Goal: Task Accomplishment & Management: Use online tool/utility

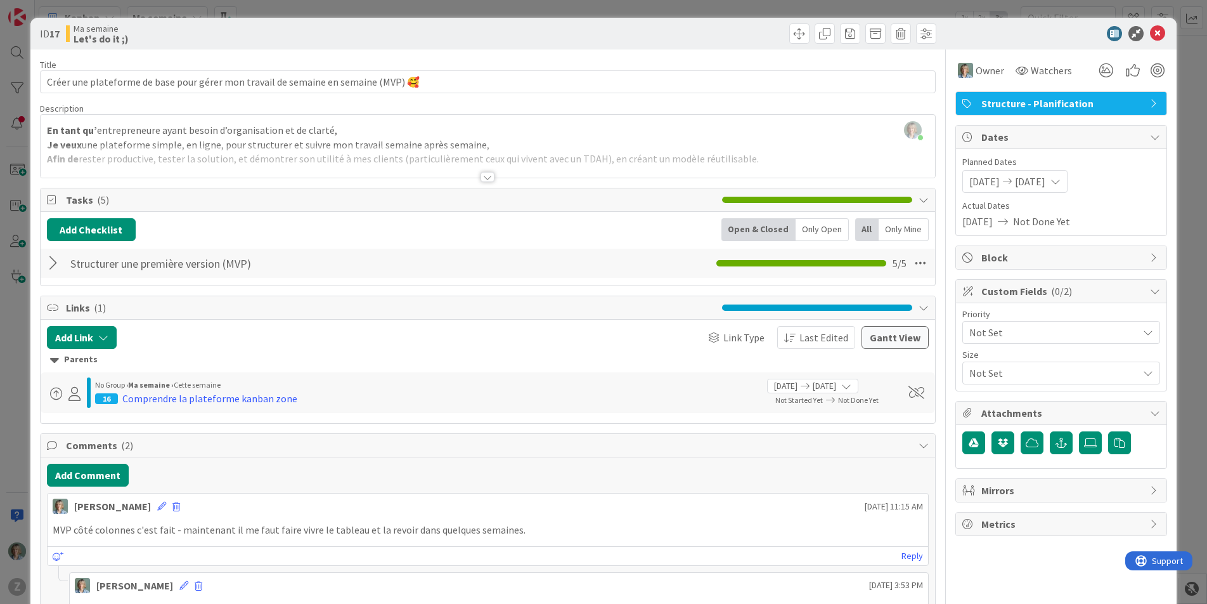
scroll to position [142, 0]
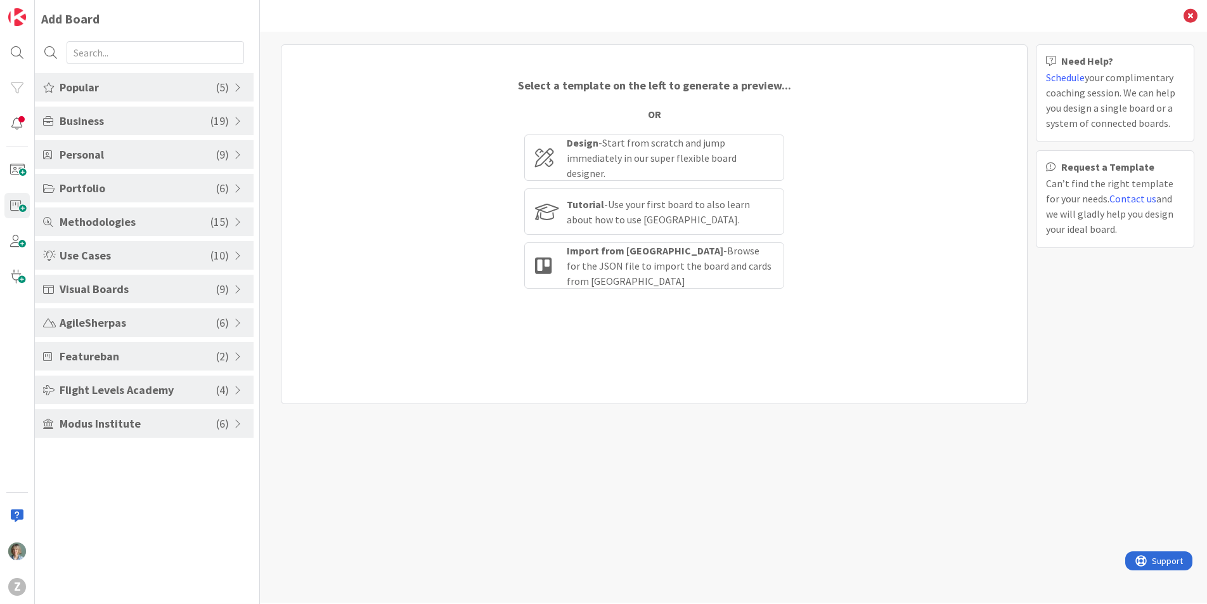
click at [365, 284] on div "Select a template on the left to generate a preview... OR Design - Start from s…" at bounding box center [654, 224] width 747 height 360
click at [320, 112] on div "Select a template on the left to generate a preview... OR Design - Start from s…" at bounding box center [654, 224] width 747 height 360
click at [20, 585] on div "Z" at bounding box center [17, 587] width 18 height 18
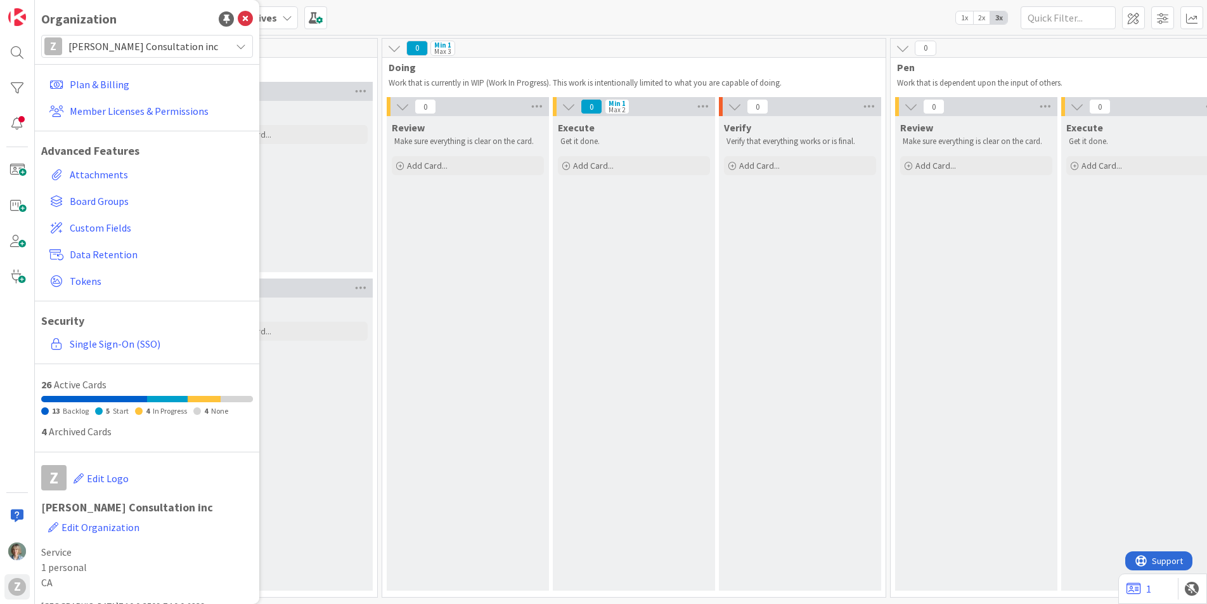
click at [247, 49] on div "Z [PERSON_NAME] Consultation inc" at bounding box center [147, 46] width 212 height 23
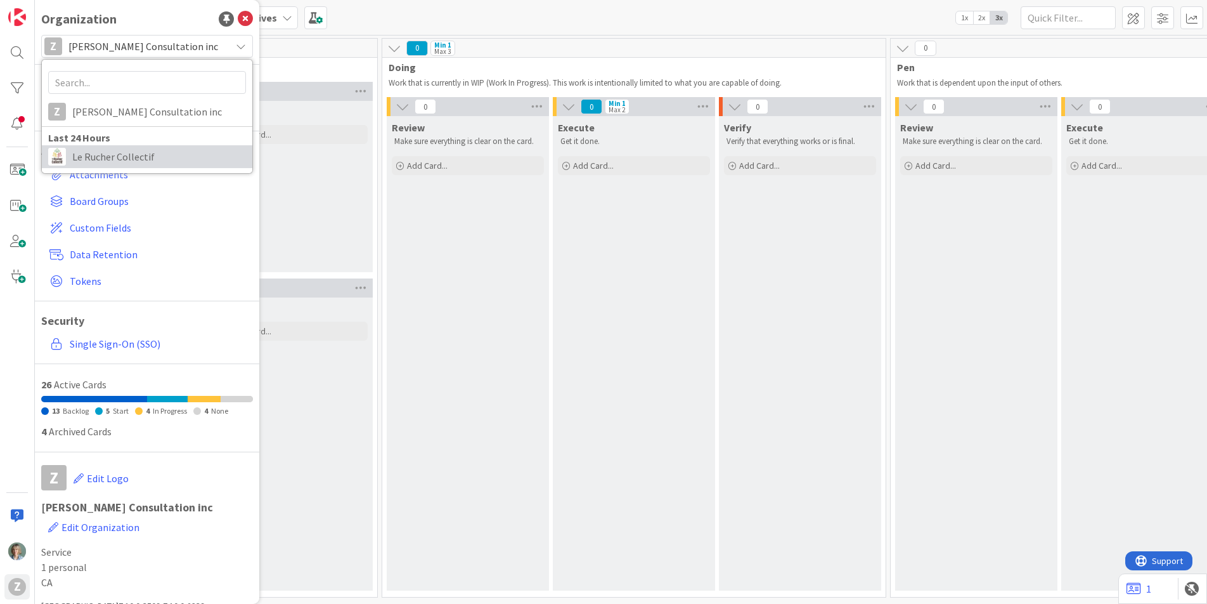
click at [142, 153] on span "Le Rucher Collectif" at bounding box center [159, 156] width 174 height 19
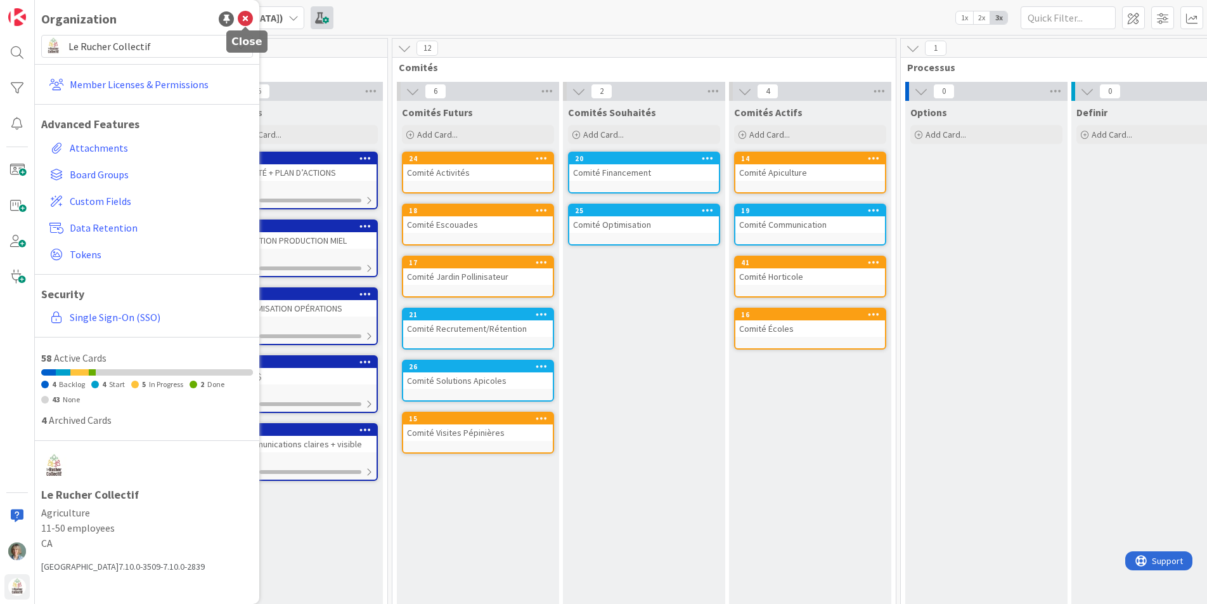
click at [242, 22] on icon at bounding box center [245, 18] width 15 height 15
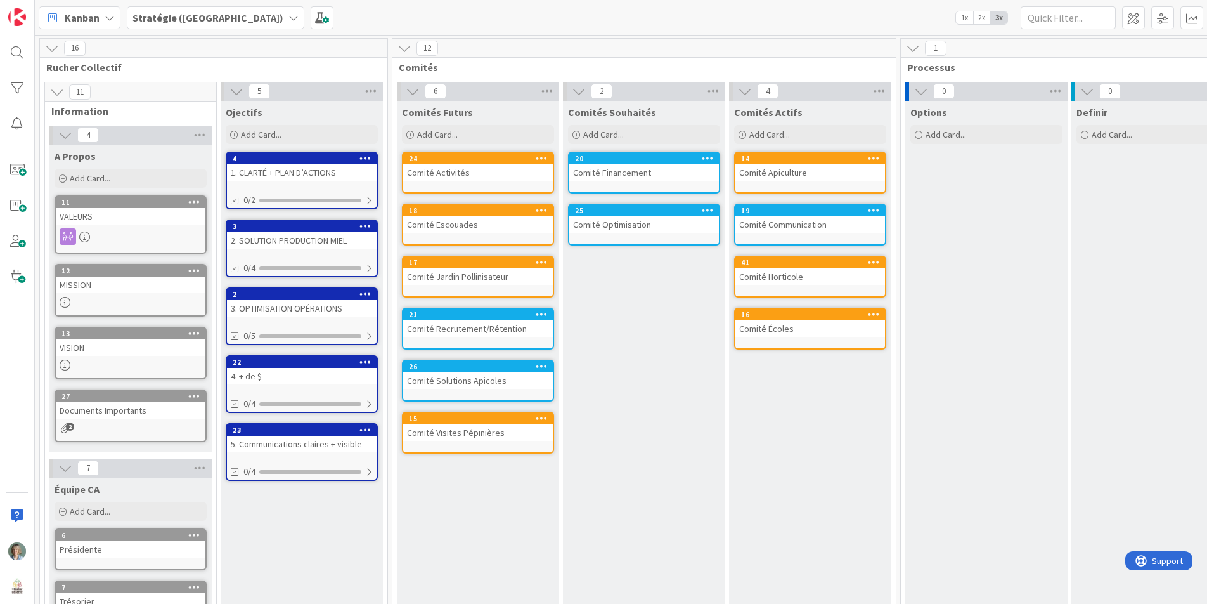
click at [209, 16] on div "Stratégie ([GEOGRAPHIC_DATA])" at bounding box center [216, 17] width 178 height 23
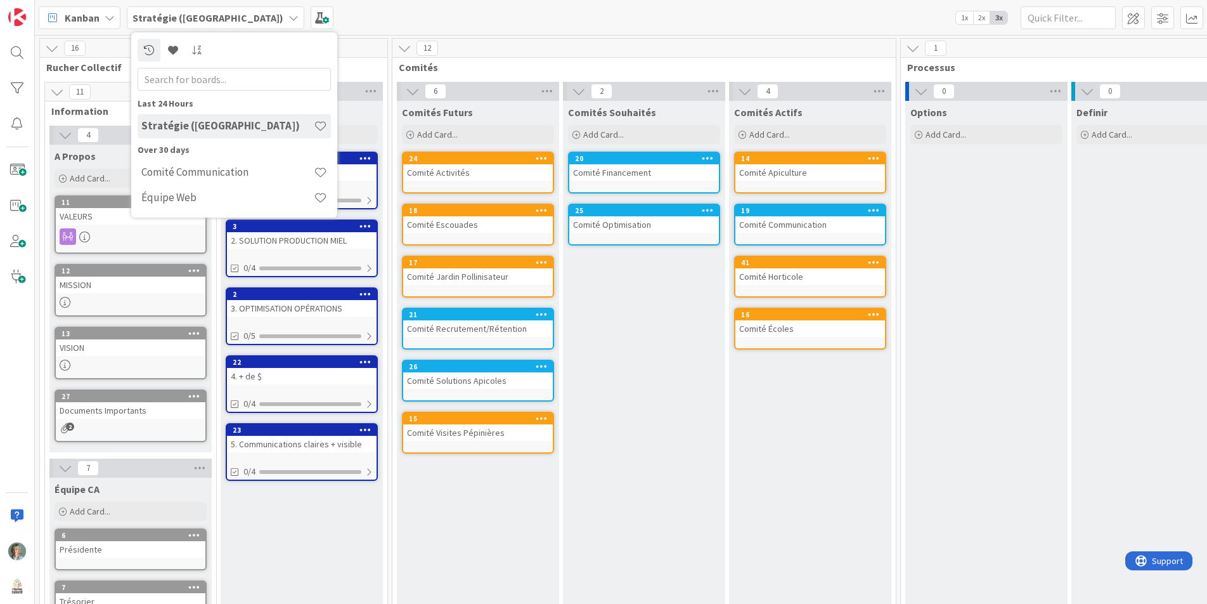
click at [110, 18] on icon at bounding box center [110, 18] width 10 height 10
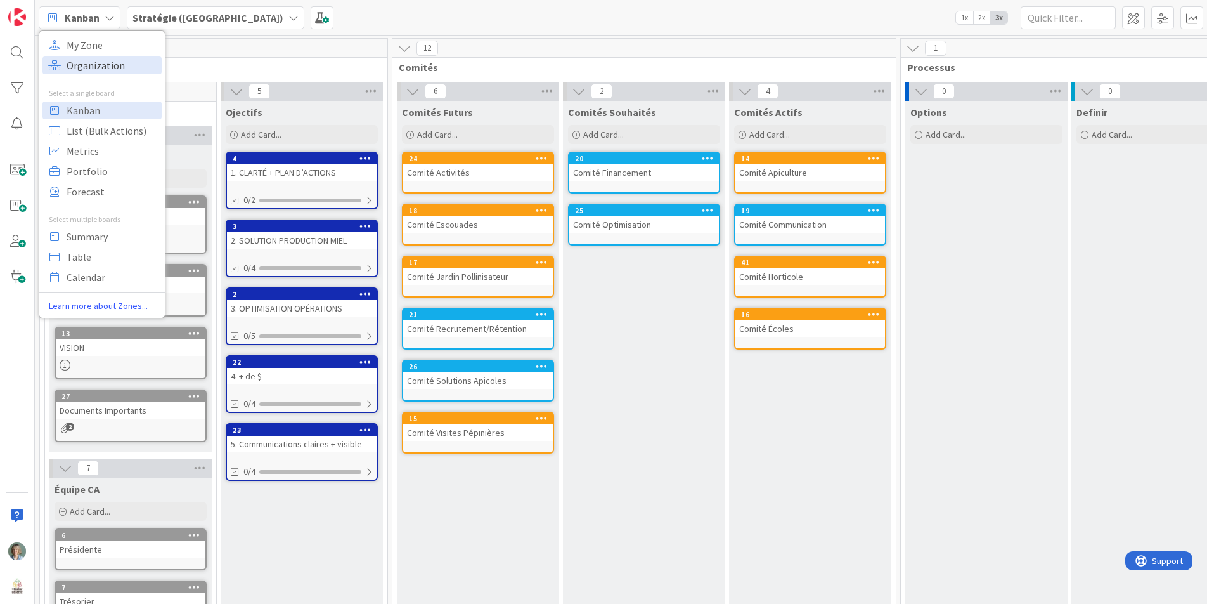
click at [112, 60] on span "Organization" at bounding box center [112, 65] width 91 height 19
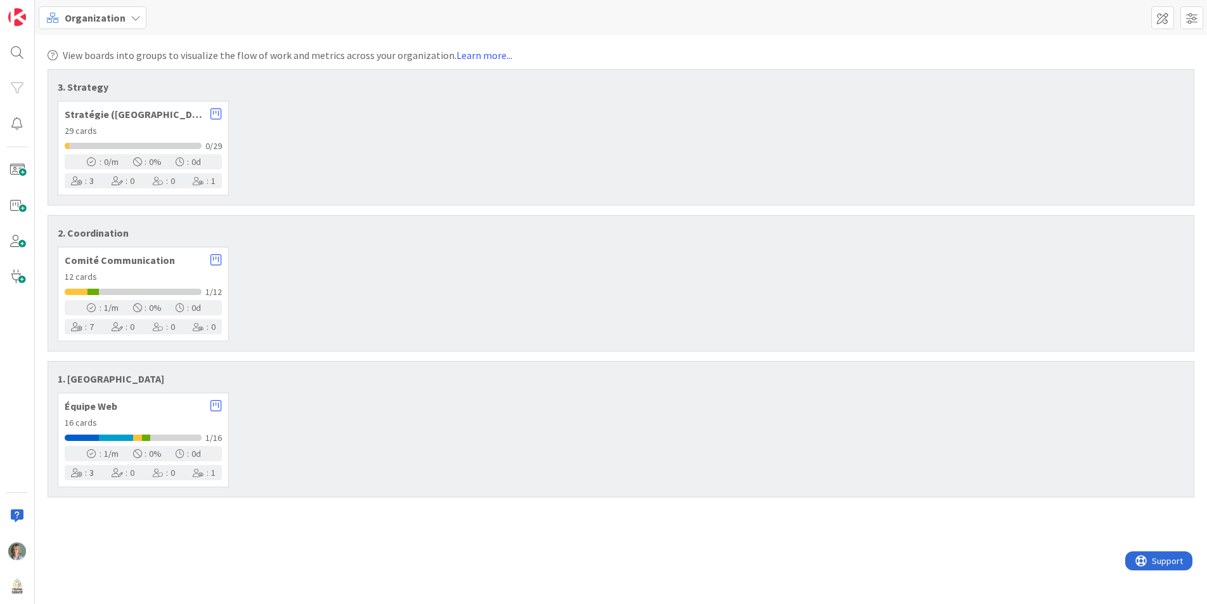
click at [122, 15] on span "Organization" at bounding box center [95, 17] width 61 height 15
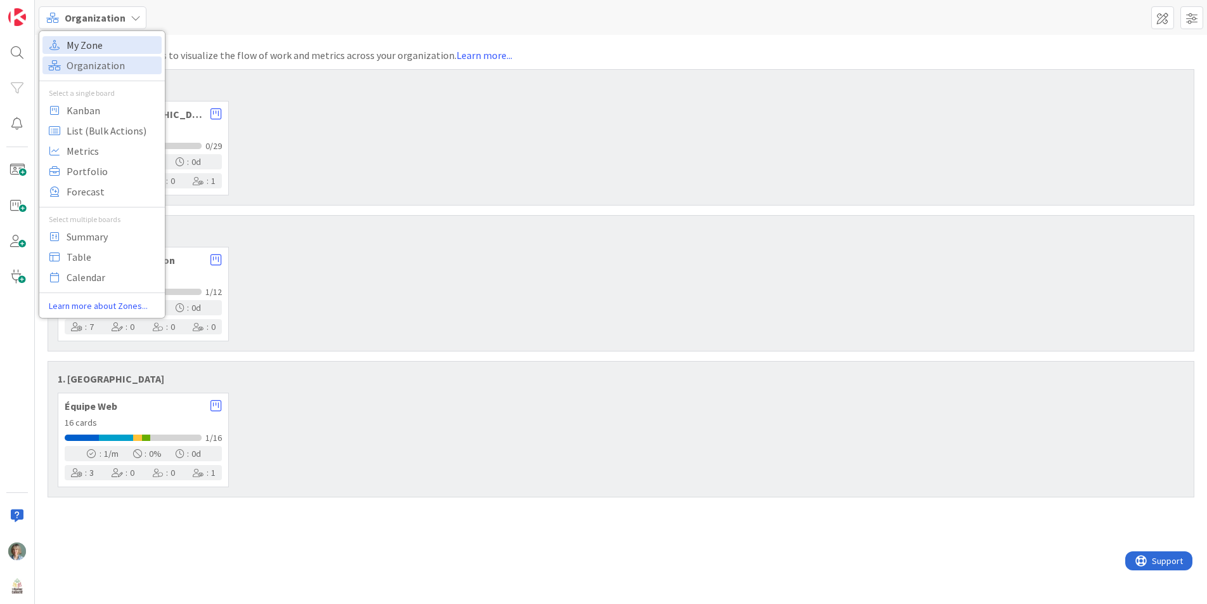
click at [113, 45] on span "My Zone" at bounding box center [112, 45] width 91 height 19
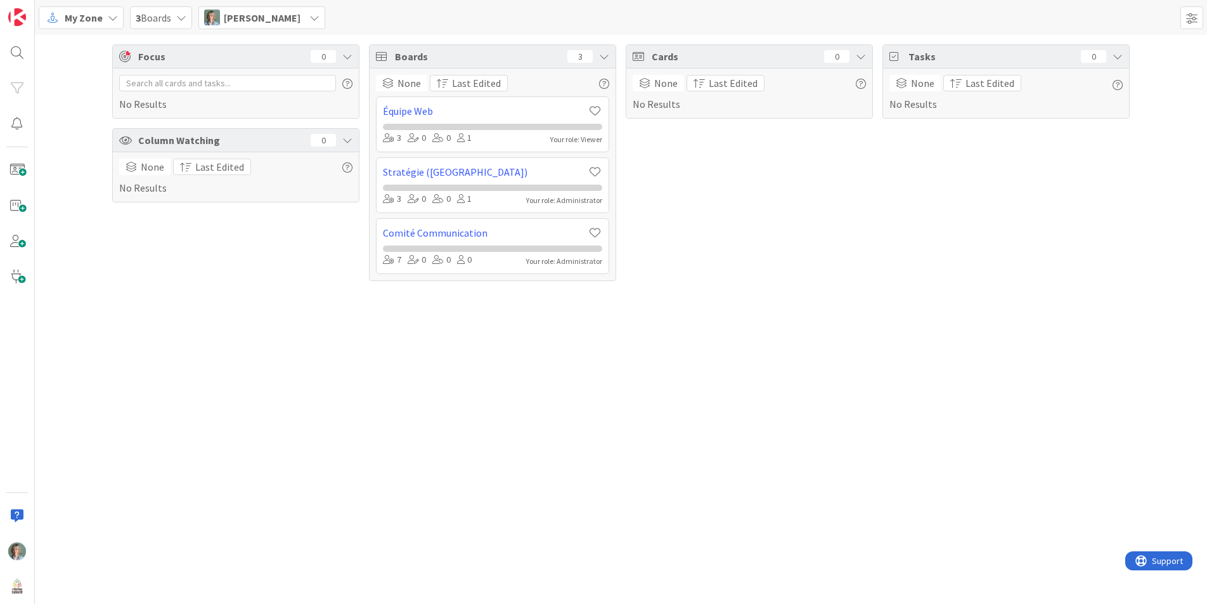
click at [113, 17] on icon at bounding box center [113, 18] width 10 height 10
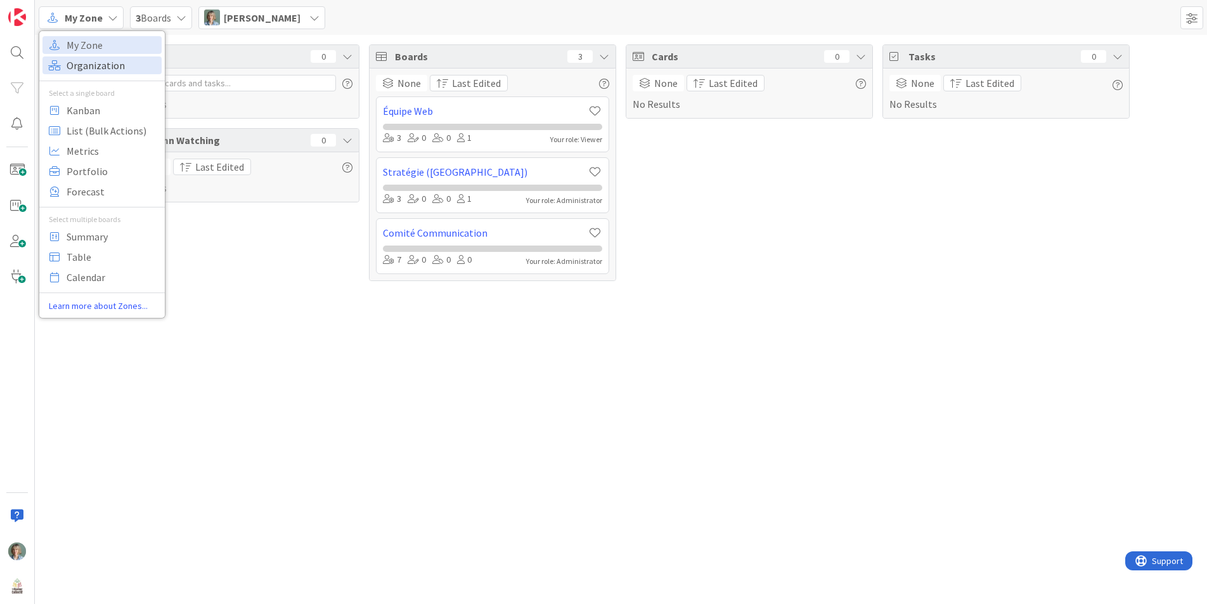
click at [117, 62] on span "Organization" at bounding box center [112, 65] width 91 height 19
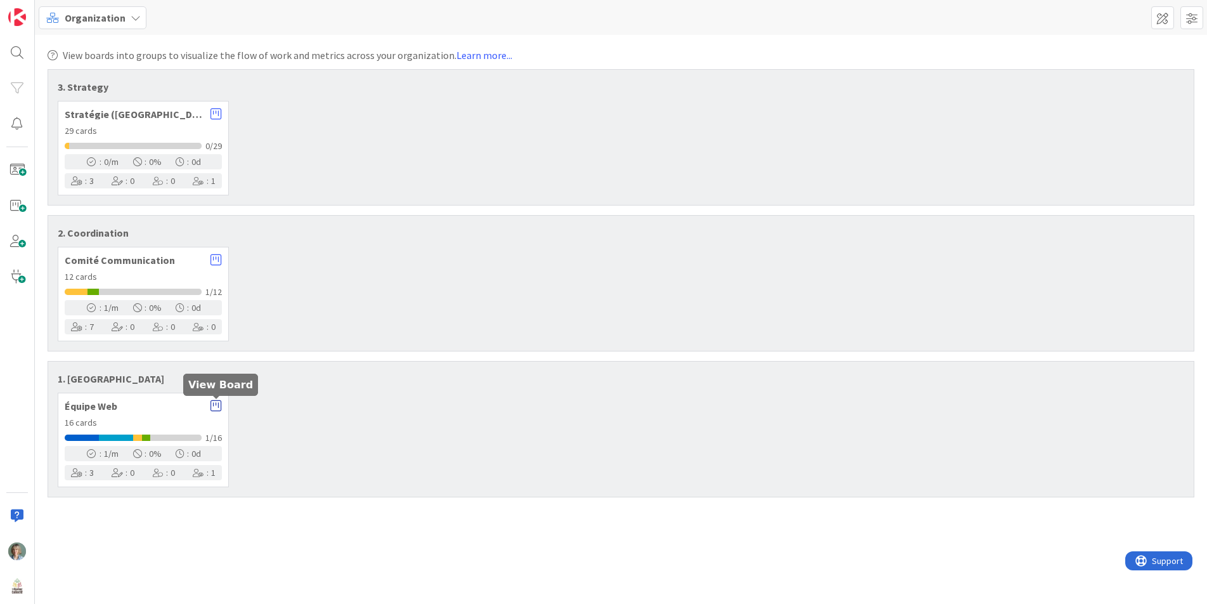
click at [217, 406] on icon at bounding box center [216, 405] width 11 height 13
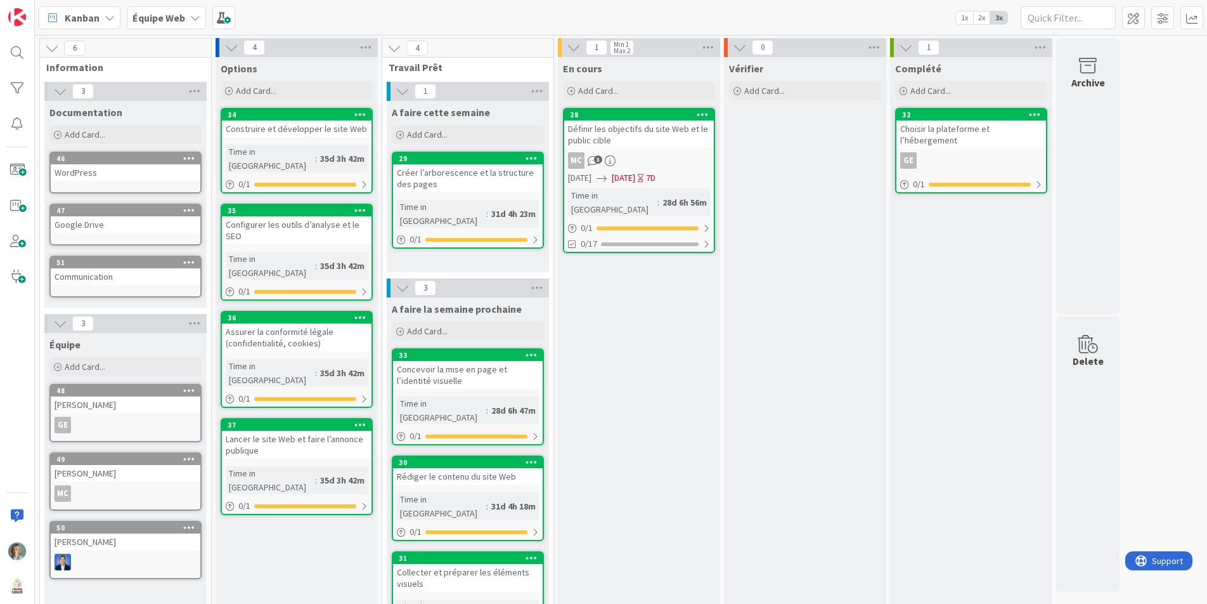
click at [672, 138] on div "Définir les objectifs du site Web et le public cible" at bounding box center [639, 134] width 150 height 28
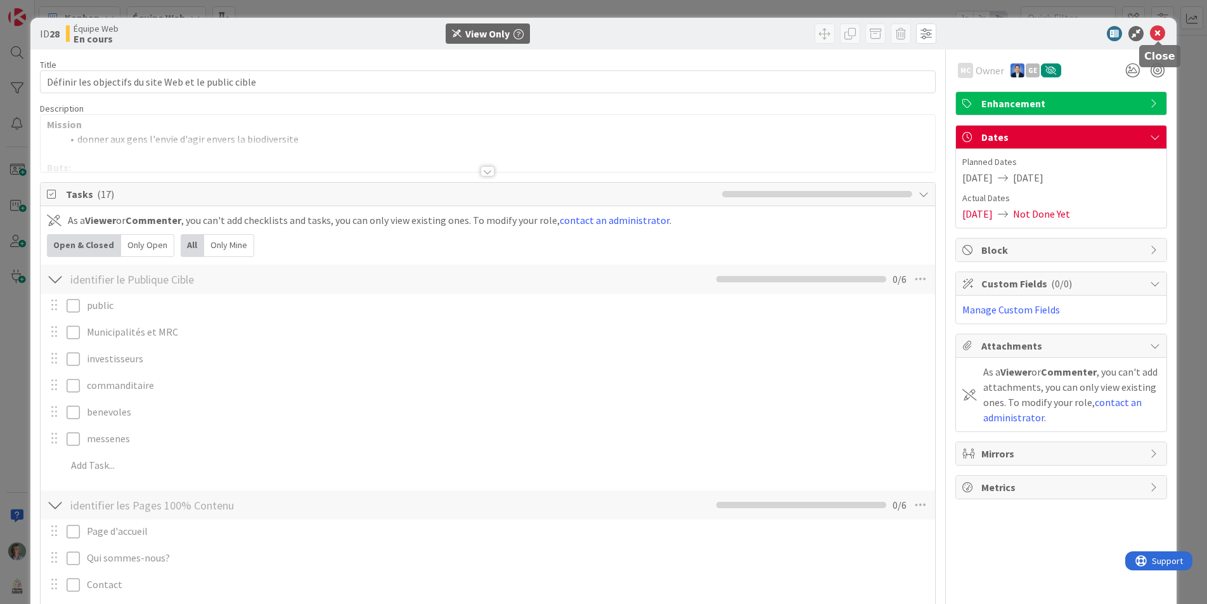
click at [1158, 37] on icon at bounding box center [1157, 33] width 15 height 15
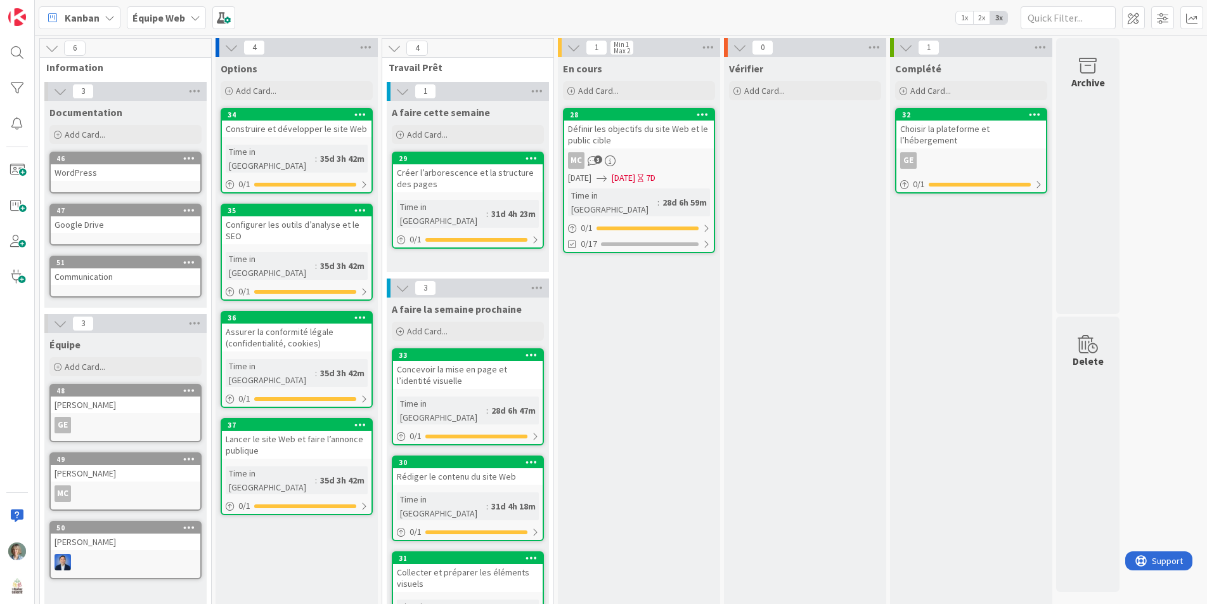
click at [189, 26] on div "Équipe Web" at bounding box center [166, 17] width 79 height 23
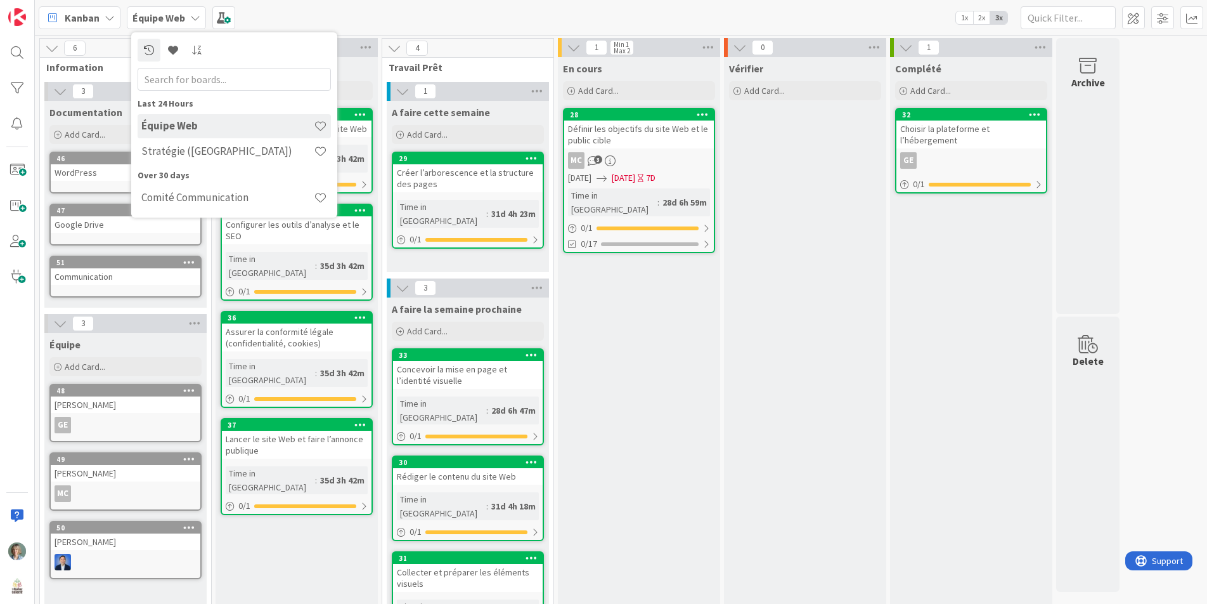
click at [279, 4] on div "Kanban Équipe Web Last 24 Hours Équipe Web Stratégie ([GEOGRAPHIC_DATA]) Over 3…" at bounding box center [621, 17] width 1172 height 35
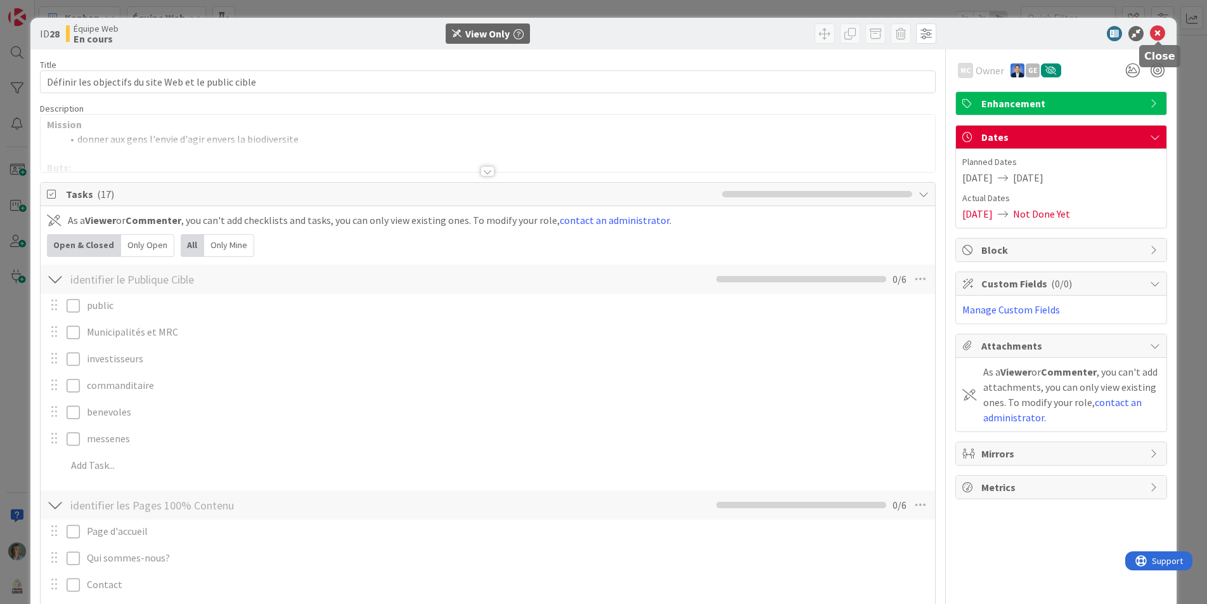
click at [1158, 35] on icon at bounding box center [1157, 33] width 15 height 15
click at [1160, 35] on icon at bounding box center [1157, 33] width 15 height 15
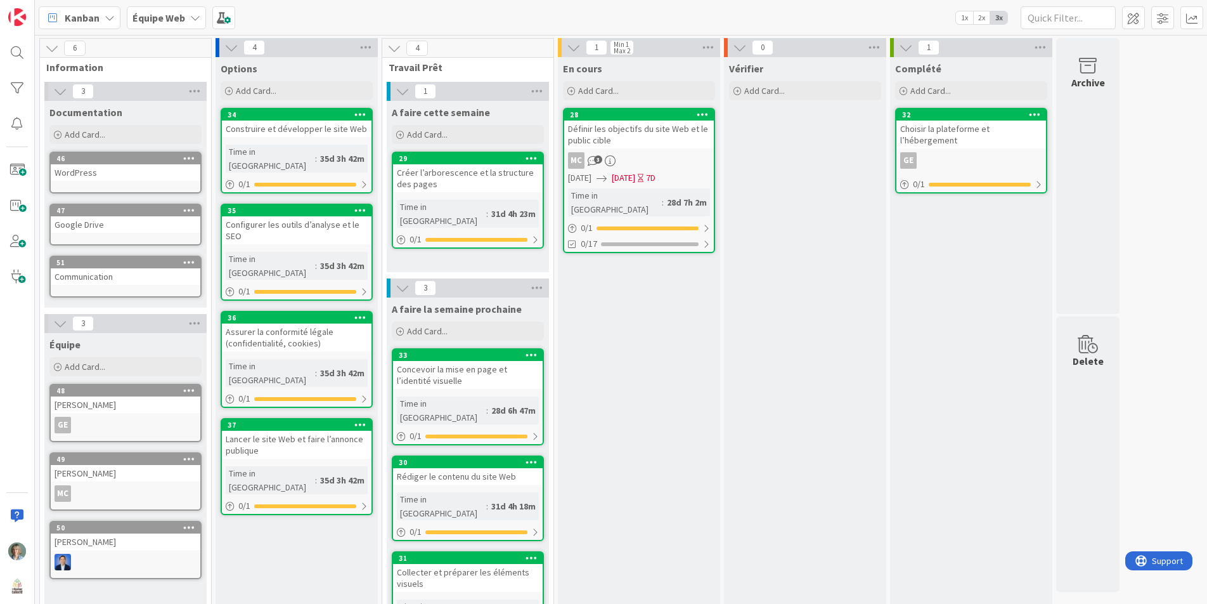
click at [195, 18] on icon at bounding box center [195, 18] width 10 height 10
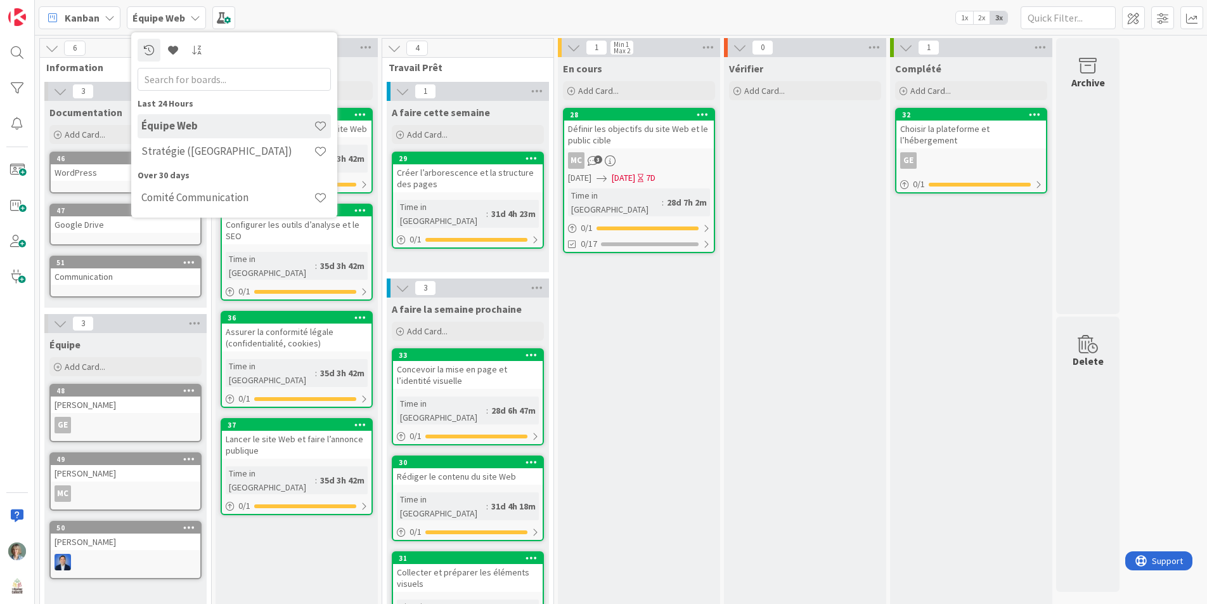
click at [379, 15] on div "Kanban Équipe Web Last 24 Hours Équipe Web Stratégie ([GEOGRAPHIC_DATA]) Over 3…" at bounding box center [621, 17] width 1172 height 35
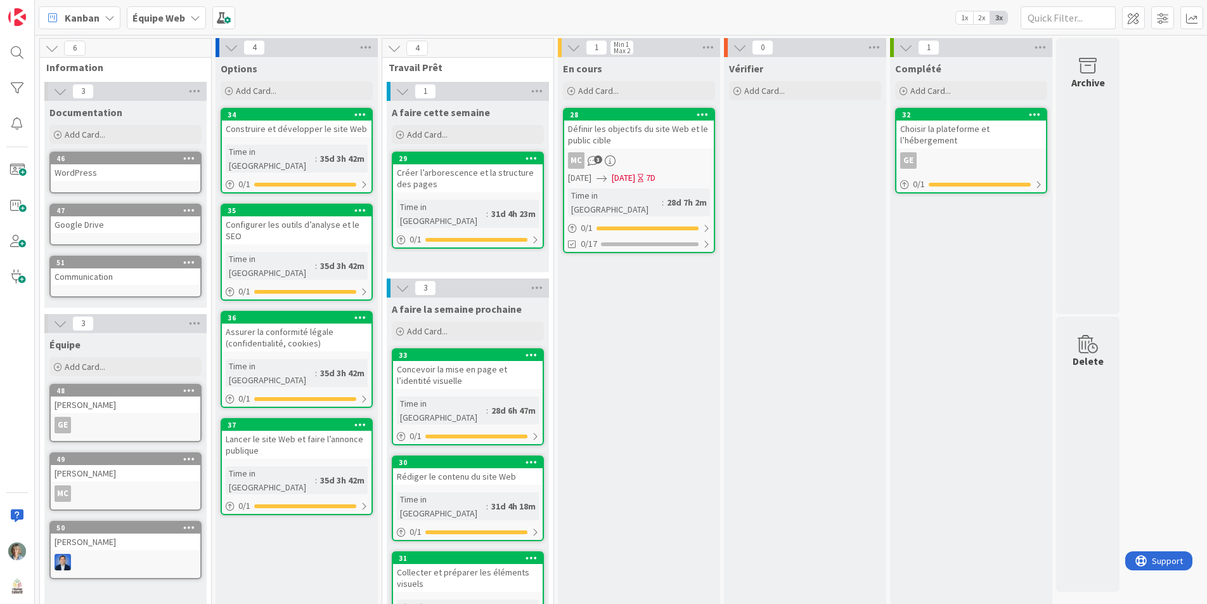
click at [113, 15] on icon at bounding box center [110, 18] width 10 height 10
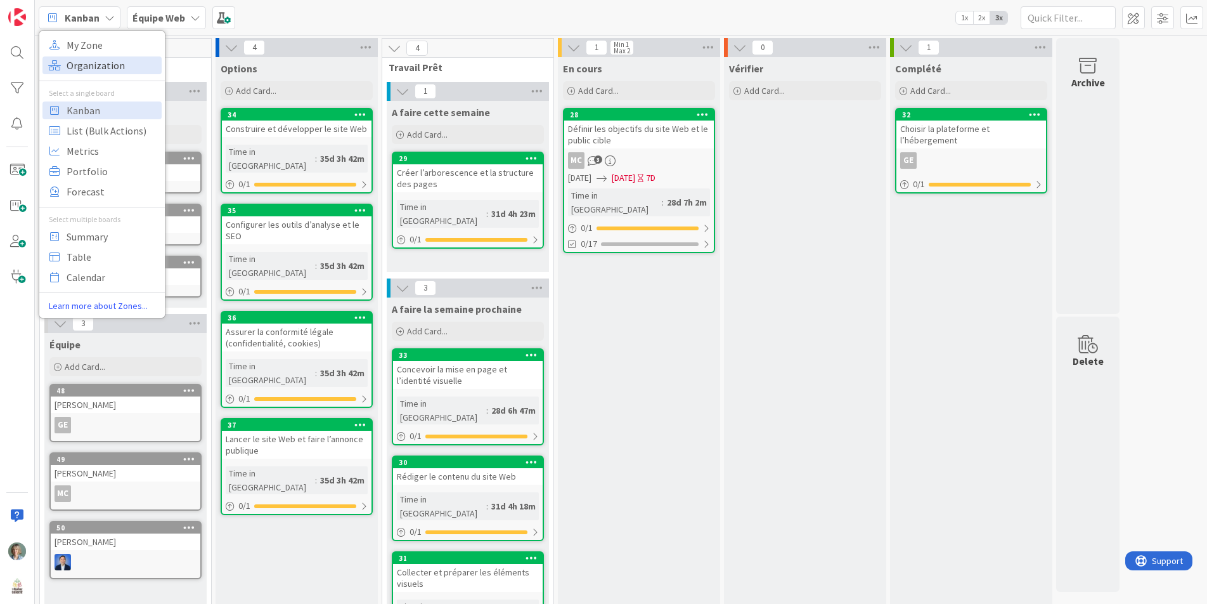
click at [94, 65] on span "Organization" at bounding box center [112, 65] width 91 height 19
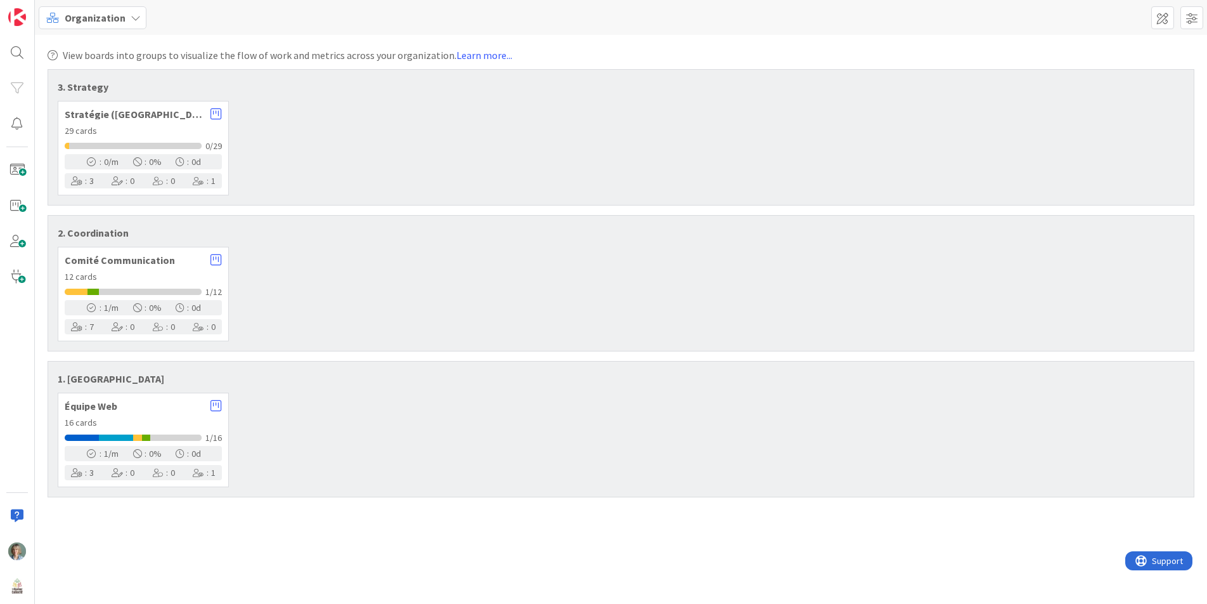
click at [200, 271] on div "12 cards" at bounding box center [143, 276] width 157 height 13
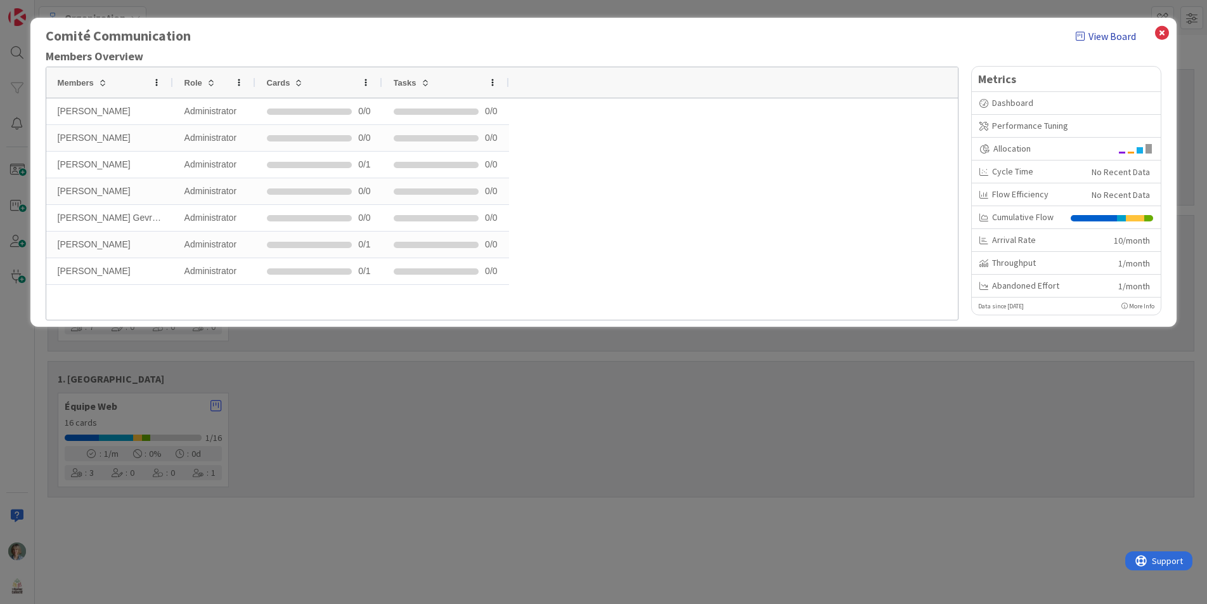
click at [1104, 37] on link "View Board" at bounding box center [1106, 36] width 60 height 15
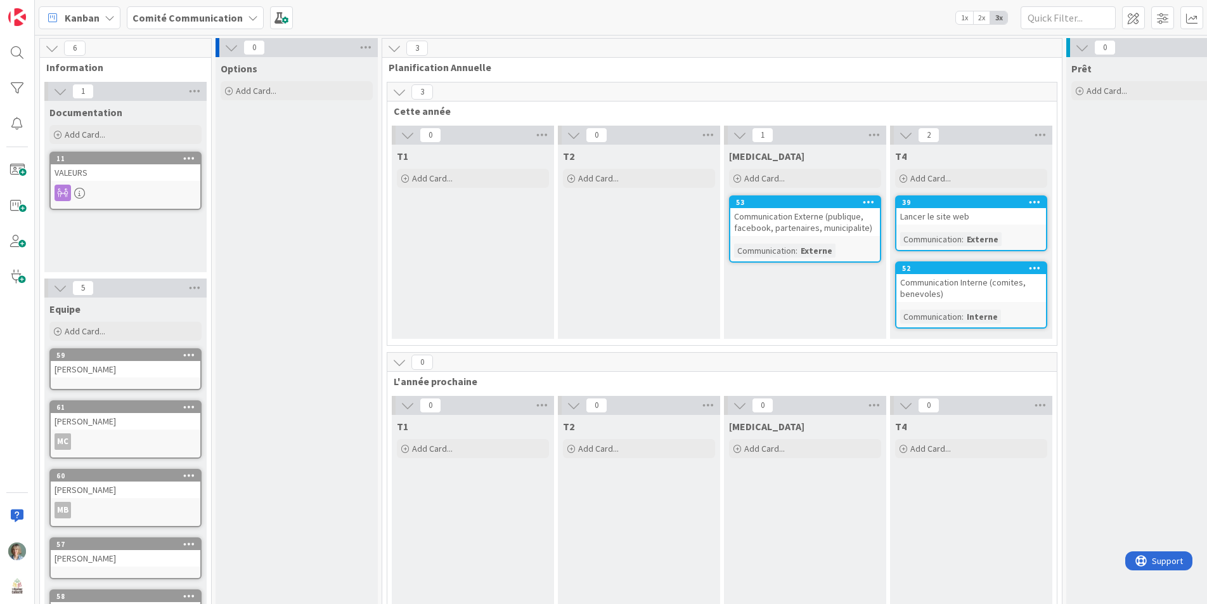
click at [178, 191] on div at bounding box center [126, 193] width 150 height 16
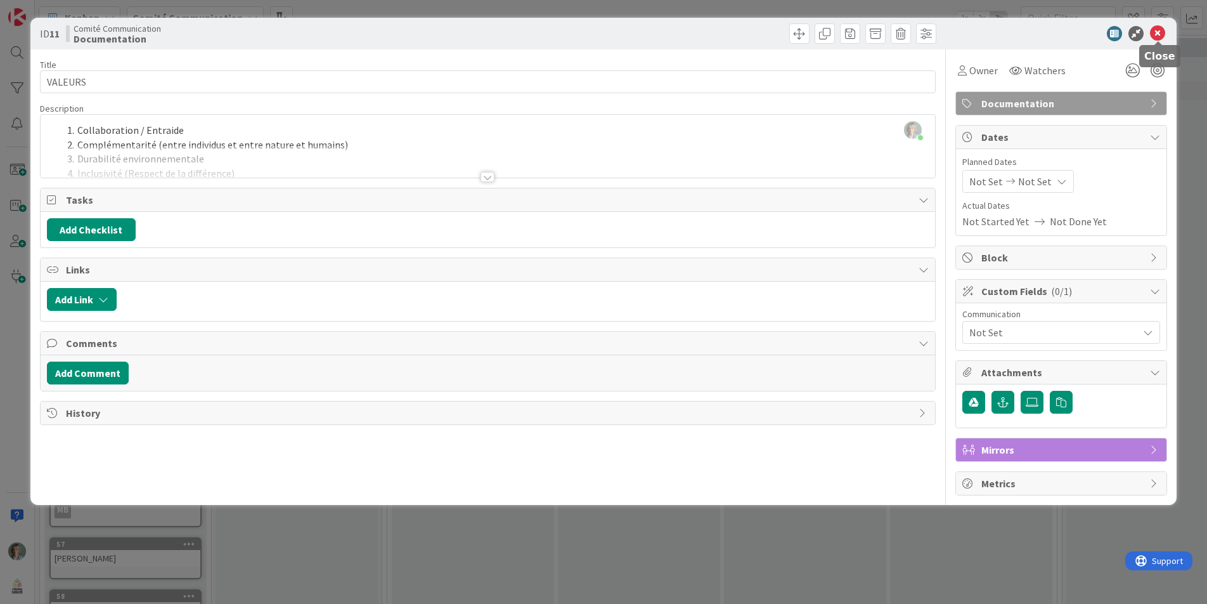
click at [1161, 35] on icon at bounding box center [1157, 33] width 15 height 15
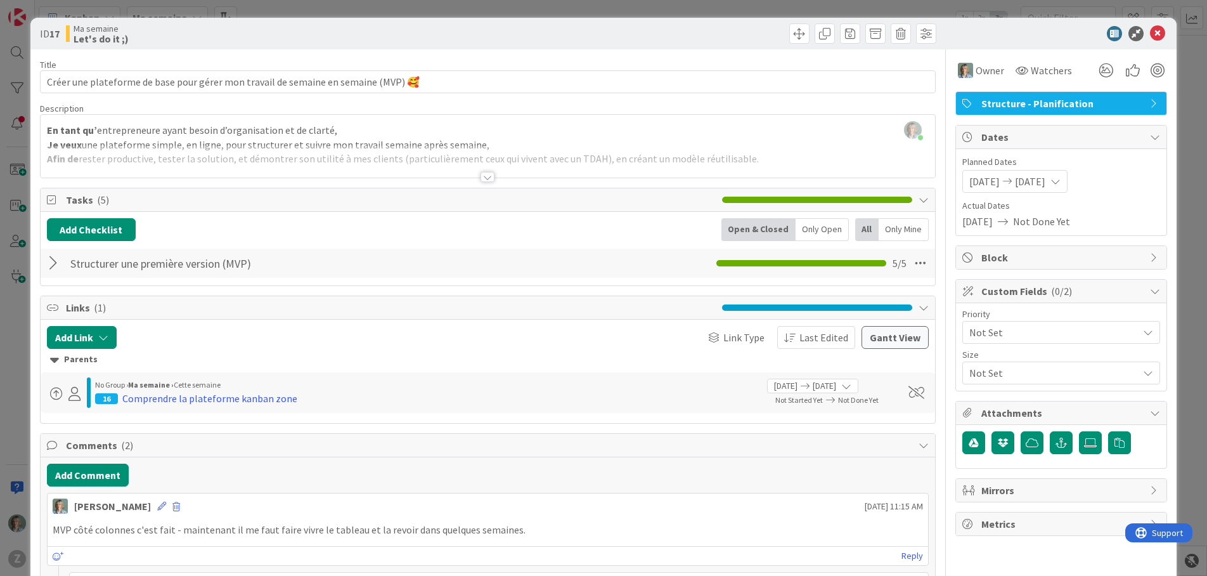
type textarea "x"
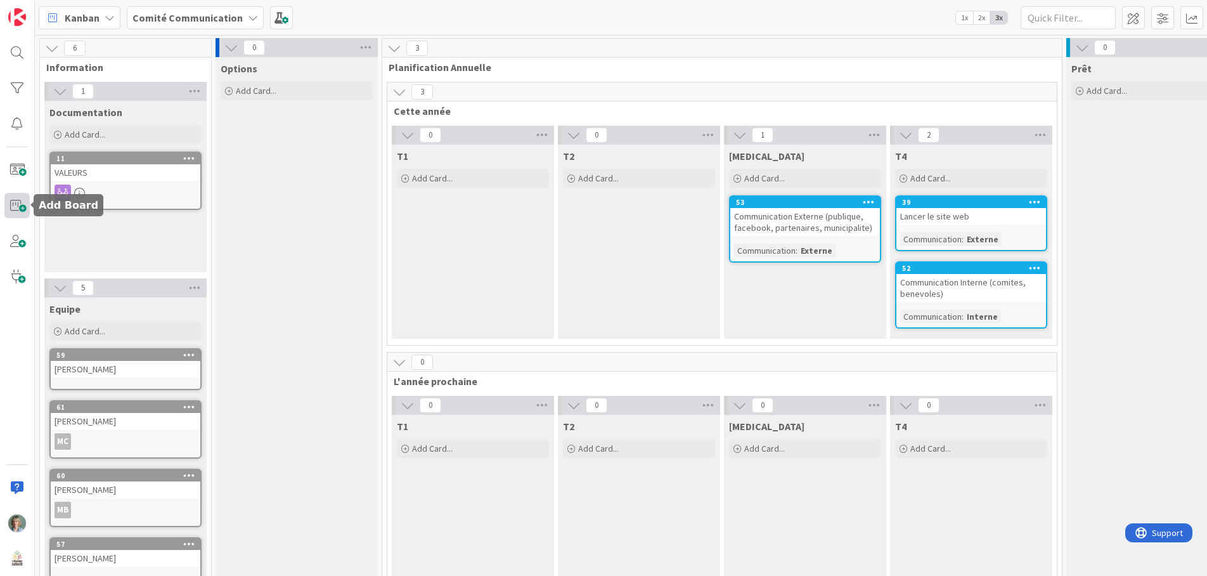
click at [18, 211] on span at bounding box center [16, 205] width 25 height 25
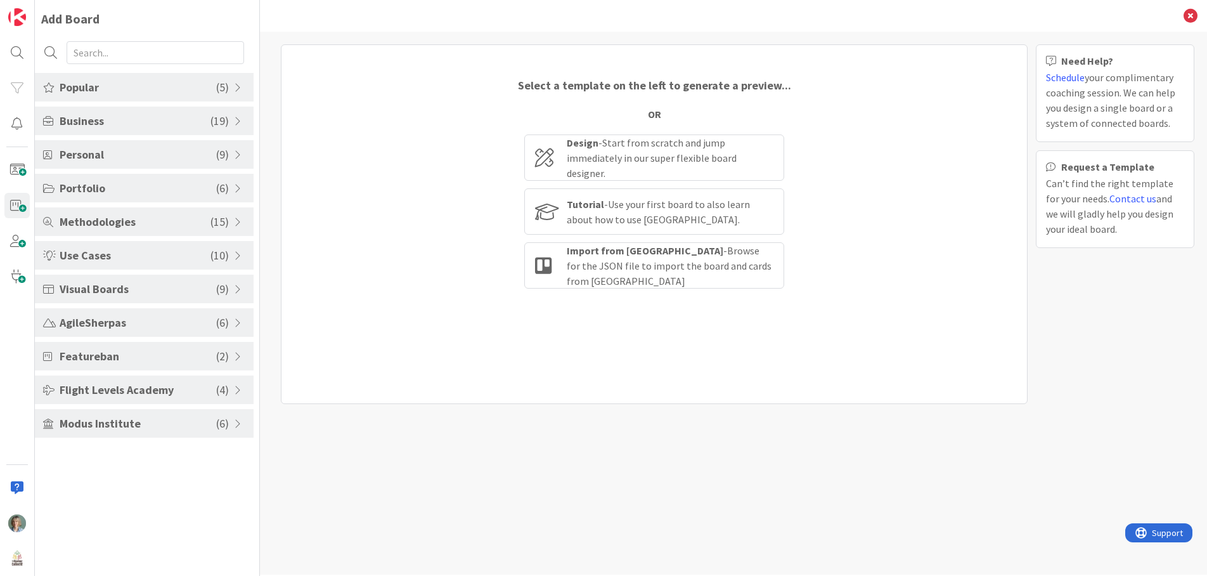
click at [145, 287] on span "Visual Boards" at bounding box center [138, 288] width 157 height 17
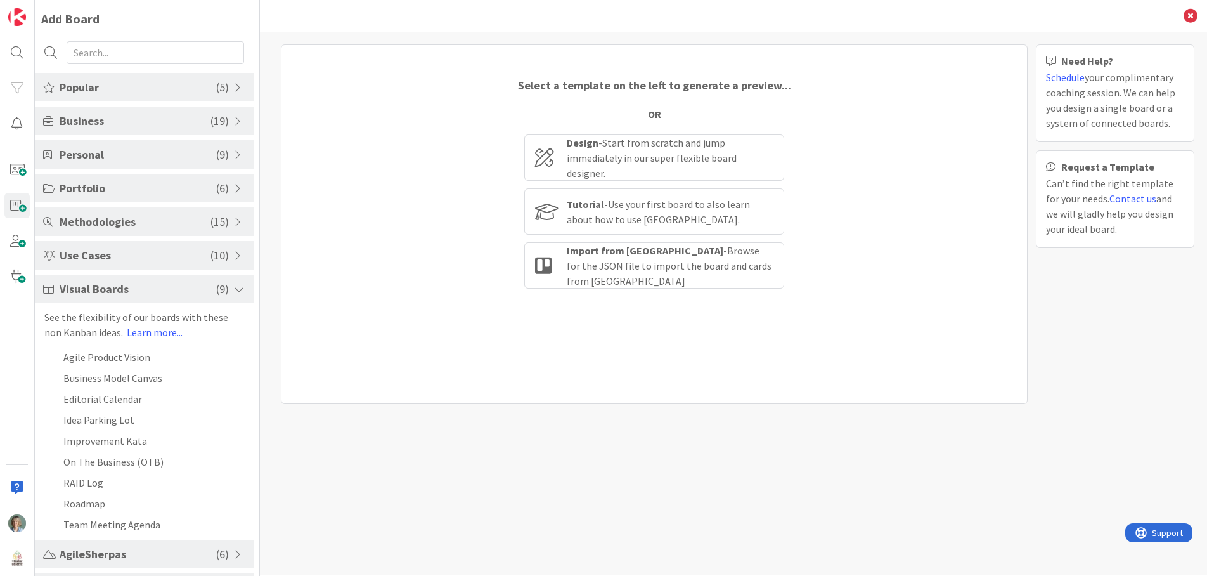
click at [134, 290] on span "Visual Boards" at bounding box center [138, 288] width 157 height 17
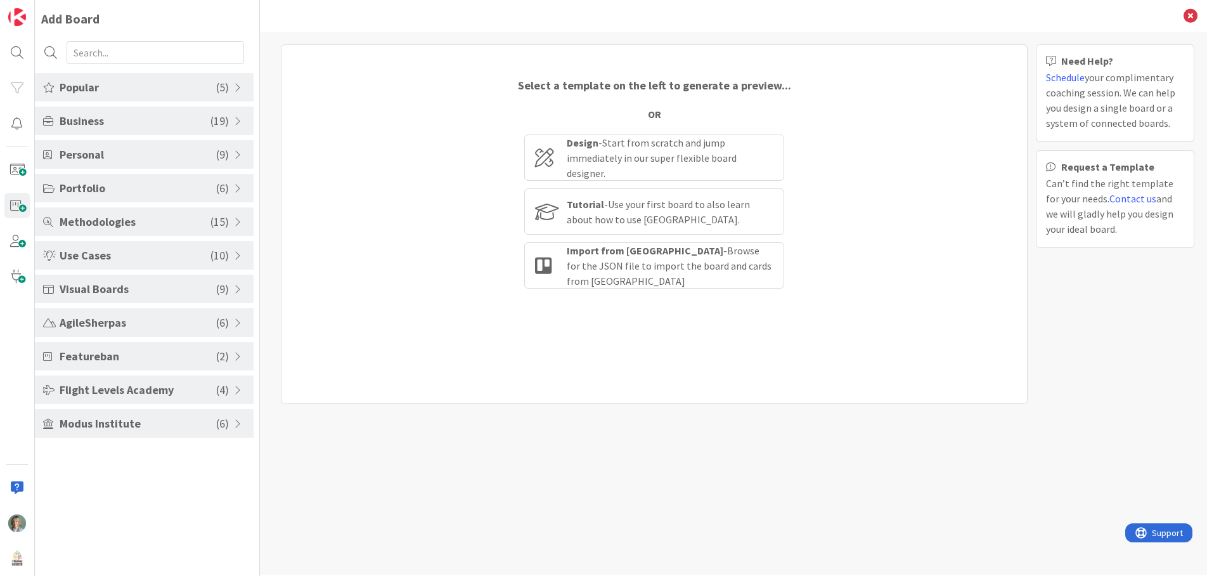
click at [138, 257] on span "Use Cases" at bounding box center [135, 255] width 151 height 17
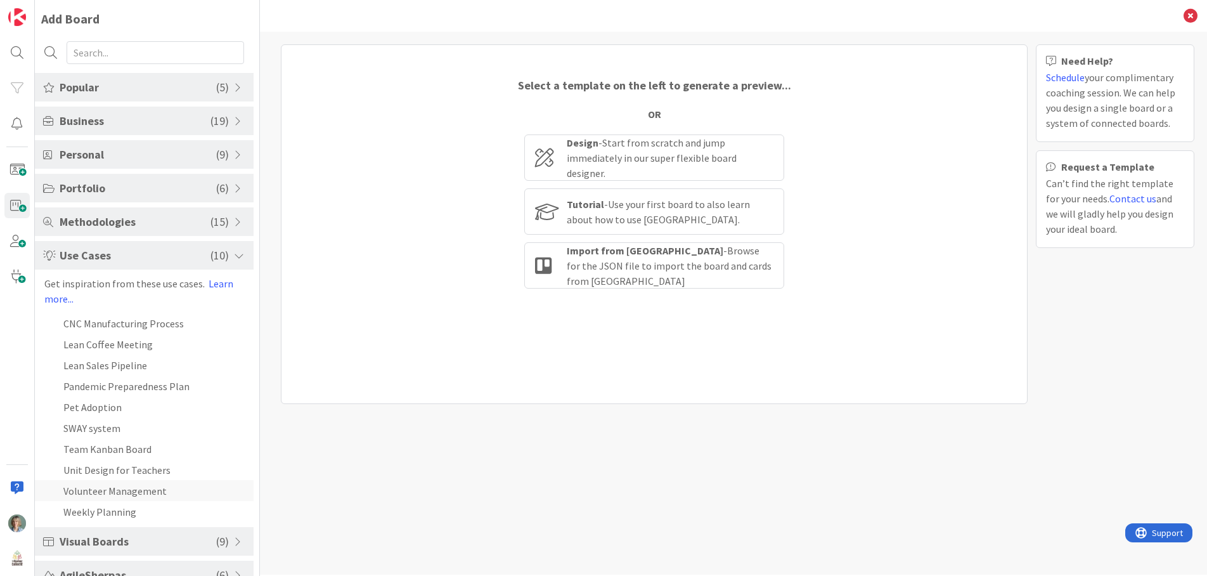
click at [142, 486] on li "Volunteer Management" at bounding box center [144, 490] width 219 height 21
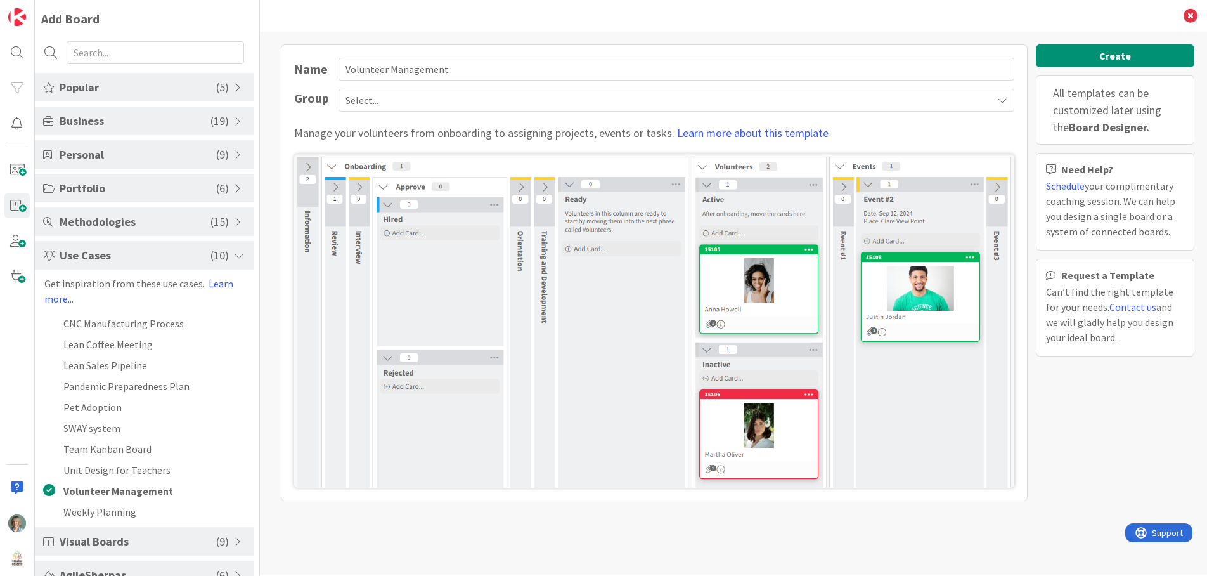
click at [308, 268] on img at bounding box center [654, 321] width 720 height 334
click at [306, 242] on img at bounding box center [654, 321] width 720 height 334
click at [306, 167] on img at bounding box center [654, 321] width 720 height 334
click at [923, 127] on div "Manage your volunteers from onboarding to assigning projects, events or tasks. …" at bounding box center [654, 132] width 720 height 17
click at [1113, 55] on button "Create" at bounding box center [1115, 55] width 159 height 23
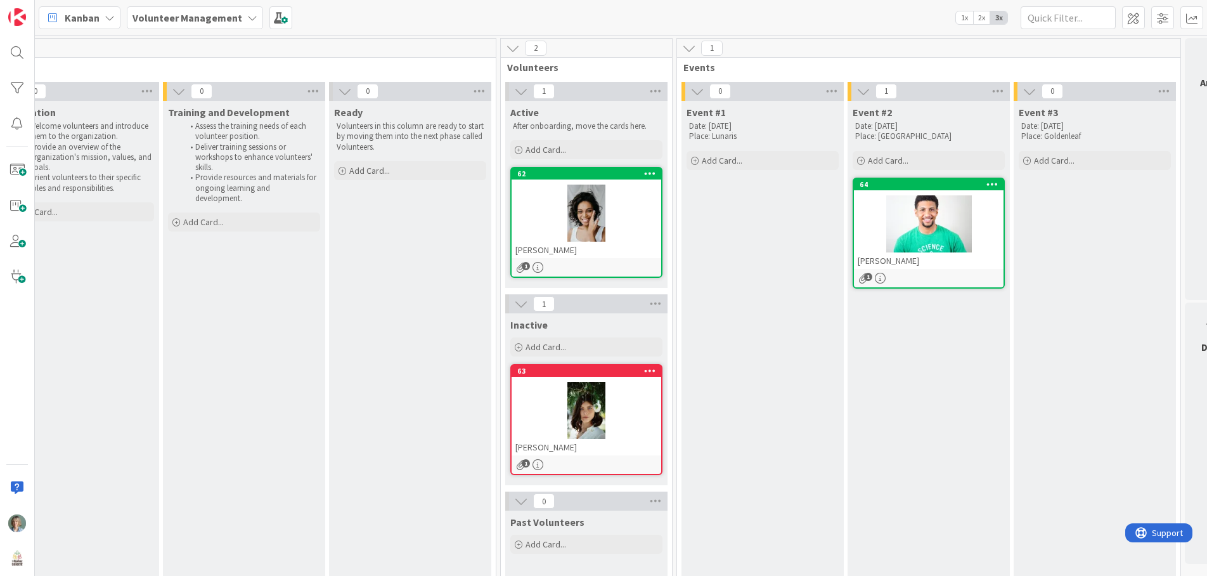
scroll to position [0, 736]
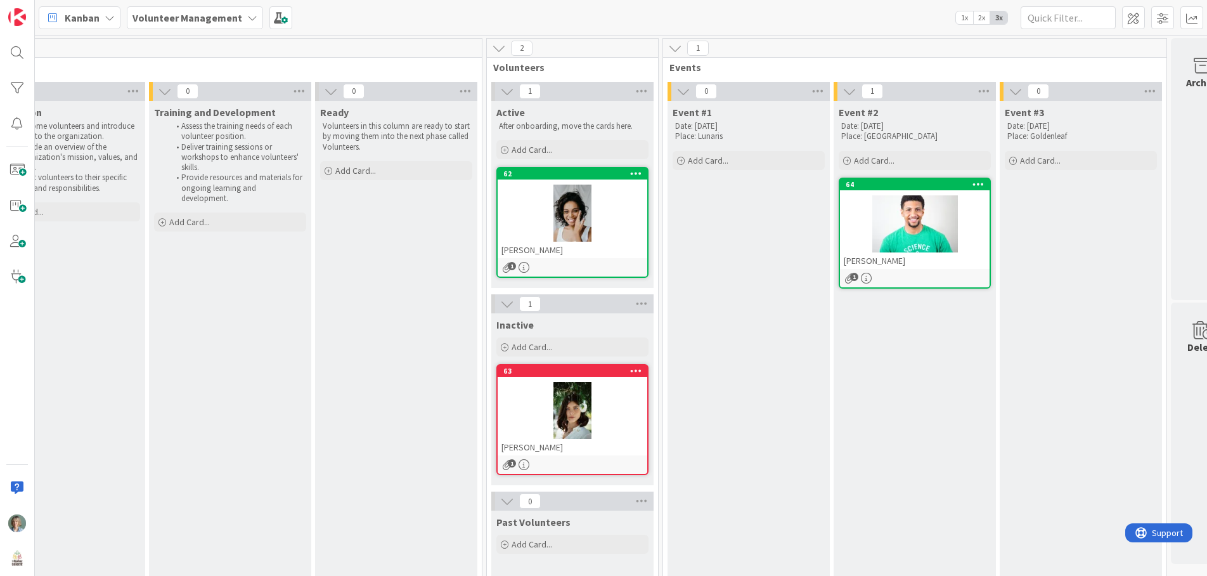
click at [786, 308] on div "Event #1 Date: May 25, 2024 Place: Lunaris Add Card..." at bounding box center [749, 391] width 162 height 581
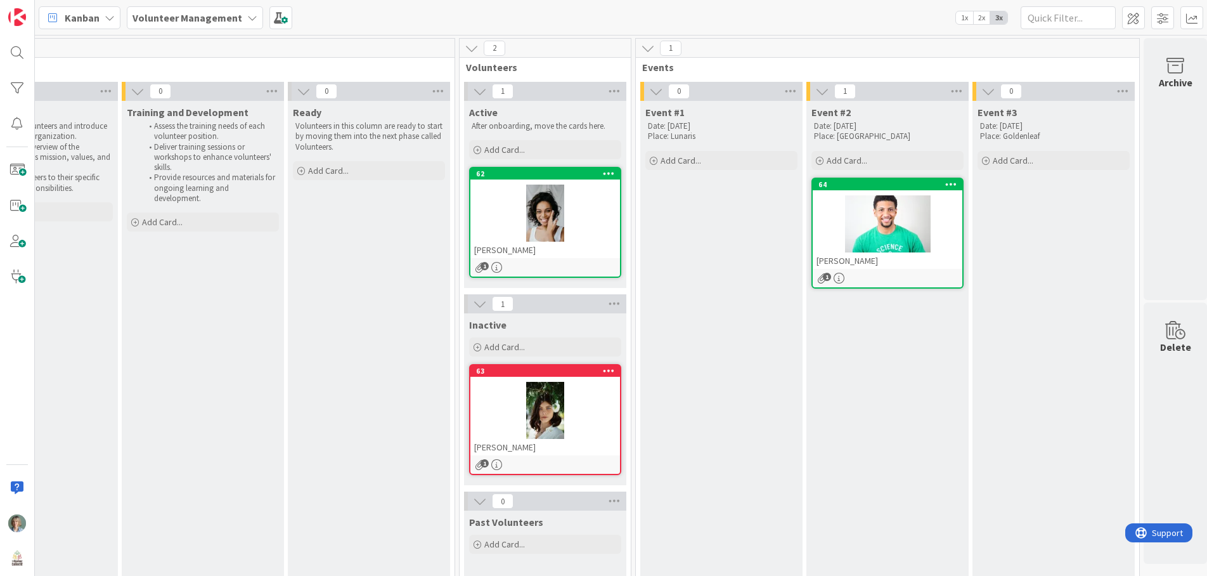
scroll to position [0, 768]
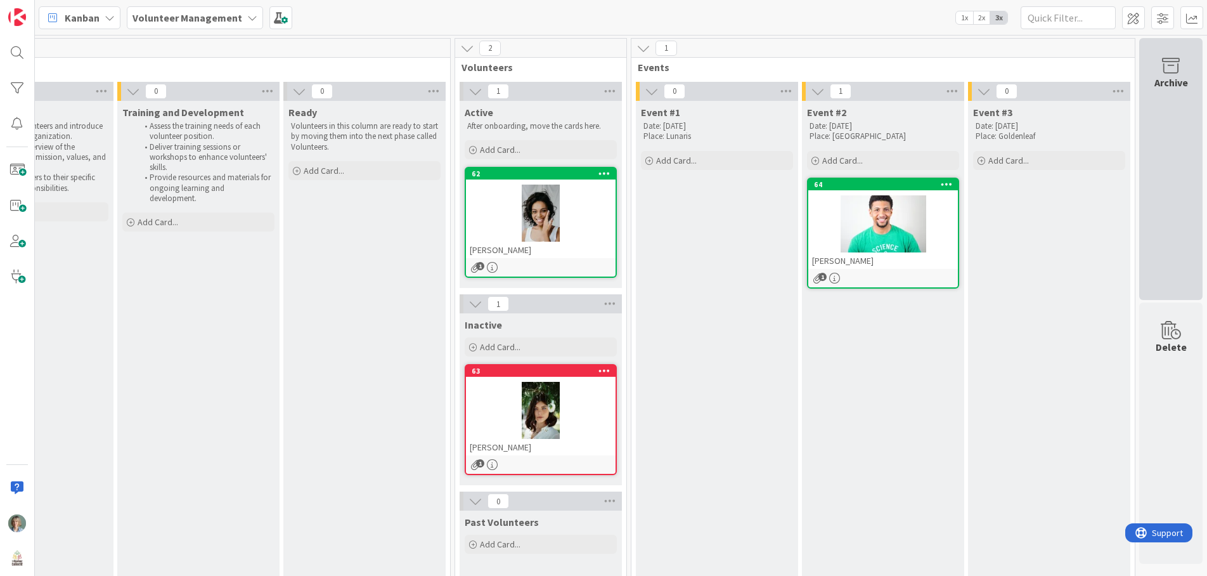
click at [1168, 150] on div "Archive" at bounding box center [1170, 169] width 63 height 262
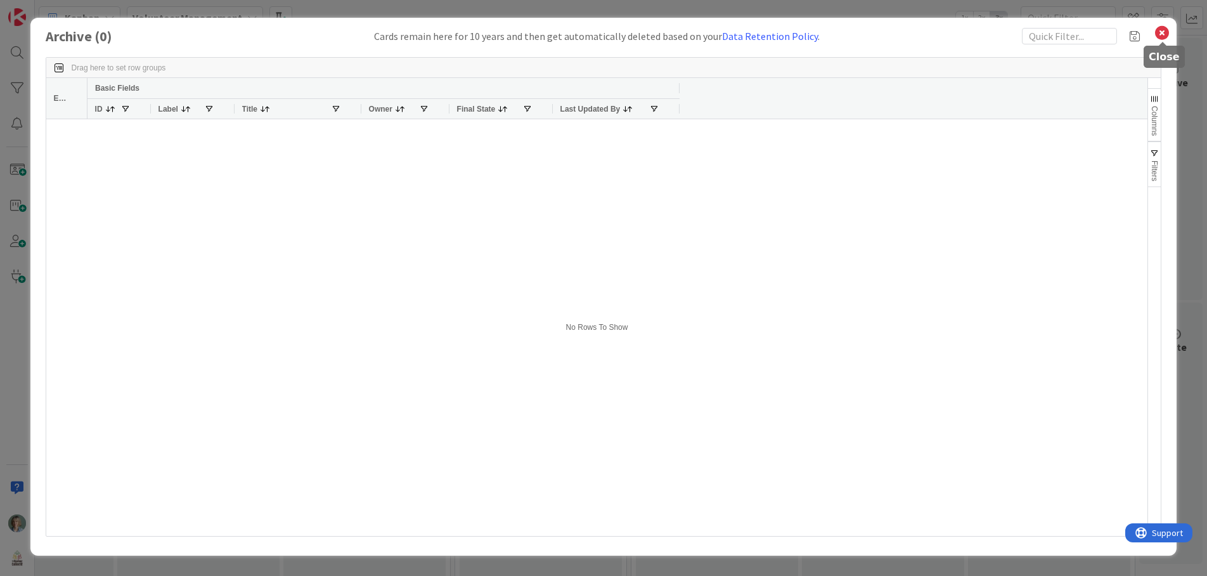
click at [1161, 32] on icon at bounding box center [1162, 33] width 16 height 18
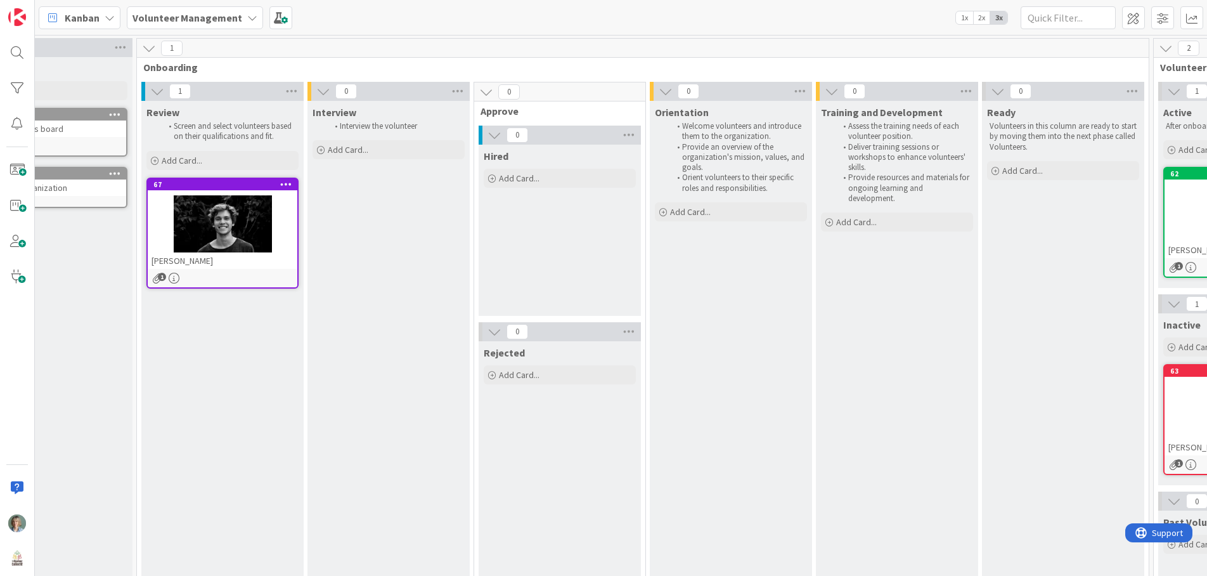
scroll to position [0, 0]
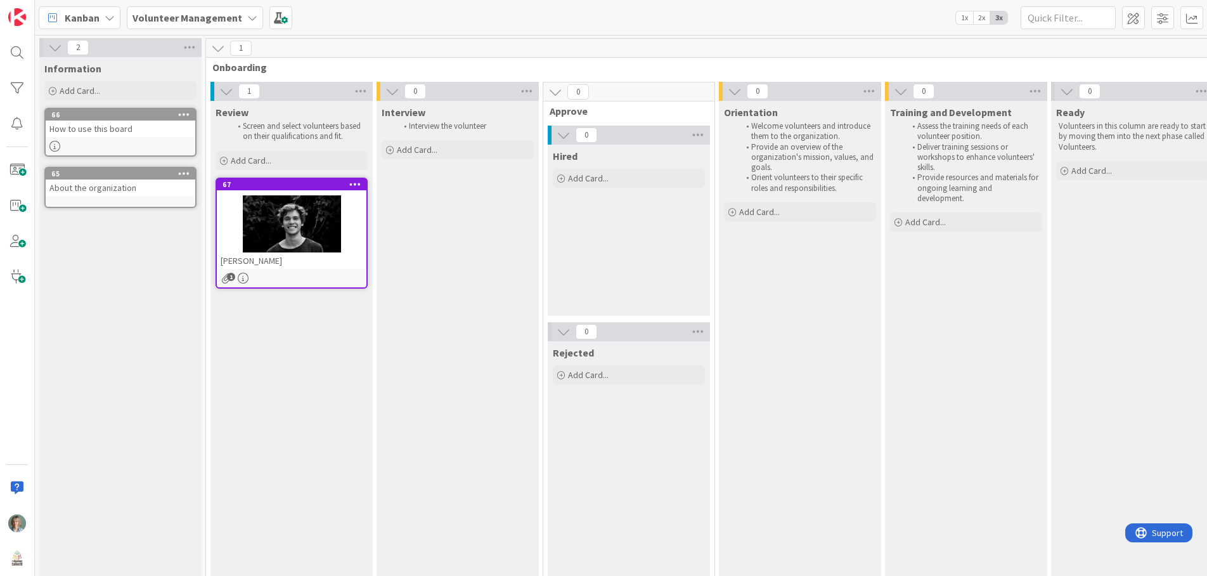
click at [250, 20] on icon at bounding box center [252, 18] width 10 height 10
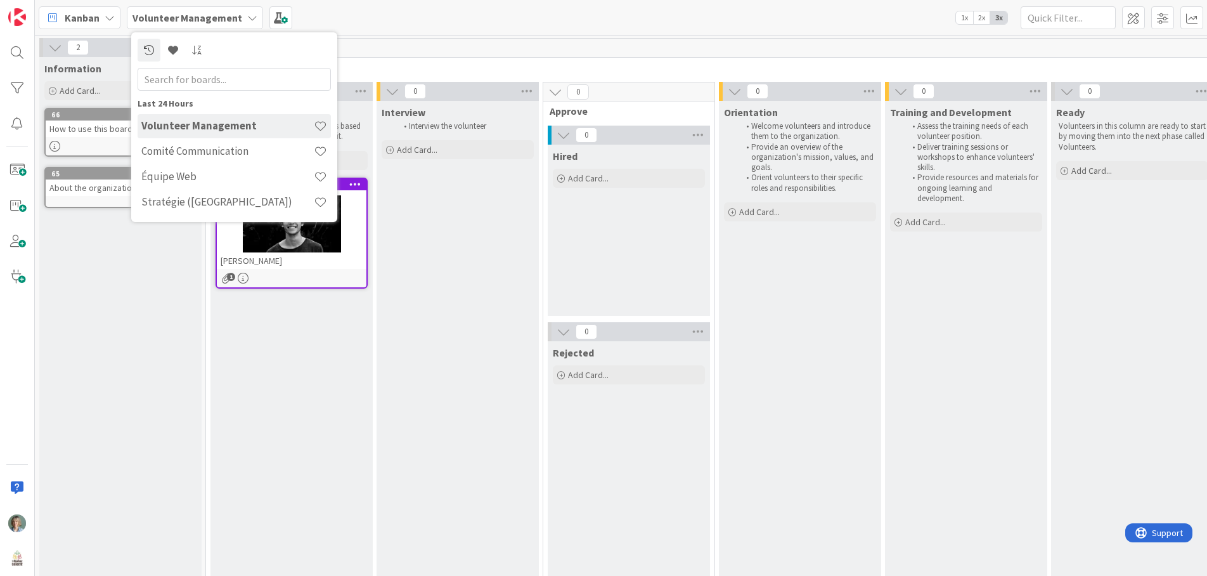
click at [431, 18] on div "Kanban Volunteer Management Last 24 Hours Volunteer Management Comité Communica…" at bounding box center [621, 17] width 1172 height 35
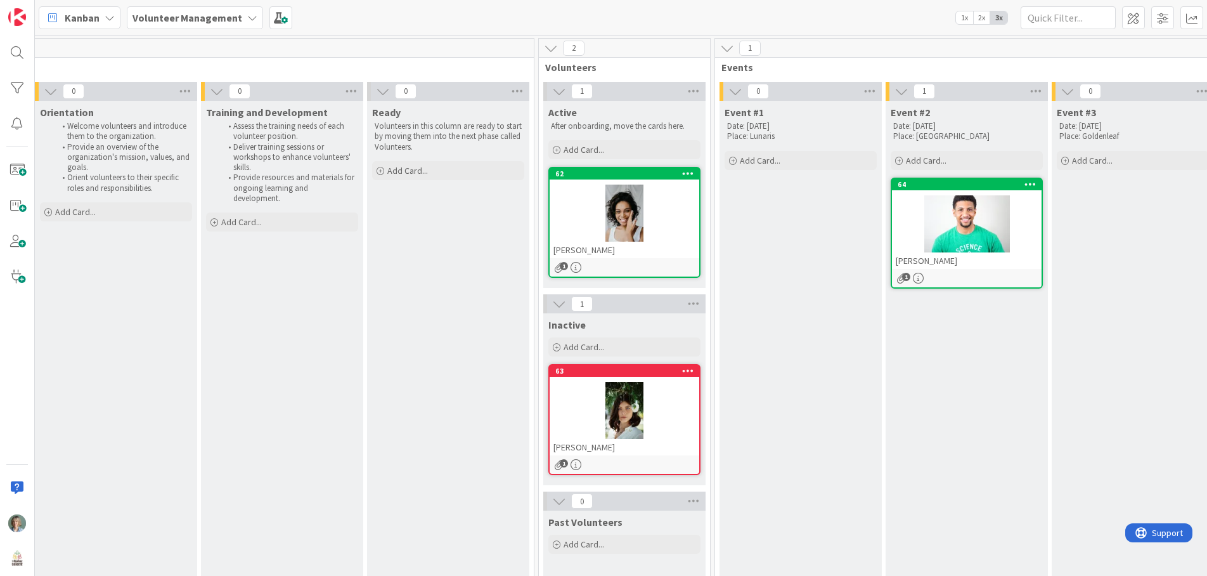
scroll to position [0, 689]
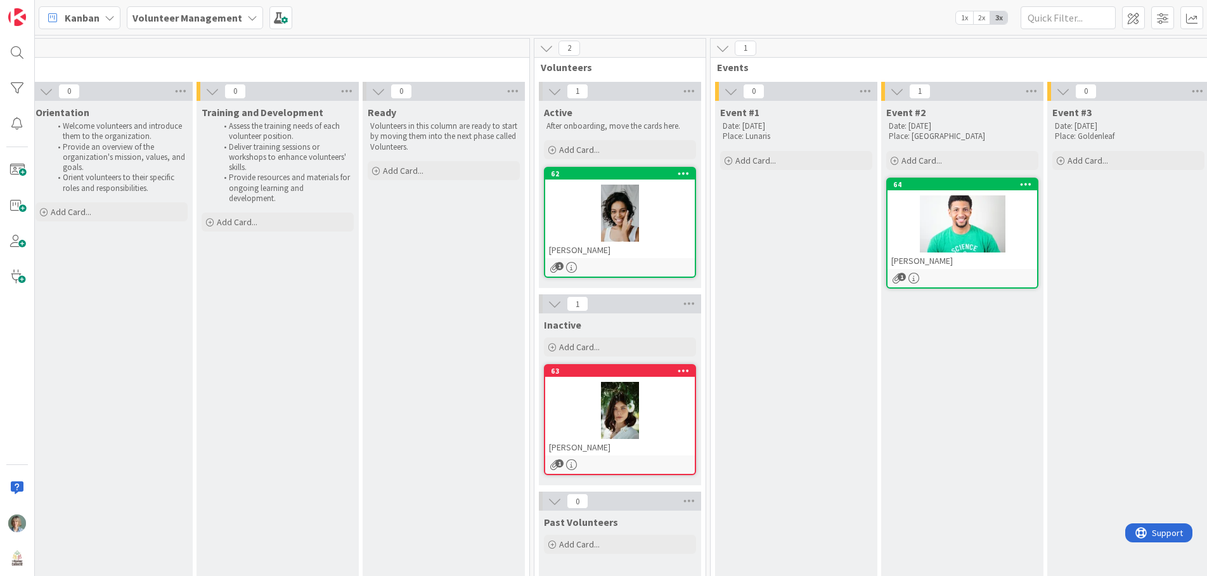
click at [642, 444] on div "Martha Oliver" at bounding box center [620, 447] width 150 height 16
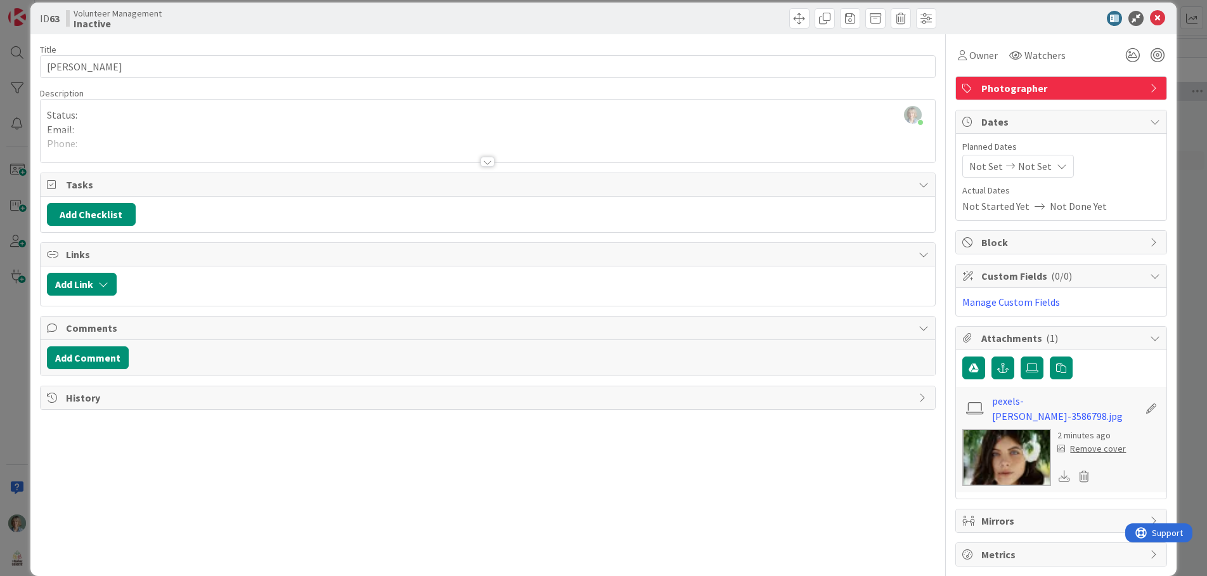
scroll to position [27, 0]
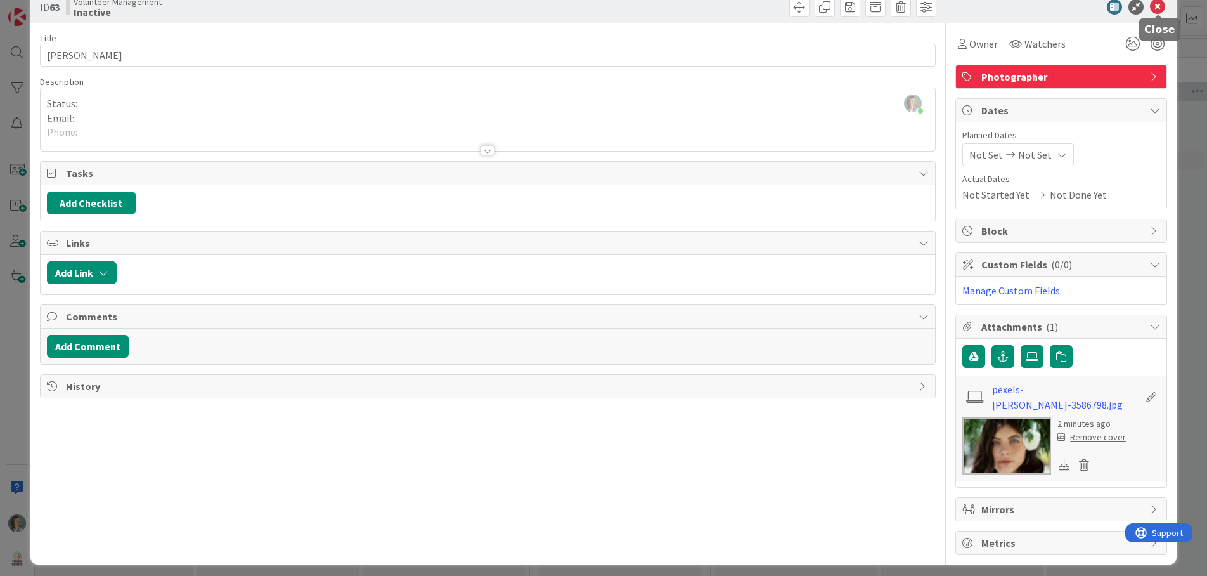
click at [1156, 4] on icon at bounding box center [1157, 6] width 15 height 15
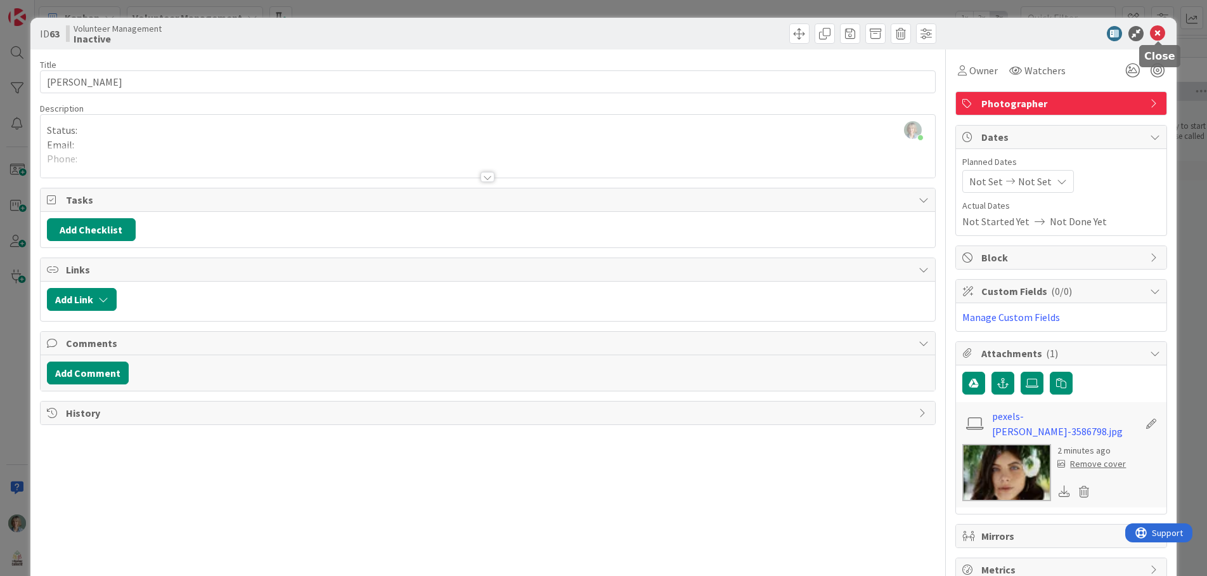
click at [1158, 39] on icon at bounding box center [1157, 33] width 15 height 15
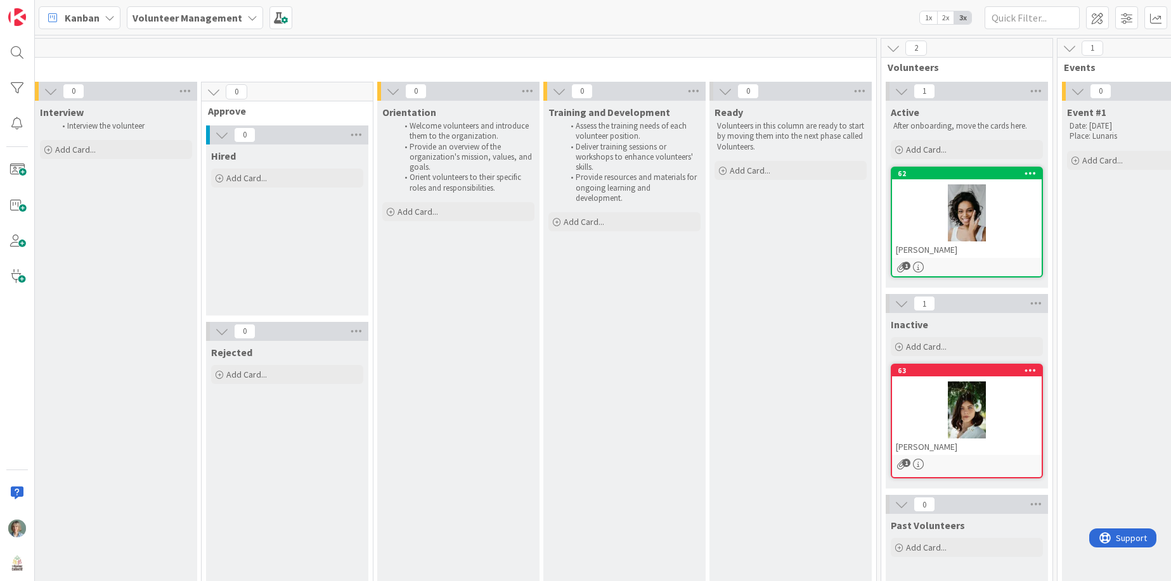
scroll to position [0, 340]
drag, startPoint x: 338, startPoint y: 1, endPoint x: 297, endPoint y: 7, distance: 41.7
click at [339, 1] on div "Kanban Volunteer Management 1x 2x 3x" at bounding box center [603, 17] width 1136 height 35
click at [17, 204] on span at bounding box center [16, 205] width 25 height 25
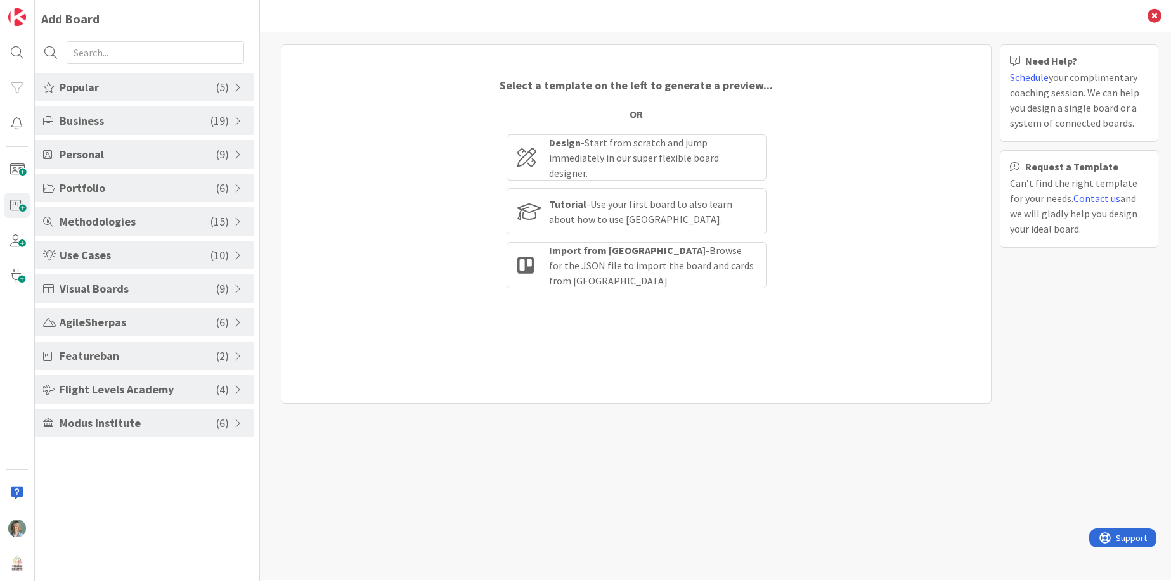
click at [138, 291] on span "Visual Boards" at bounding box center [138, 288] width 157 height 17
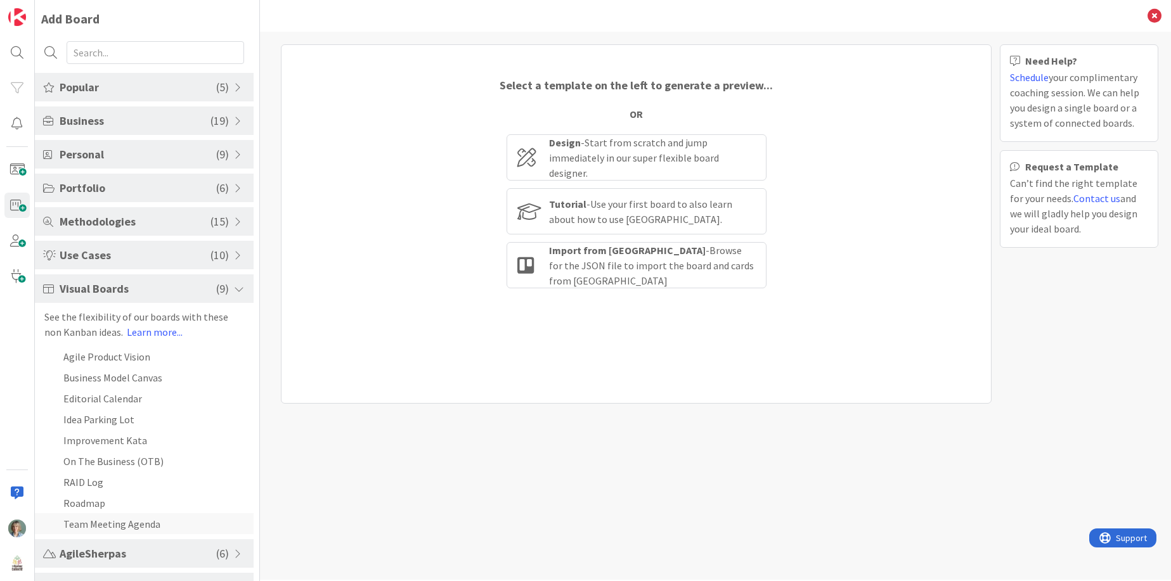
click at [160, 526] on li "Team Meeting Agenda" at bounding box center [144, 524] width 219 height 21
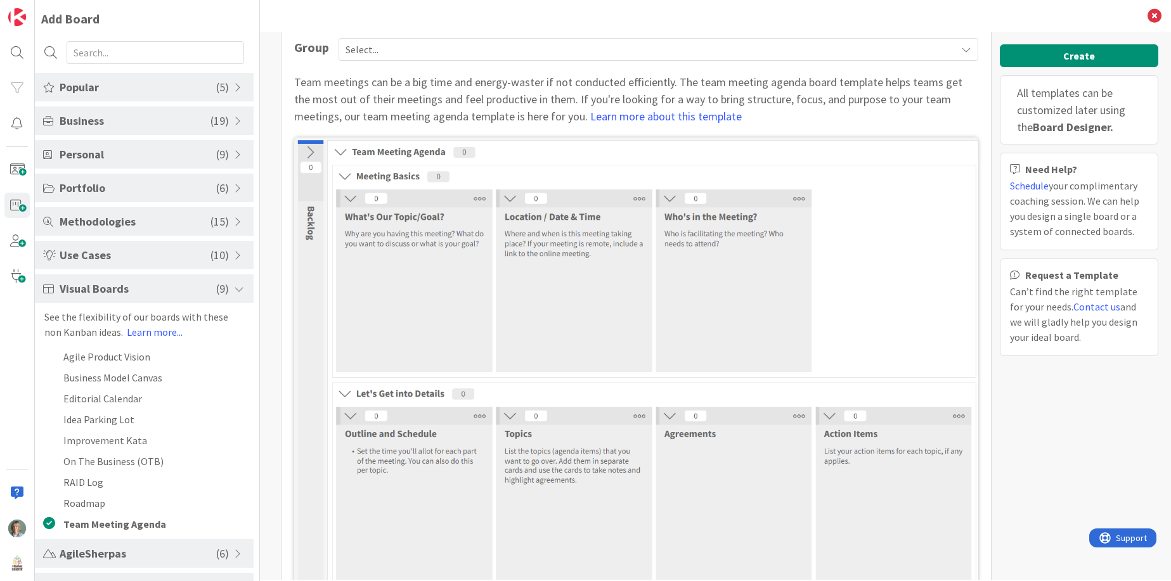
scroll to position [58, 0]
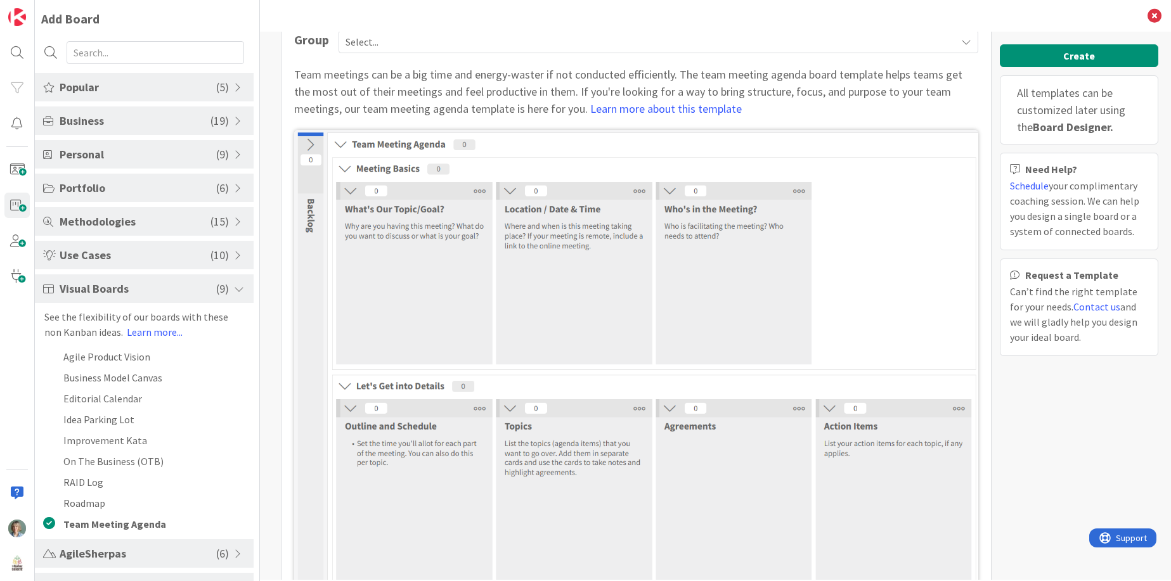
click at [308, 205] on img at bounding box center [636, 361] width 684 height 462
click at [309, 143] on img at bounding box center [636, 361] width 684 height 462
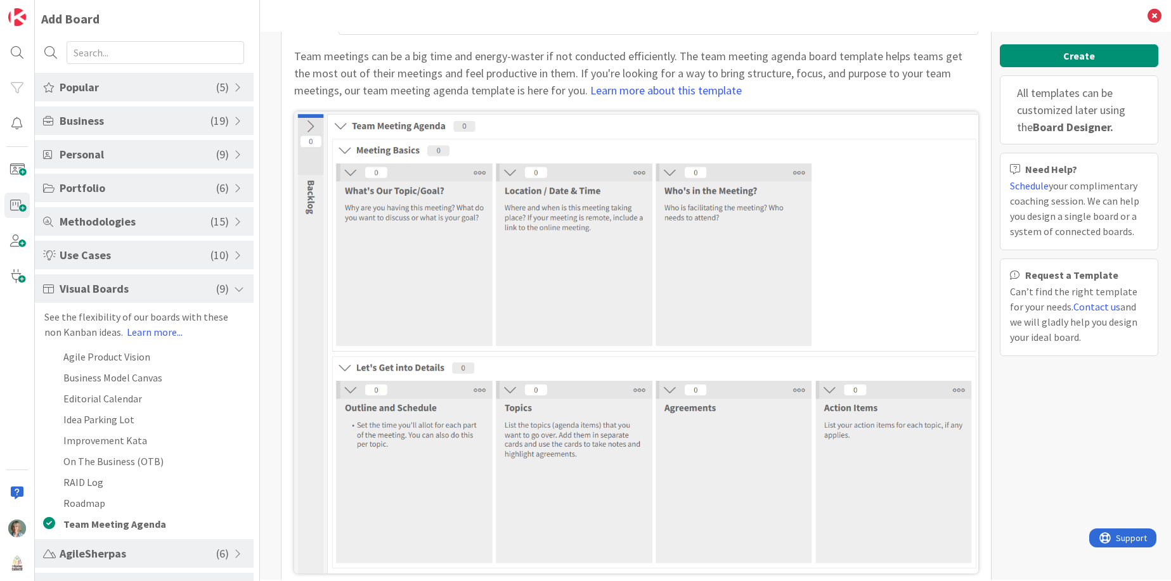
scroll to position [96, 0]
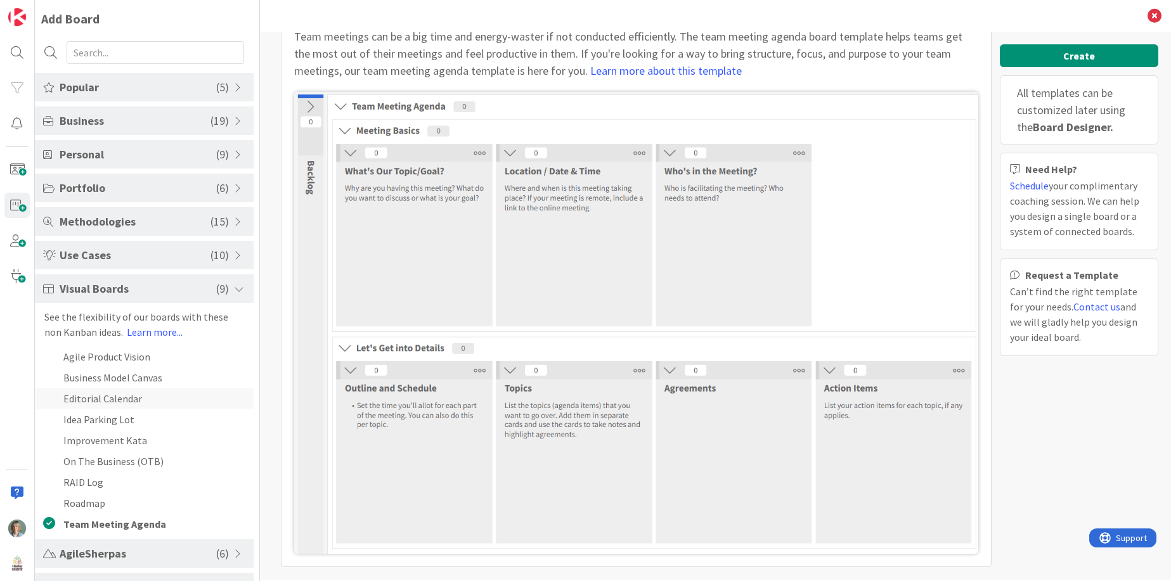
click at [105, 401] on li "Editorial Calendar" at bounding box center [144, 398] width 219 height 21
type input "Editorial Calendar"
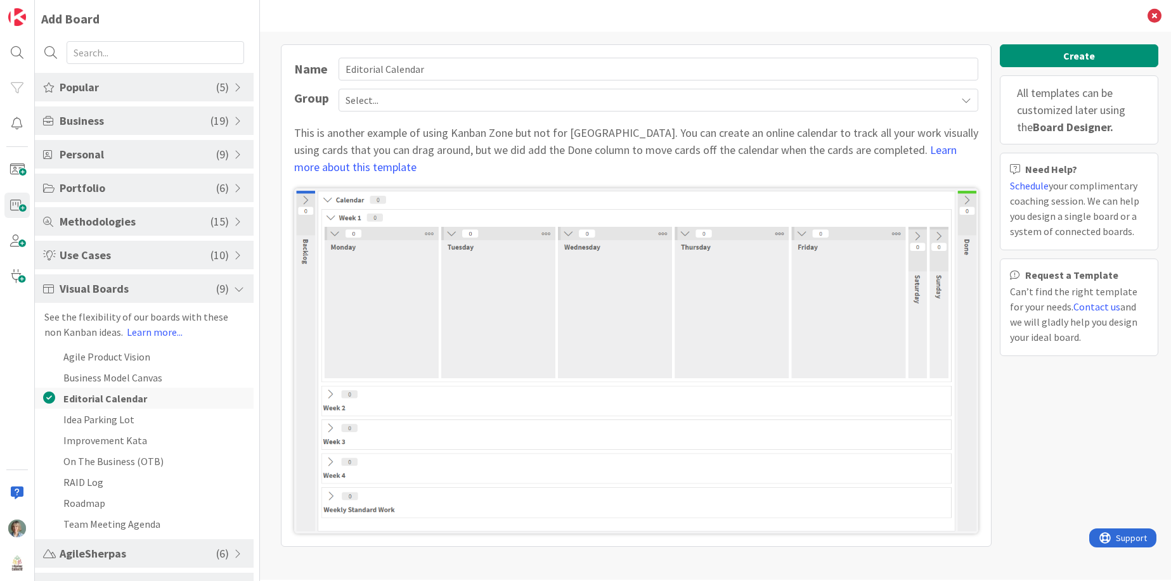
scroll to position [0, 0]
click at [370, 13] on div "Back" at bounding box center [715, 16] width 911 height 32
click at [20, 15] on img at bounding box center [17, 17] width 18 height 18
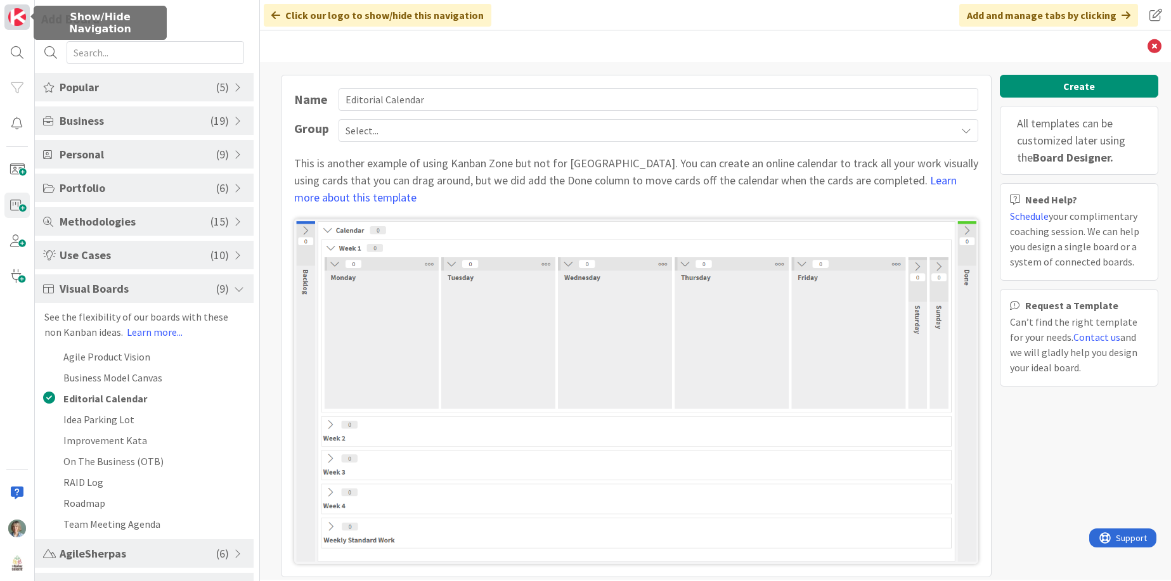
click at [18, 17] on img at bounding box center [17, 17] width 18 height 18
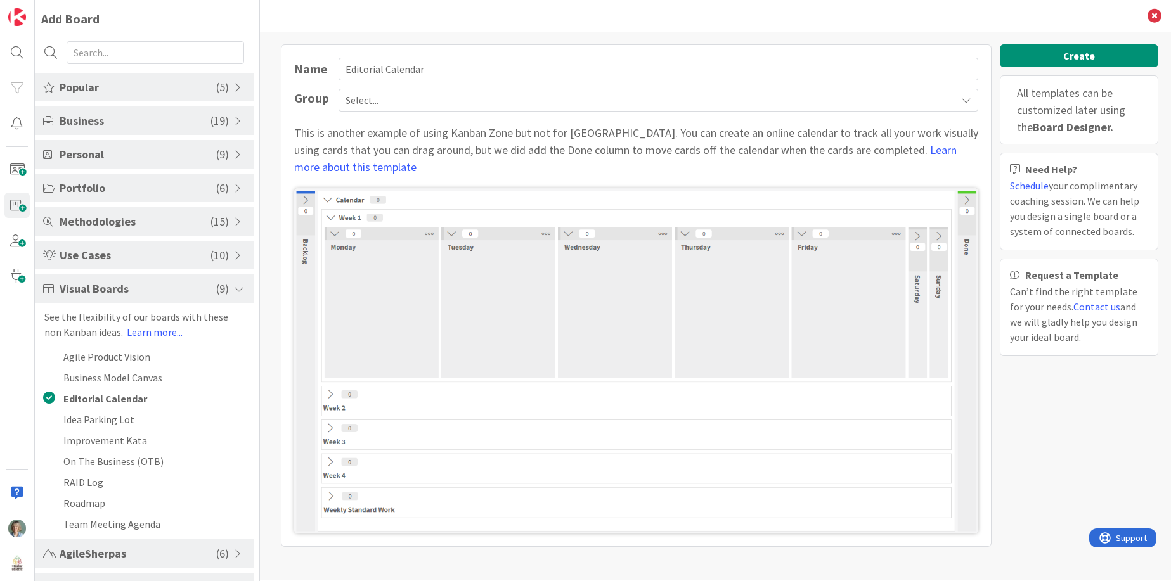
click at [82, 16] on div "Add Board" at bounding box center [70, 19] width 58 height 19
click at [917, 4] on div "Back" at bounding box center [715, 16] width 911 height 32
click at [1156, 15] on icon at bounding box center [1155, 16] width 14 height 14
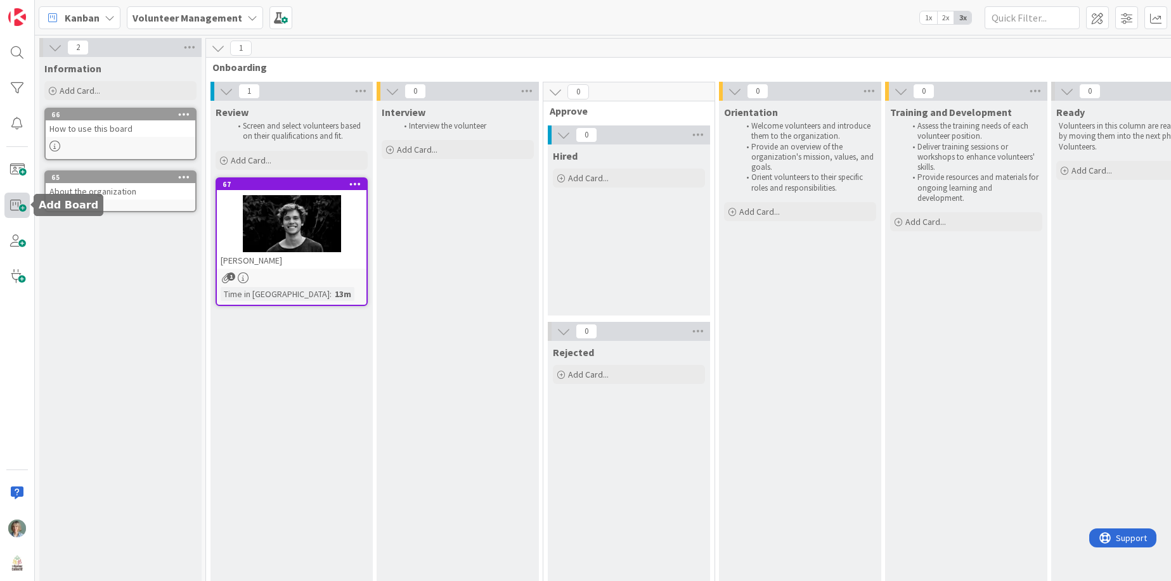
click at [25, 202] on span at bounding box center [16, 205] width 25 height 25
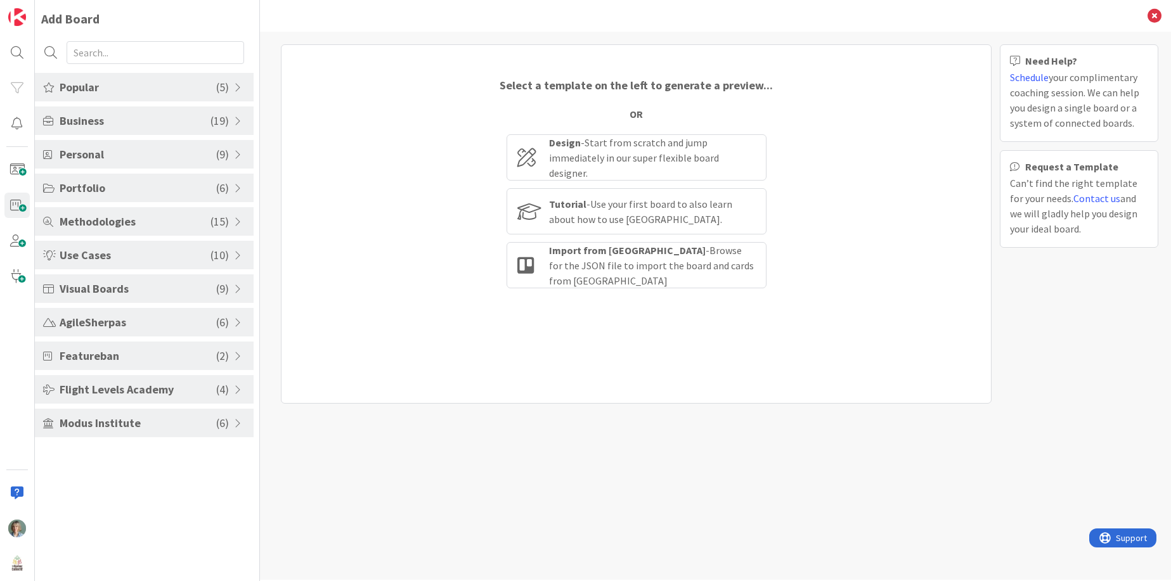
click at [151, 87] on span "Popular" at bounding box center [138, 87] width 157 height 17
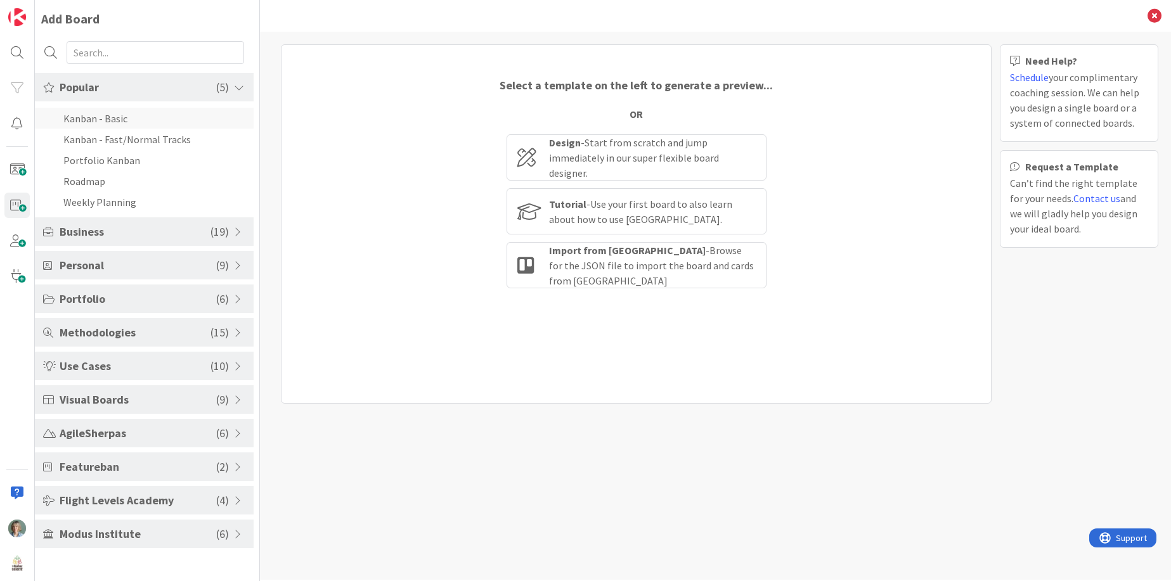
click at [113, 119] on li "Kanban - Basic" at bounding box center [144, 118] width 219 height 21
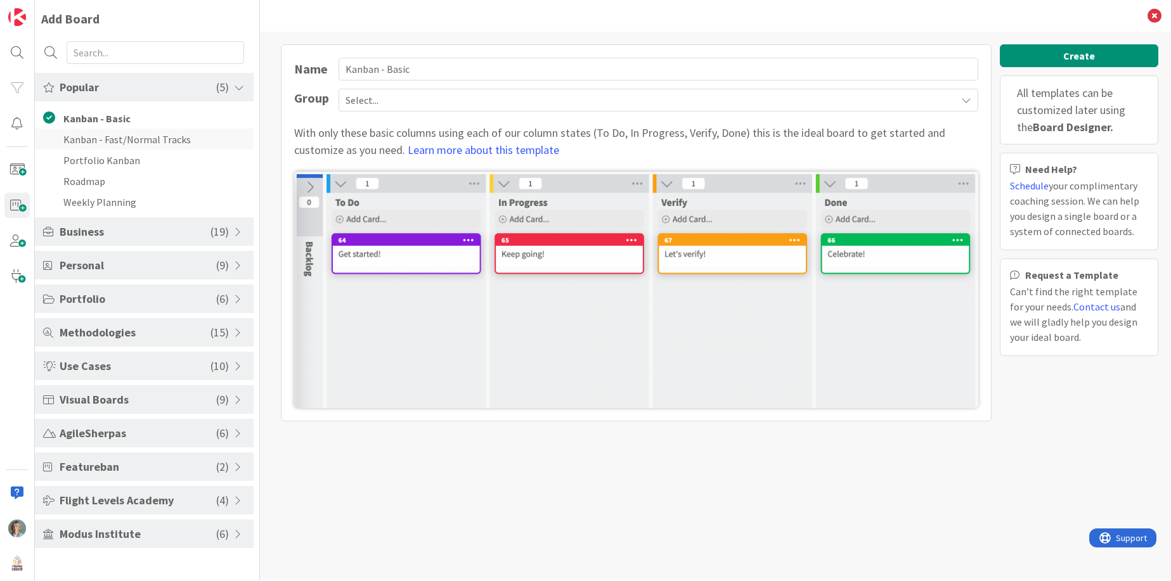
click at [103, 139] on li "Kanban - Fast/Normal Tracks" at bounding box center [144, 139] width 219 height 21
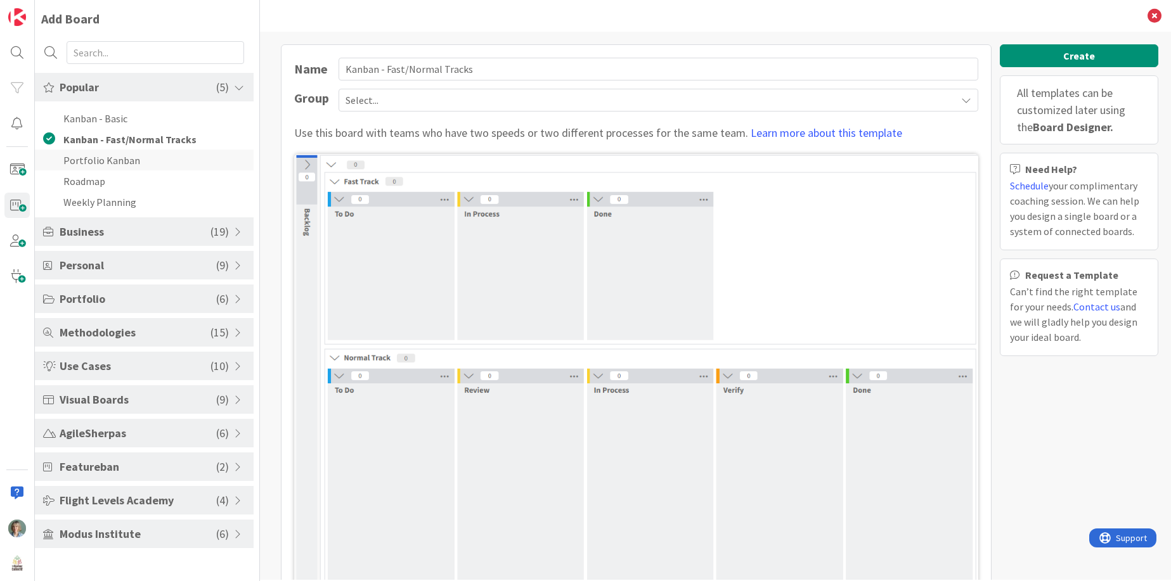
click at [98, 162] on li "Portfolio Kanban" at bounding box center [144, 160] width 219 height 21
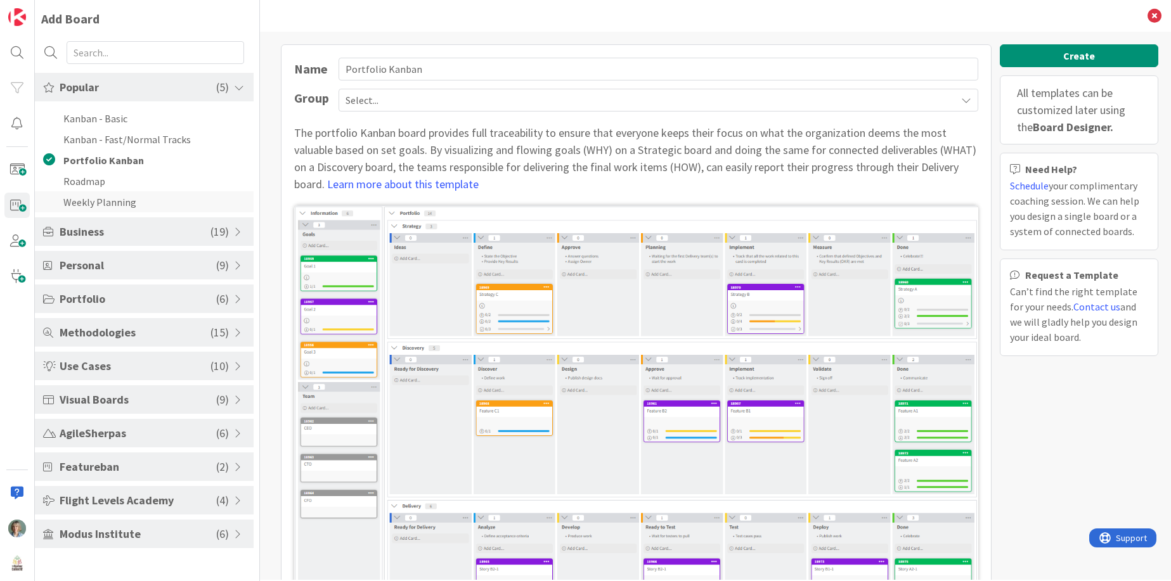
click at [113, 202] on li "Weekly Planning" at bounding box center [144, 201] width 219 height 21
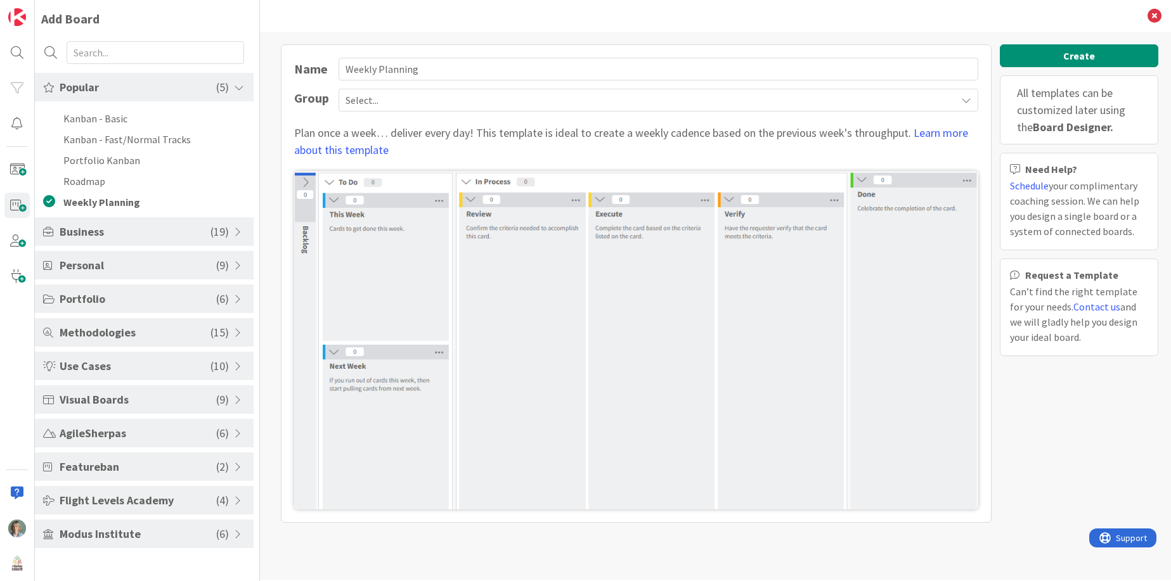
click at [116, 230] on span "Business" at bounding box center [135, 231] width 151 height 17
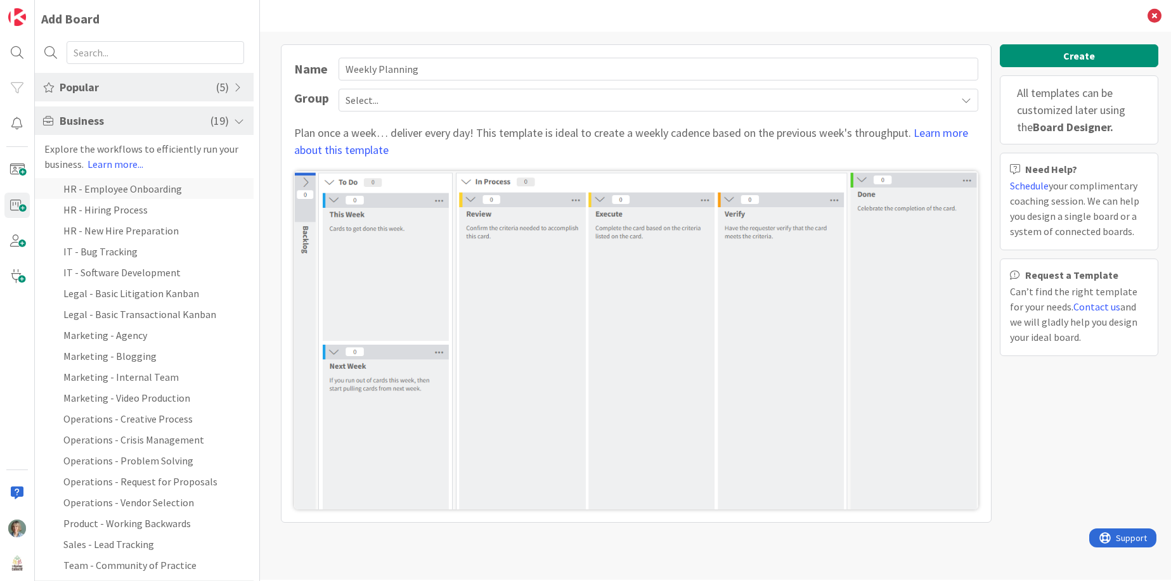
click at [169, 185] on li "HR - Employee Onboarding" at bounding box center [144, 188] width 219 height 21
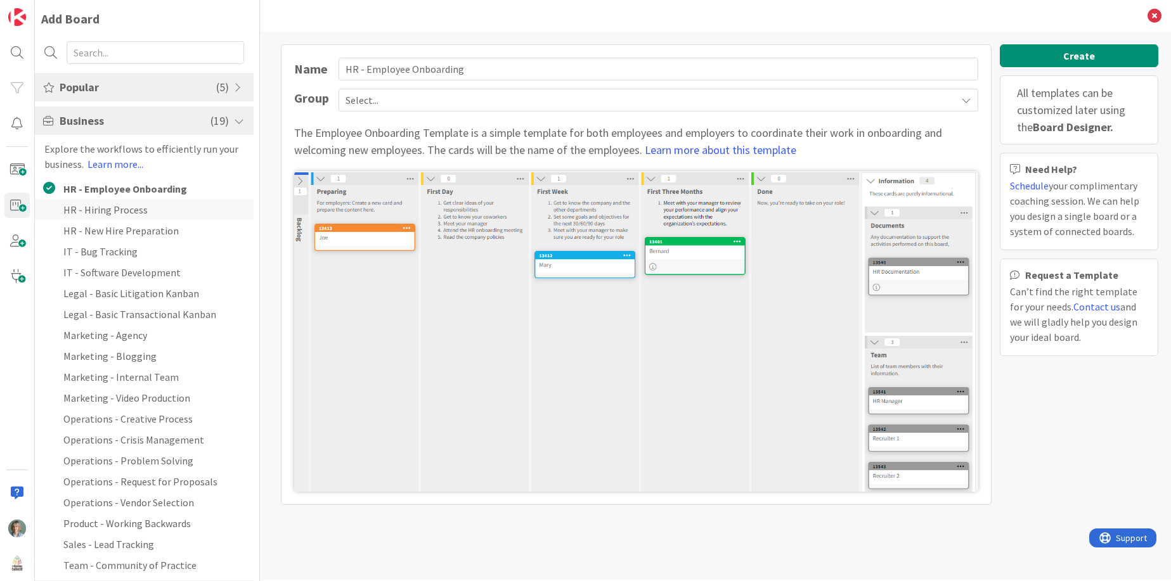
click at [154, 214] on li "HR - Hiring Process" at bounding box center [144, 209] width 219 height 21
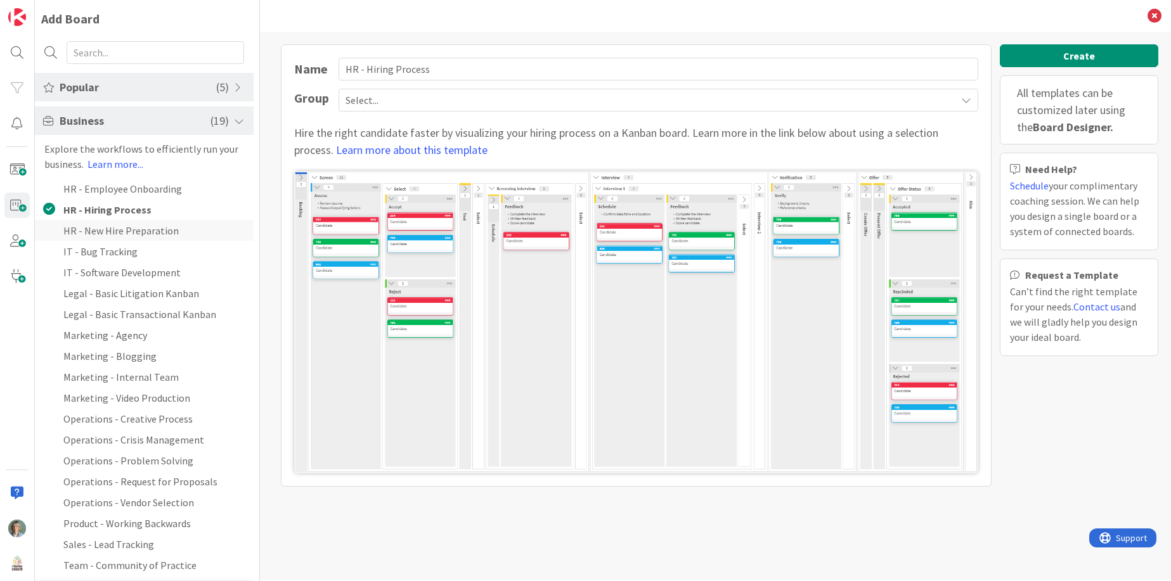
click at [96, 230] on li "HR - New Hire Preparation" at bounding box center [144, 230] width 219 height 21
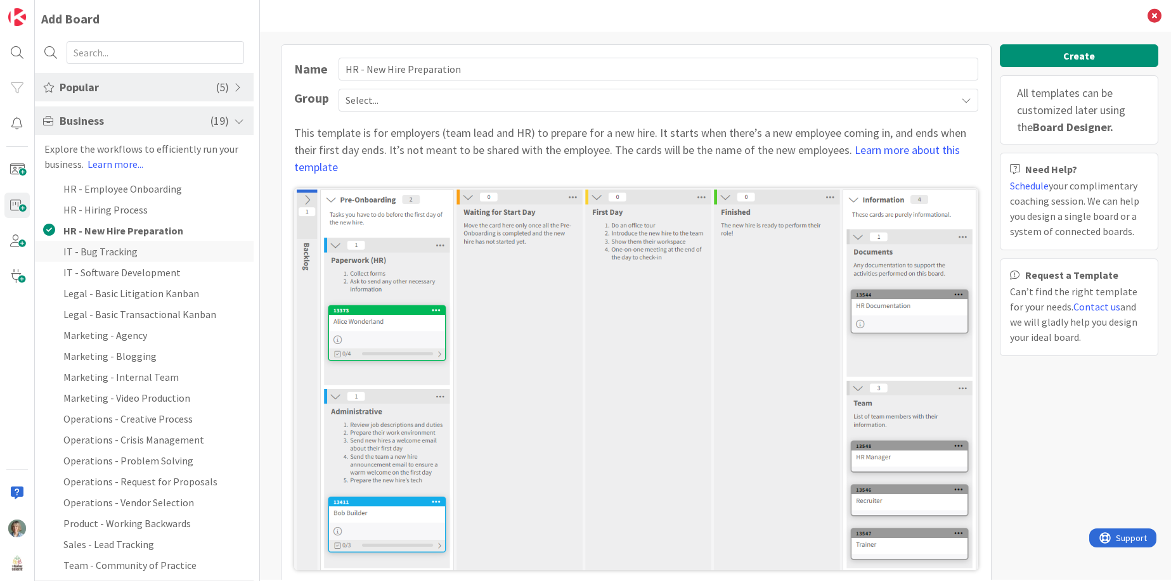
click at [121, 252] on li "IT - Bug Tracking" at bounding box center [144, 251] width 219 height 21
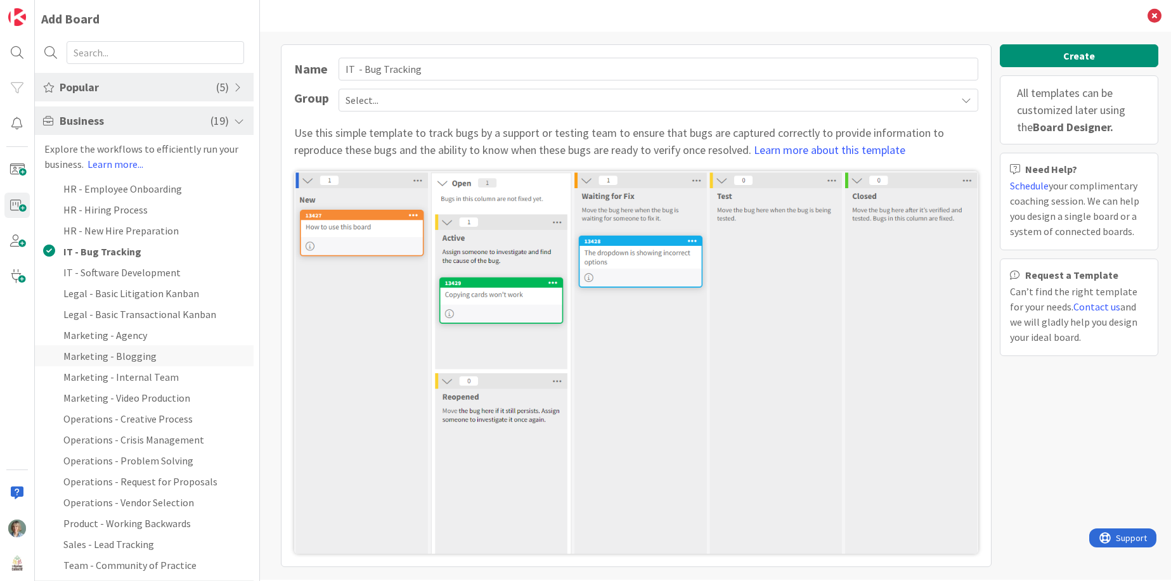
click at [159, 357] on li "Marketing - Blogging" at bounding box center [144, 356] width 219 height 21
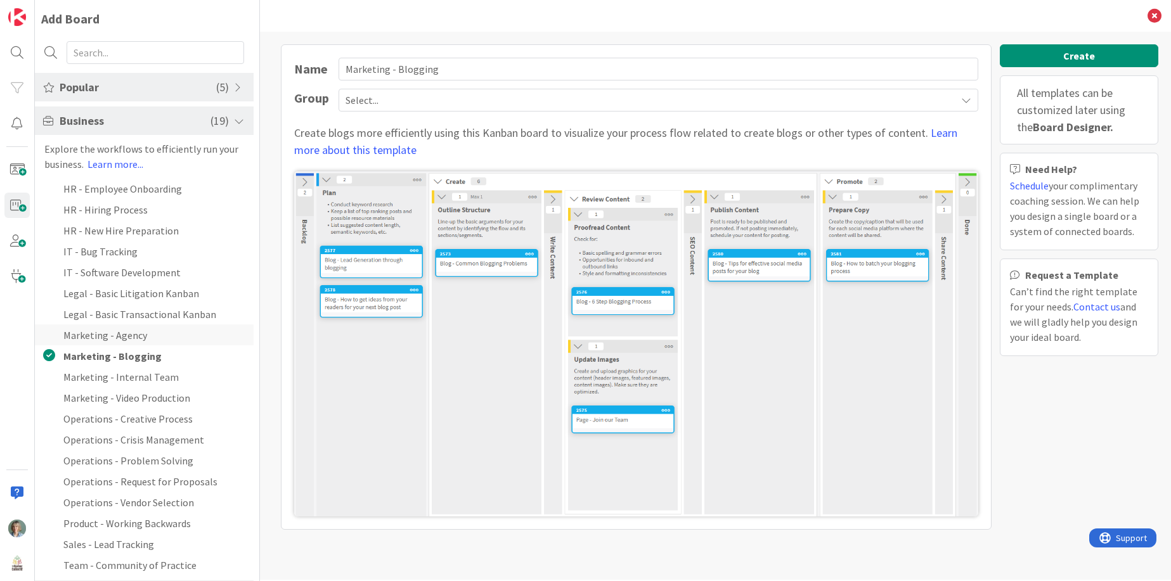
click at [157, 338] on li "Marketing - Agency" at bounding box center [144, 335] width 219 height 21
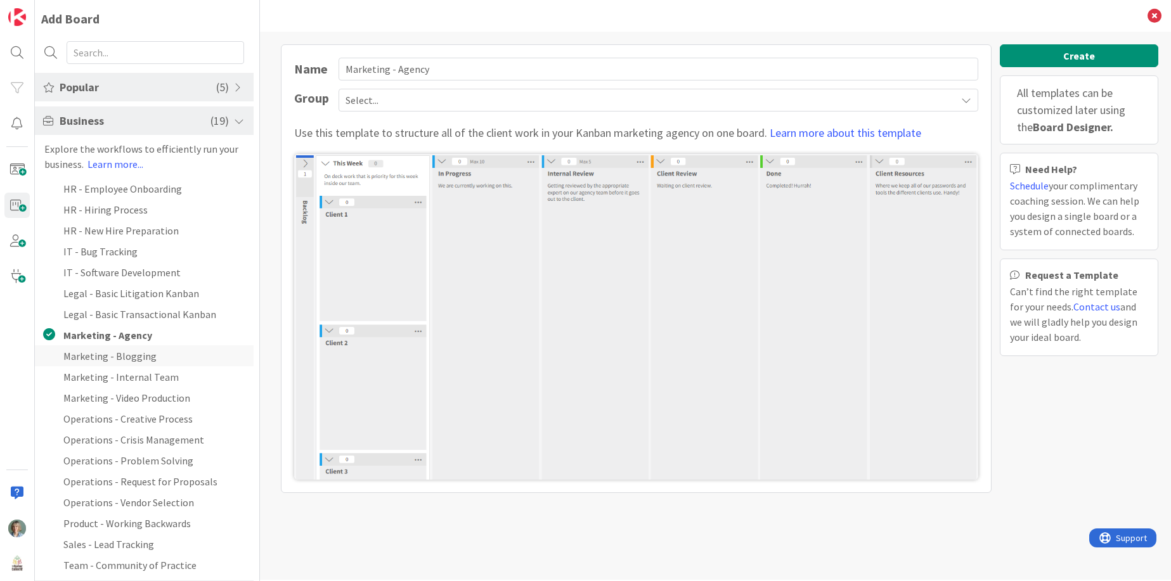
click at [162, 362] on li "Marketing - Blogging" at bounding box center [144, 356] width 219 height 21
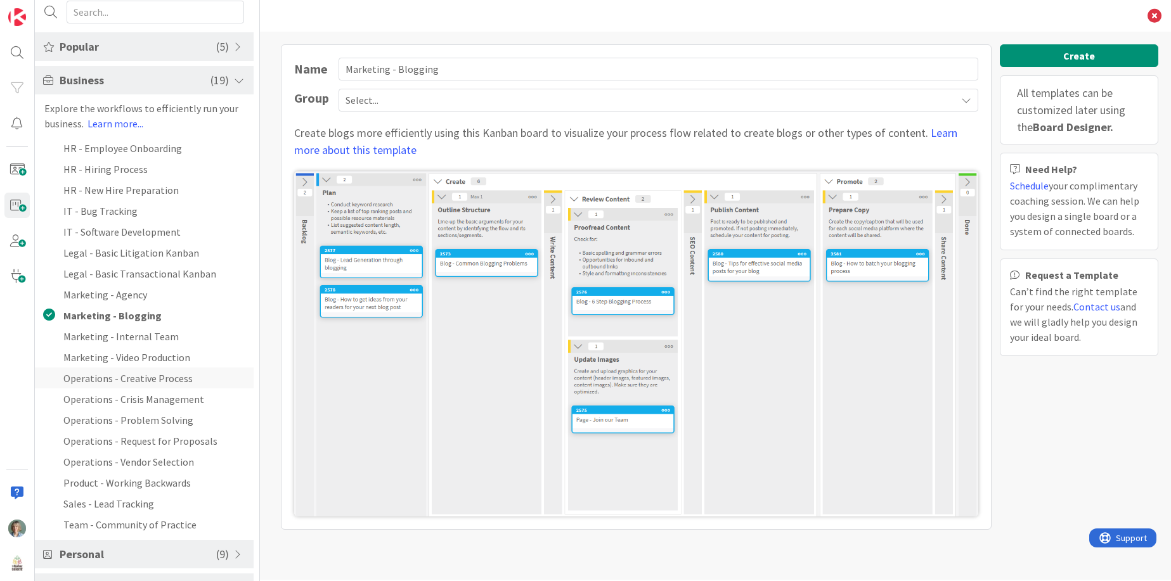
scroll to position [55, 0]
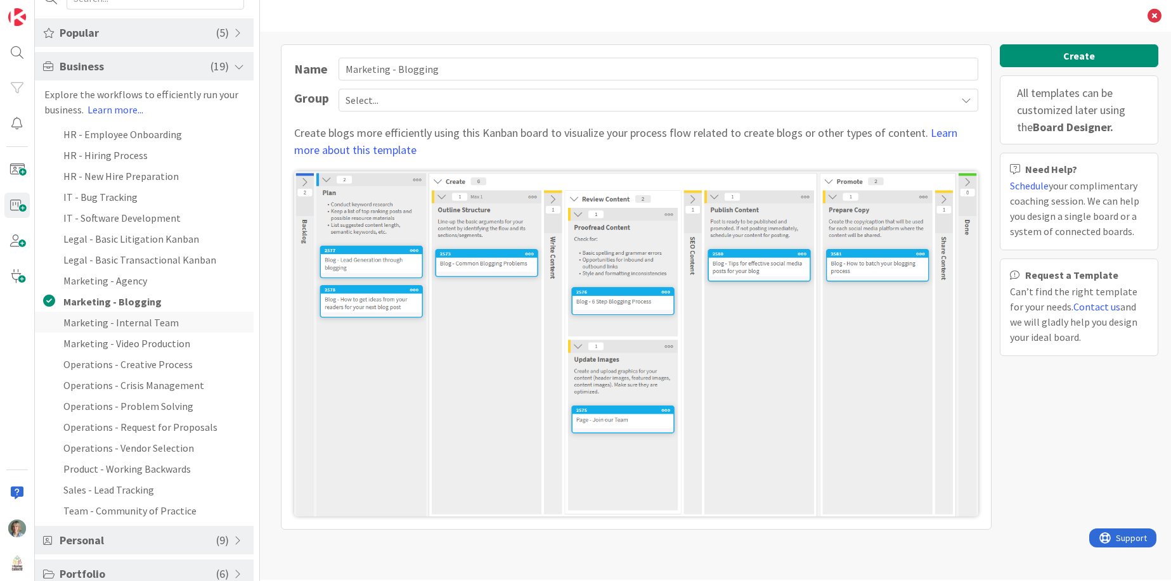
click at [200, 321] on li "Marketing - Internal Team" at bounding box center [144, 322] width 219 height 21
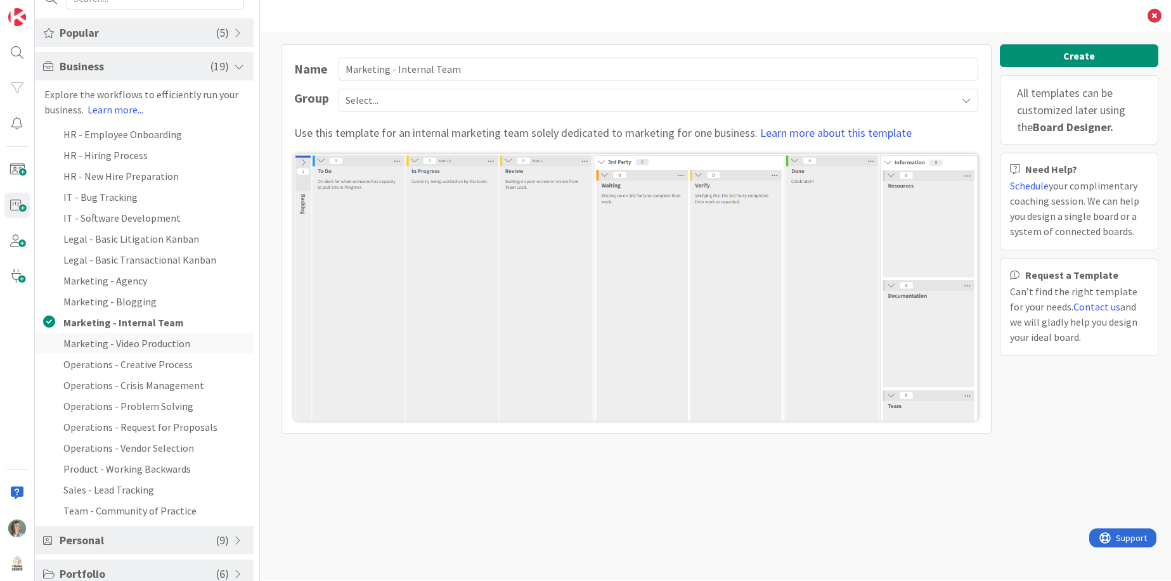
click at [200, 340] on li "Marketing - Video Production" at bounding box center [144, 343] width 219 height 21
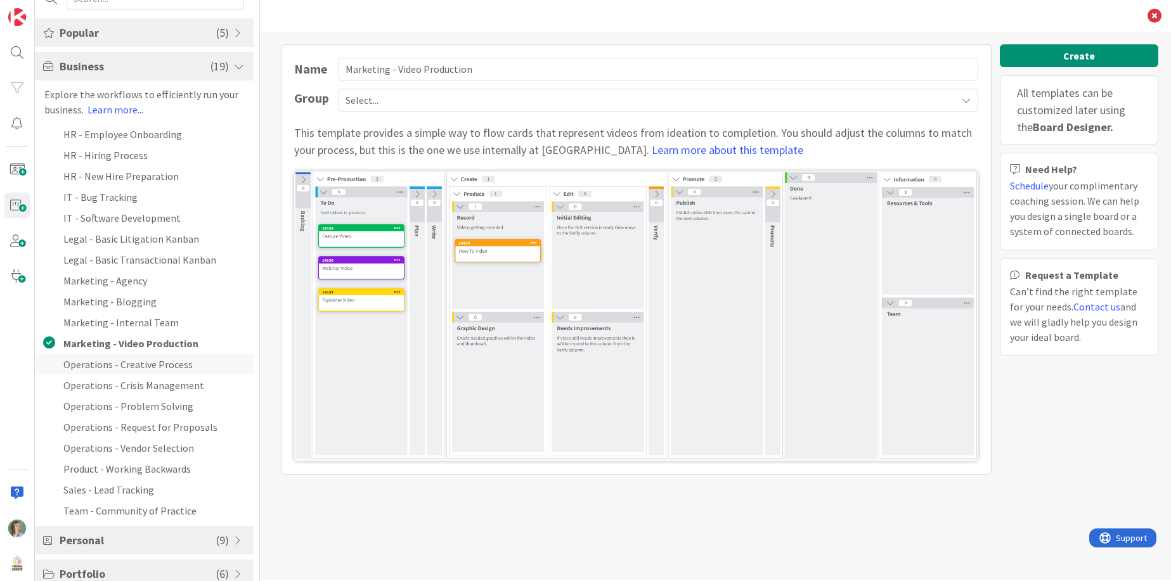
click at [183, 368] on li "Operations - Creative Process" at bounding box center [144, 364] width 219 height 21
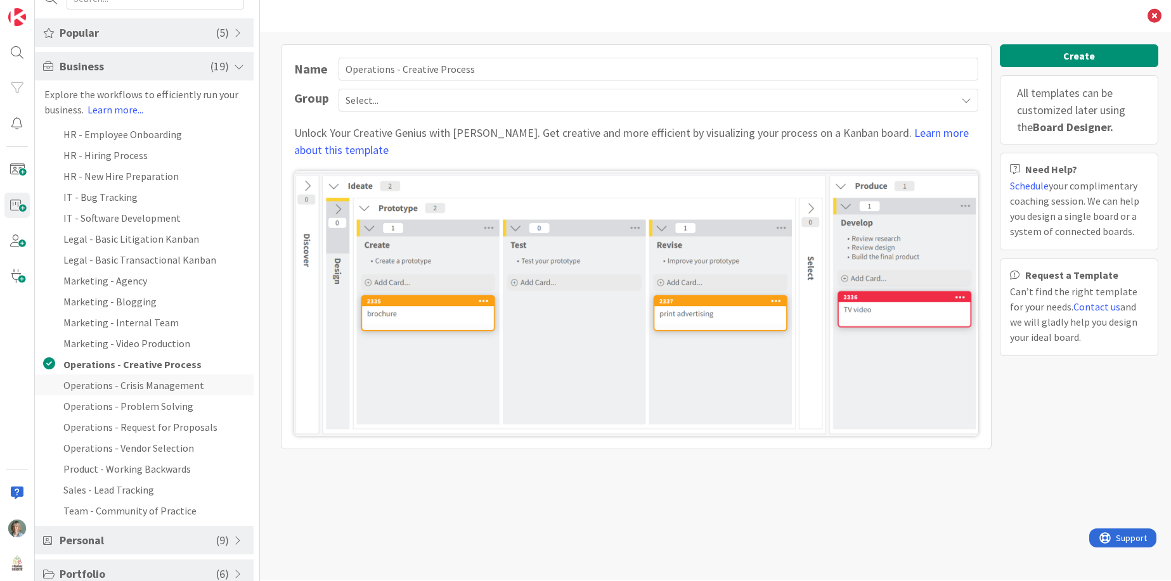
click at [197, 390] on li "Operations - Crisis Management" at bounding box center [144, 385] width 219 height 21
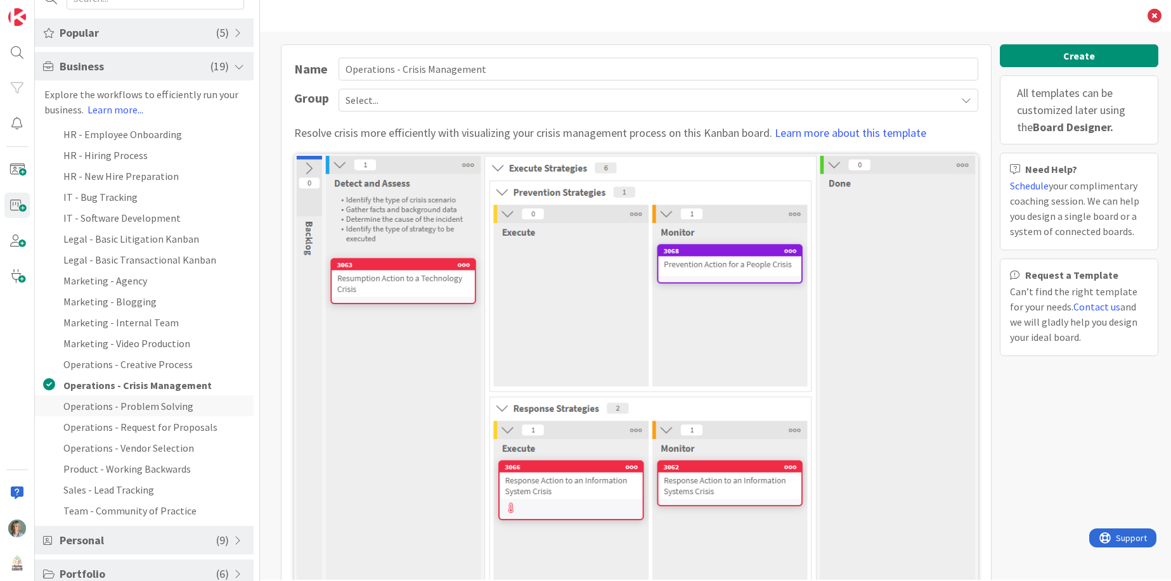
click at [201, 413] on li "Operations - Problem Solving" at bounding box center [144, 406] width 219 height 21
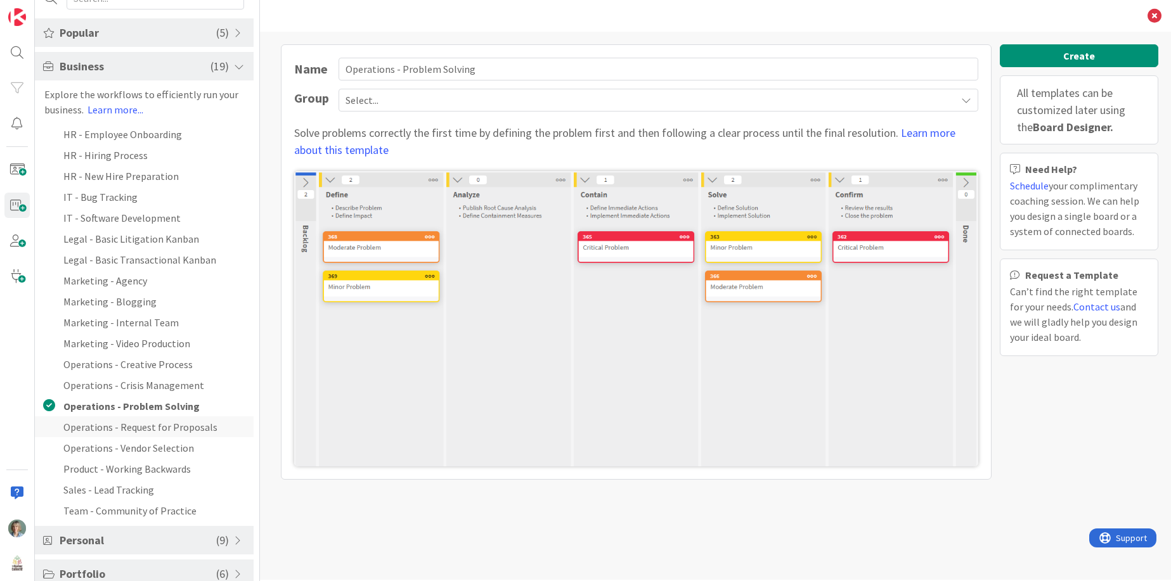
click at [204, 433] on li "Operations - Request for Proposals" at bounding box center [144, 427] width 219 height 21
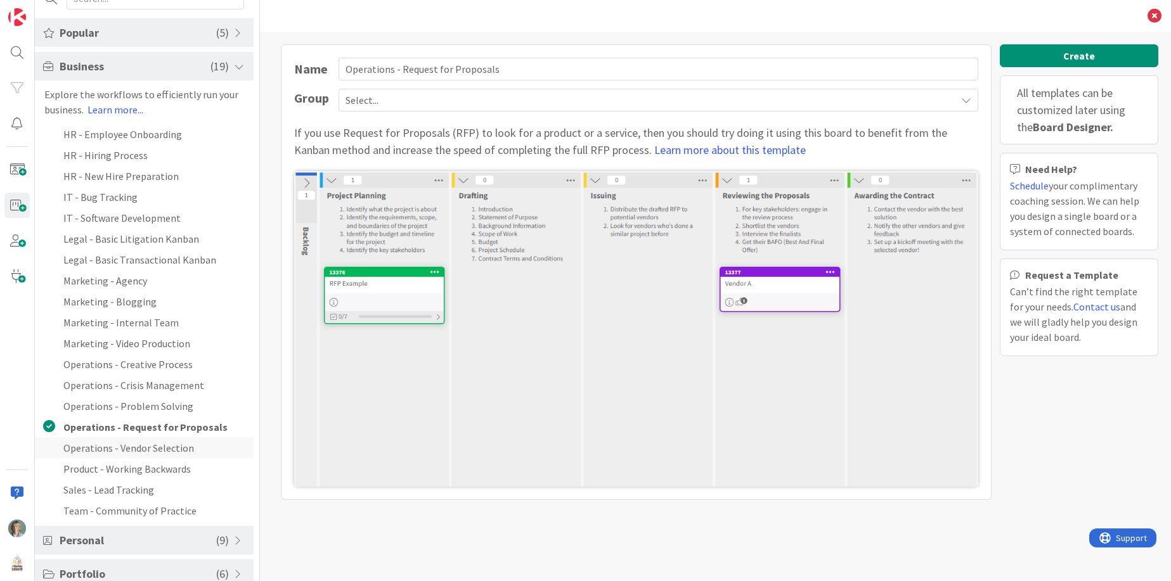
click at [203, 450] on li "Operations - Vendor Selection" at bounding box center [144, 447] width 219 height 21
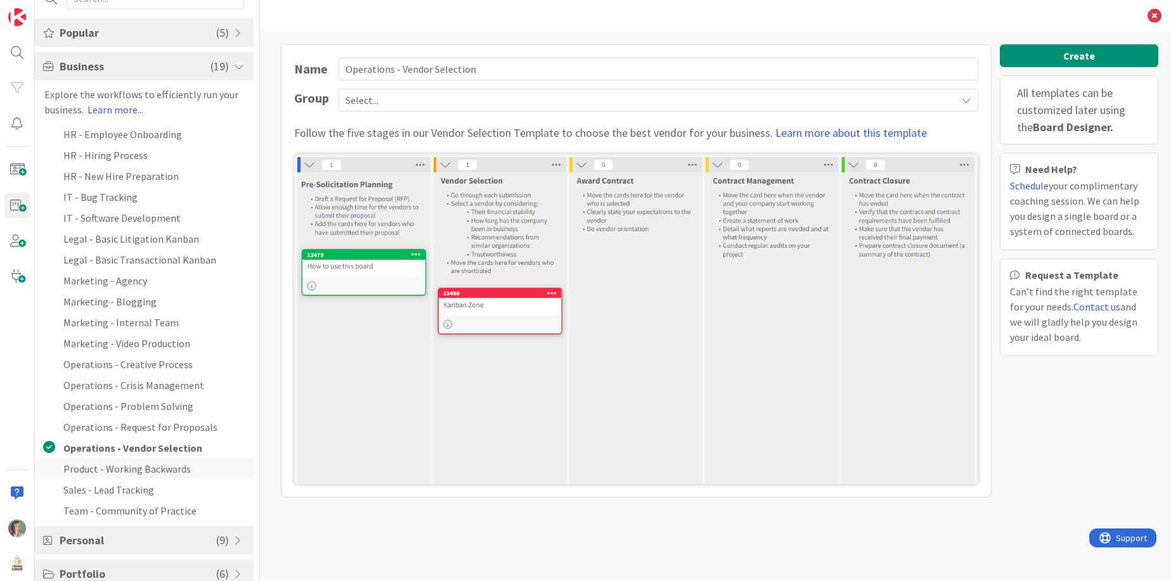
click at [190, 475] on li "Product - Working Backwards" at bounding box center [144, 468] width 219 height 21
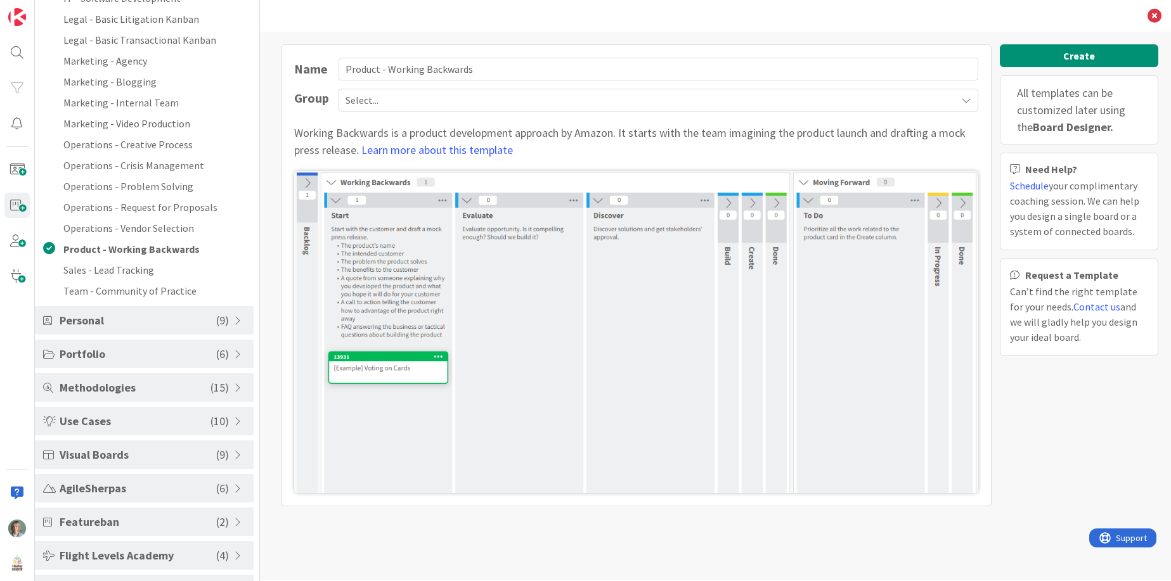
scroll to position [278, 0]
click at [169, 297] on div "Popular ( 5 ) Kanban - Basic Kanban - Fast/Normal Tracks Portfolio Kanban Roadm…" at bounding box center [144, 197] width 219 height 805
click at [172, 318] on span "Personal" at bounding box center [138, 317] width 157 height 17
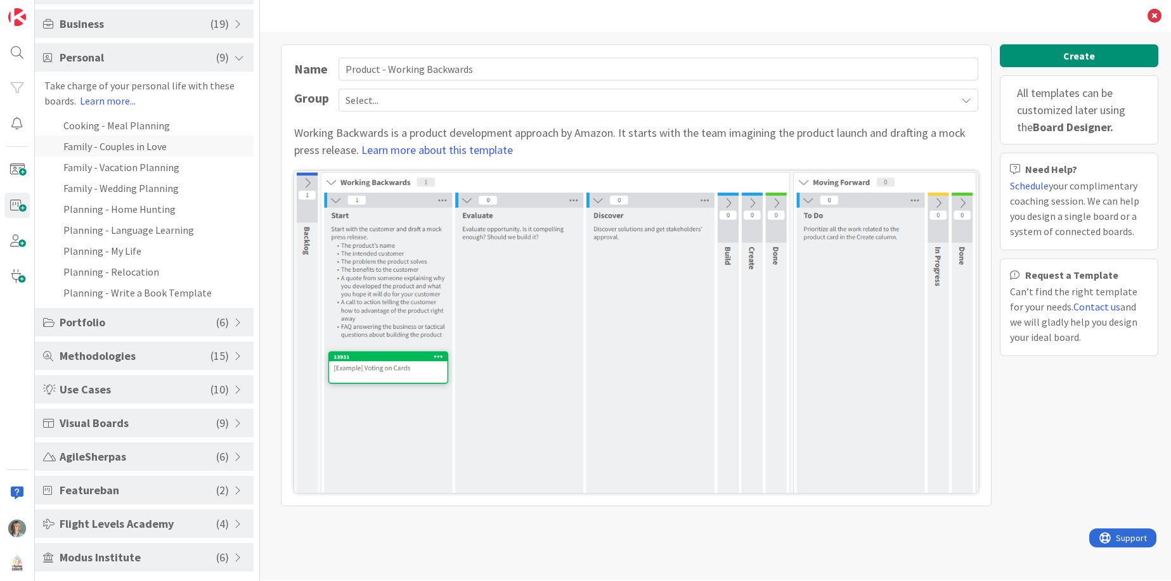
click at [173, 148] on li "Family - Couples in Love" at bounding box center [144, 146] width 219 height 21
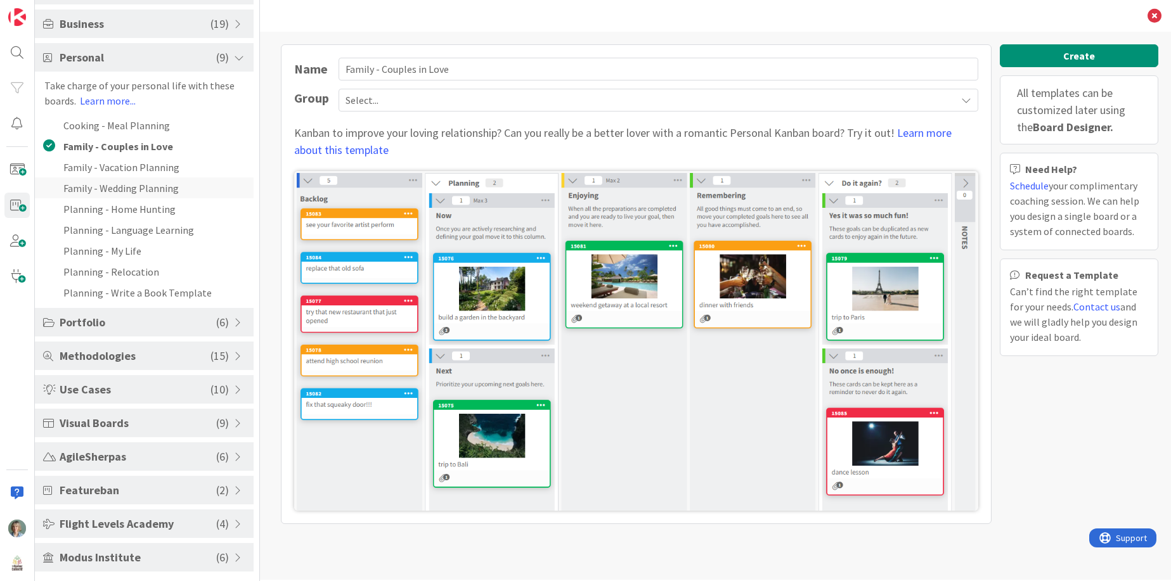
click at [170, 194] on li "Family - Wedding Planning" at bounding box center [144, 188] width 219 height 21
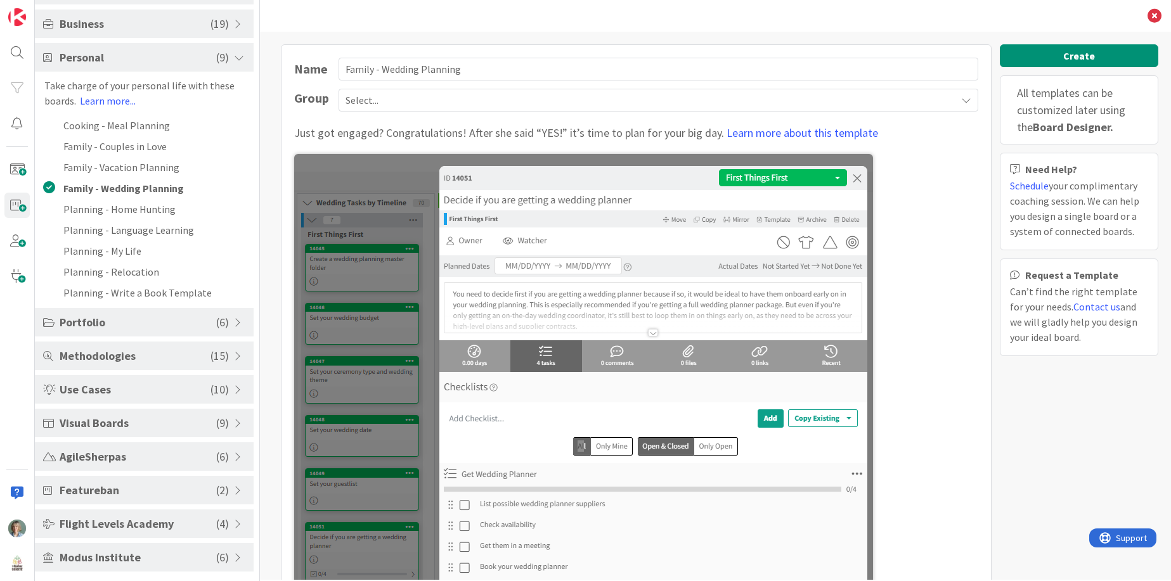
click at [163, 319] on span "Portfolio" at bounding box center [138, 322] width 157 height 17
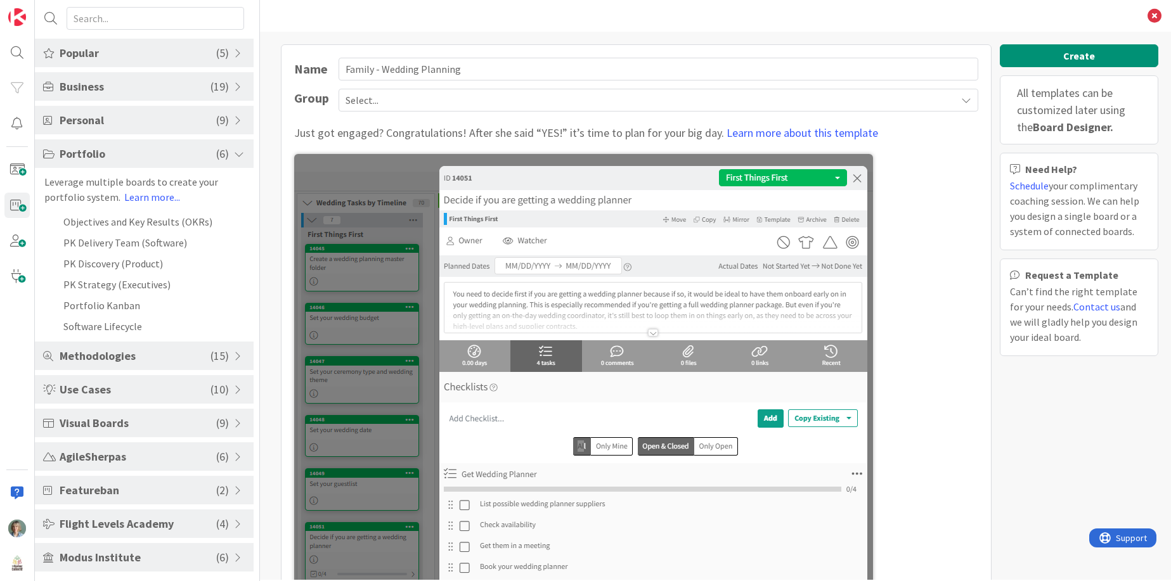
click at [174, 358] on span "Methodologies" at bounding box center [135, 355] width 151 height 17
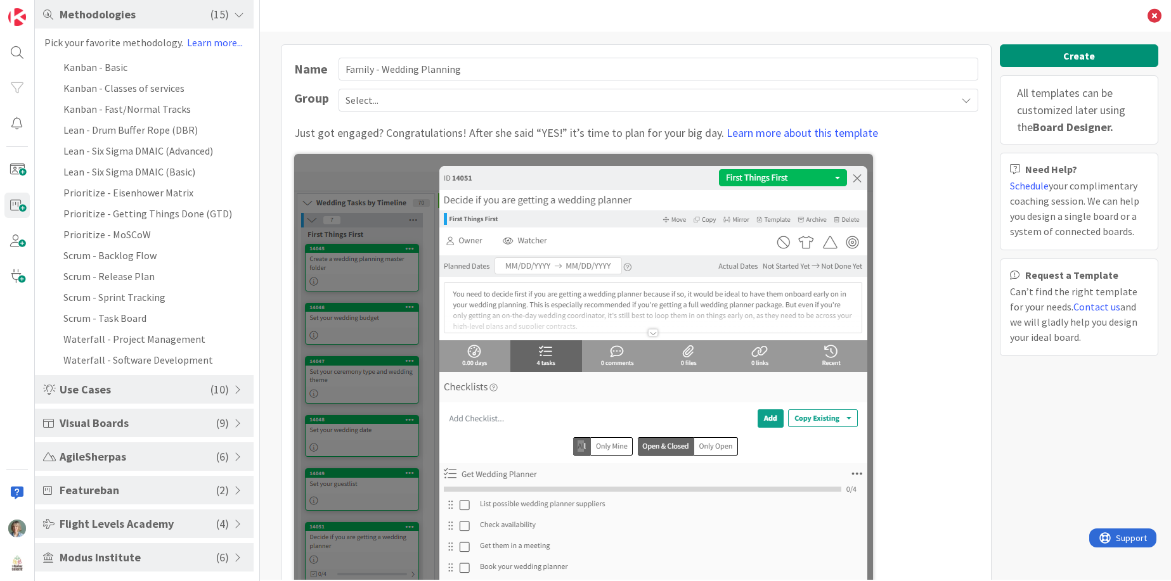
click at [159, 391] on span "Use Cases" at bounding box center [135, 389] width 151 height 17
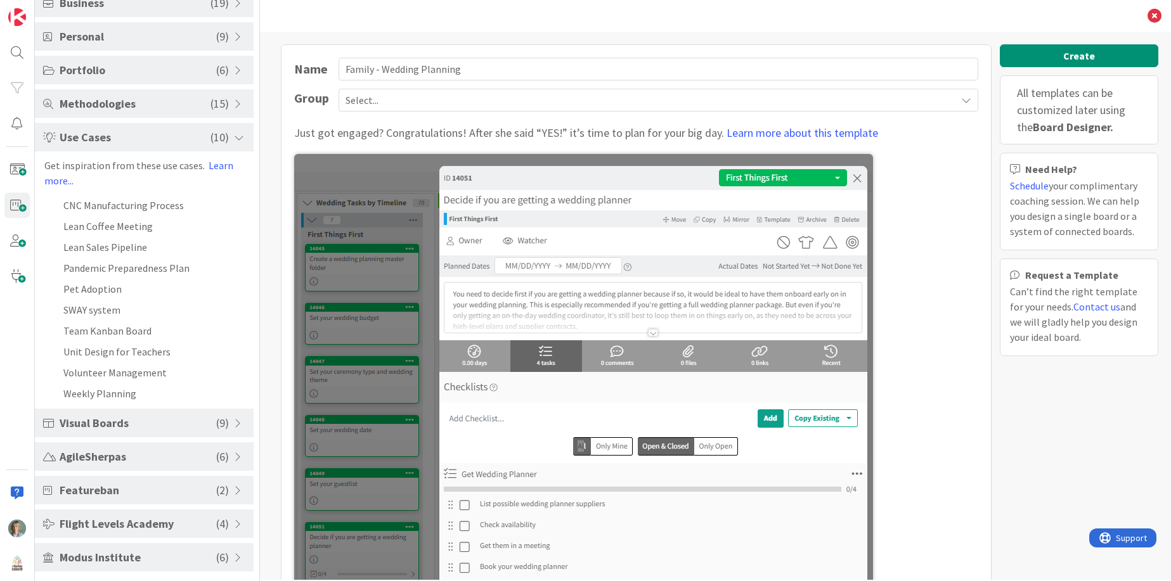
click at [148, 429] on span "Visual Boards" at bounding box center [138, 423] width 157 height 17
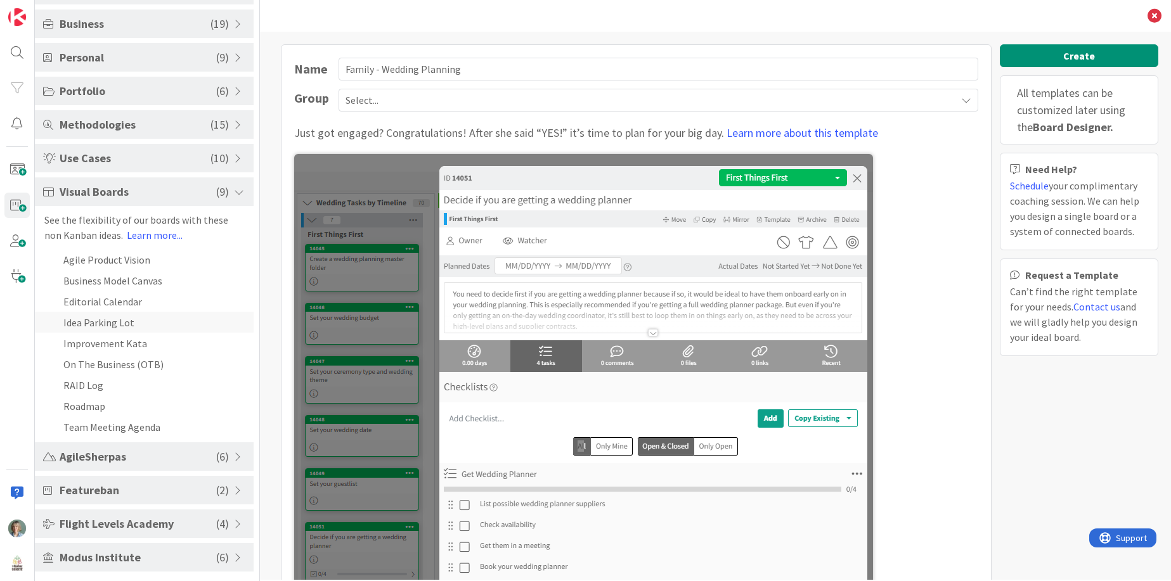
click at [141, 320] on li "Idea Parking Lot" at bounding box center [144, 322] width 219 height 21
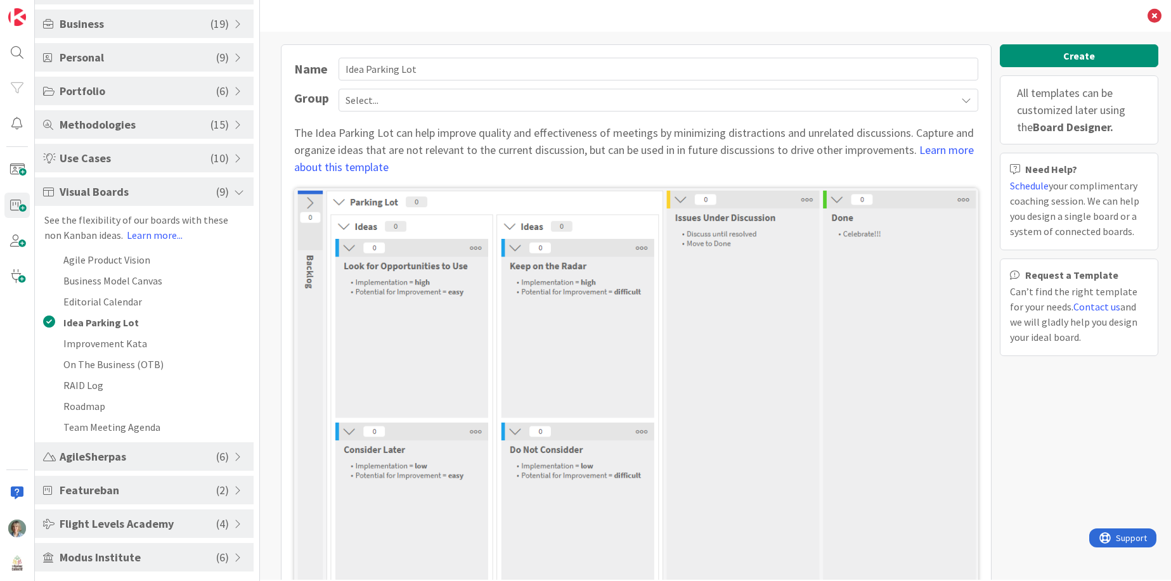
click at [131, 463] on span "AgileSherpas" at bounding box center [138, 456] width 157 height 17
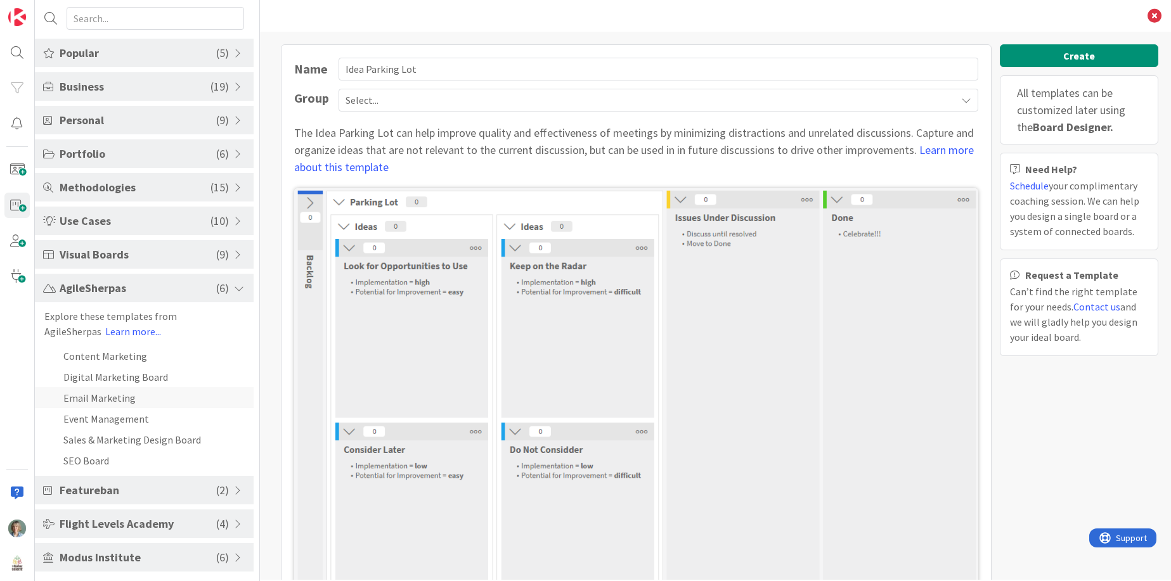
click at [138, 400] on li "Email Marketing" at bounding box center [144, 397] width 219 height 21
type input "Email Marketing"
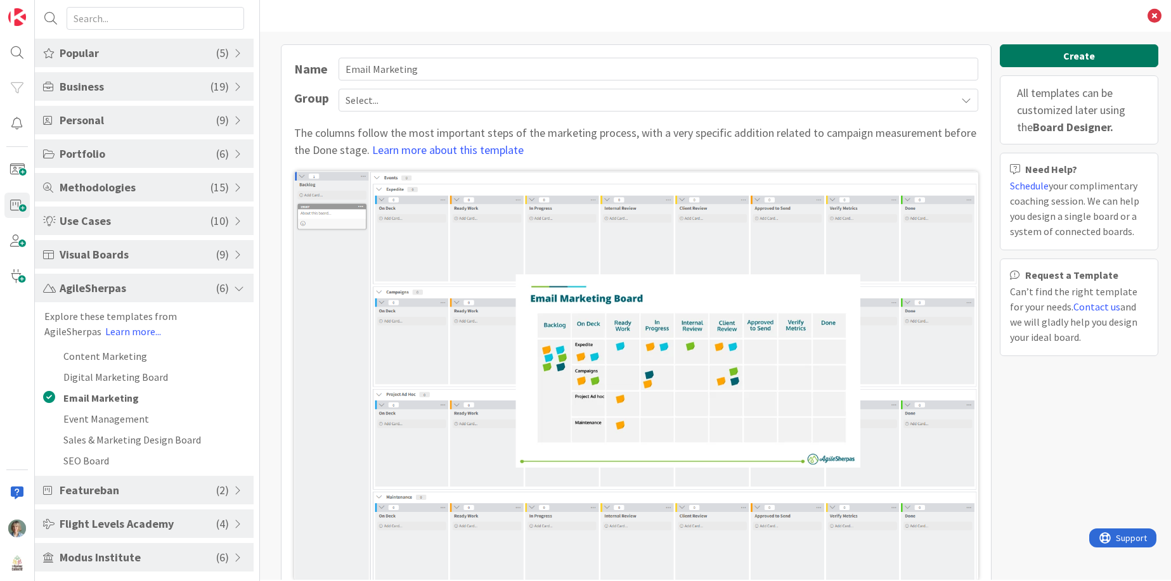
click at [1031, 54] on button "Create" at bounding box center [1079, 55] width 159 height 23
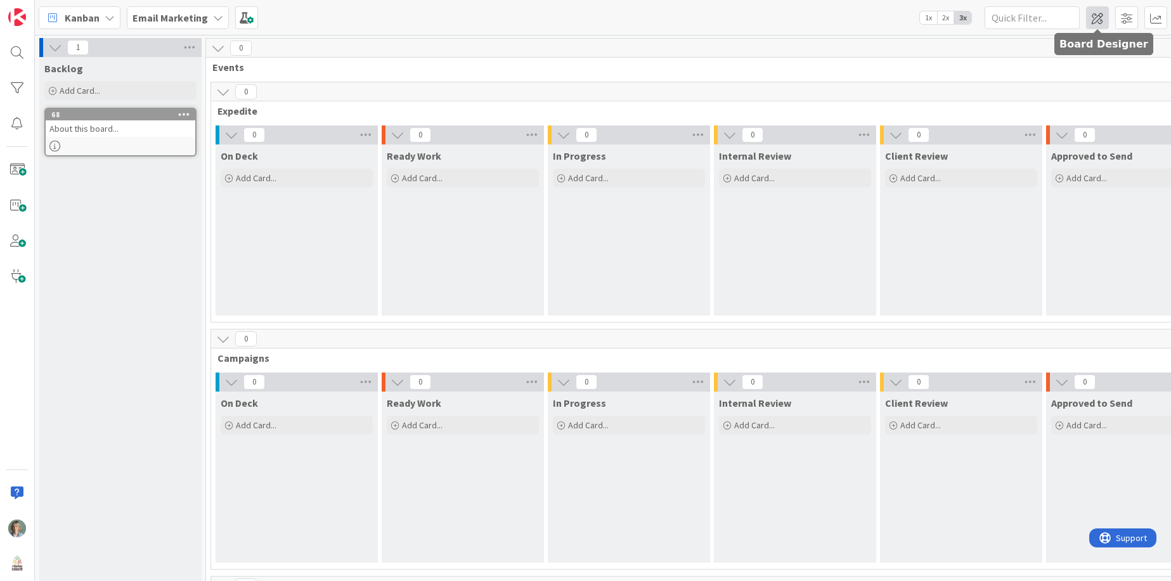
click at [1102, 18] on span at bounding box center [1097, 17] width 23 height 23
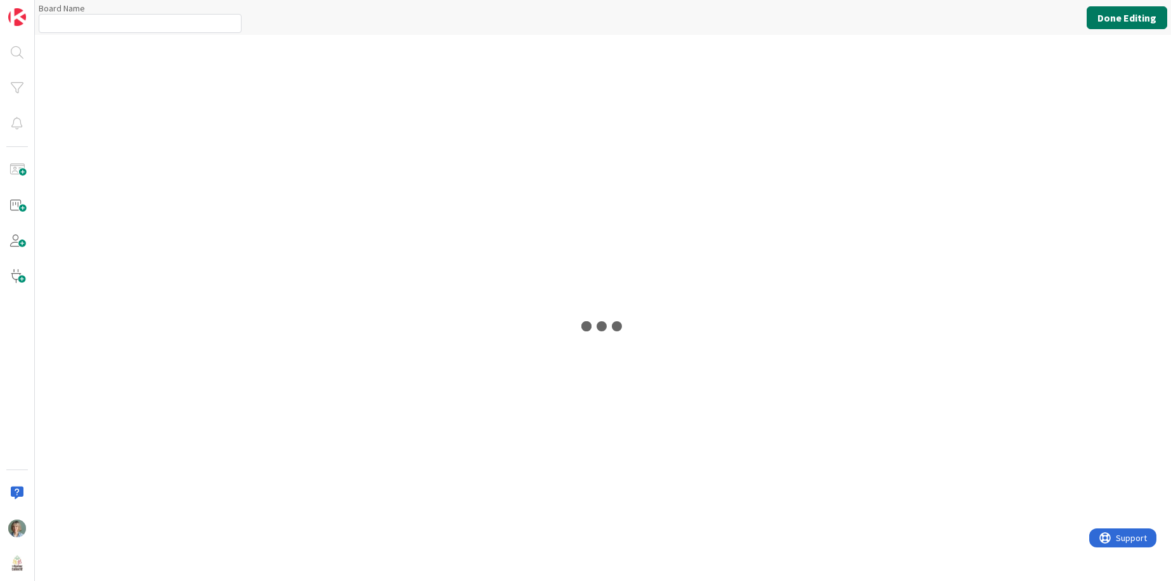
type input "Email Marketing"
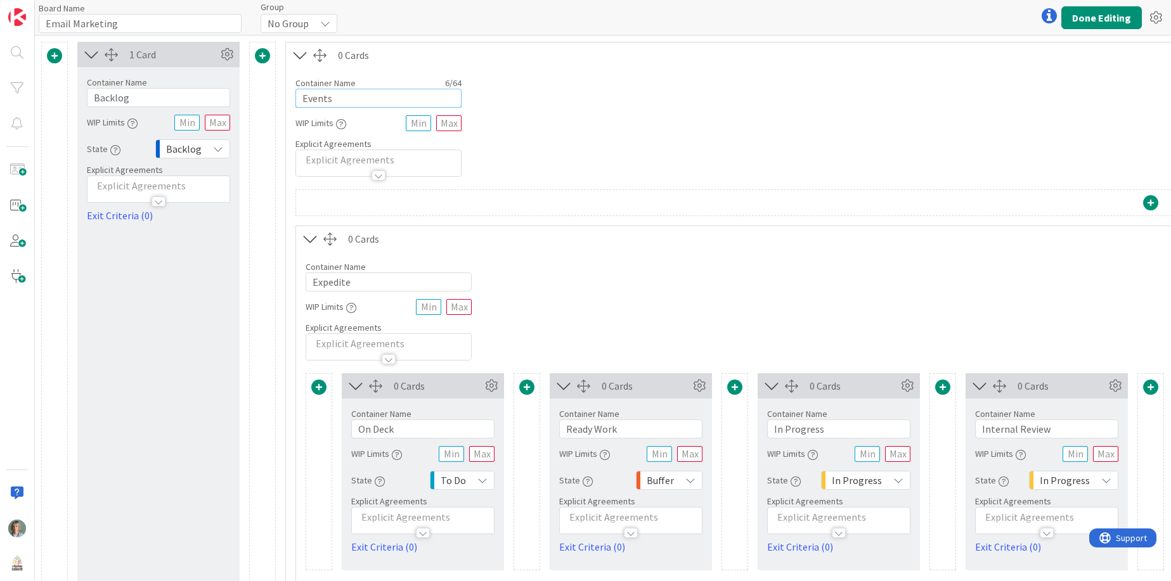
click at [338, 98] on input "Events" at bounding box center [378, 98] width 166 height 19
drag, startPoint x: 361, startPoint y: 99, endPoint x: 281, endPoint y: 94, distance: 80.7
type input "Événement"
click at [330, 167] on div at bounding box center [378, 169] width 165 height 13
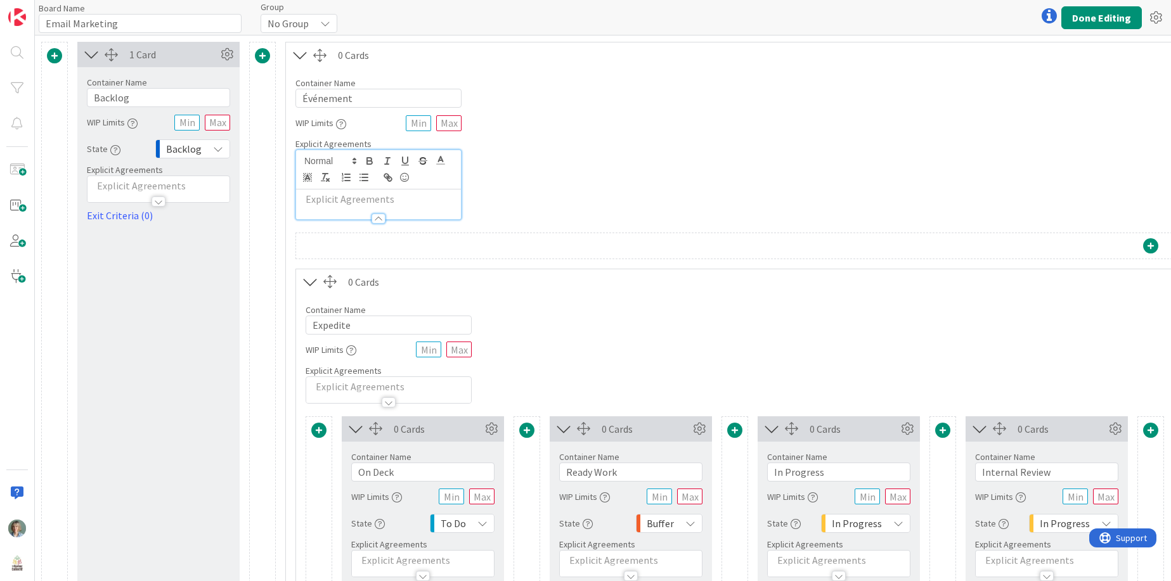
click at [826, 132] on div "Container Name 9 / 64 Événement WIP Limits Explicit Agreements" at bounding box center [1151, 144] width 1730 height 152
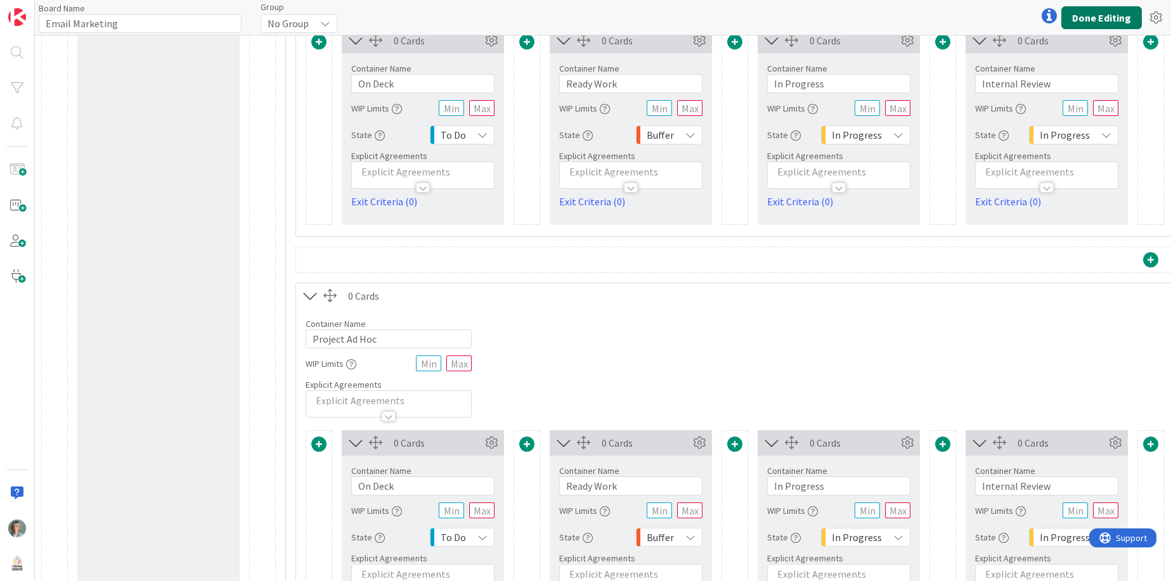
scroll to position [514, 0]
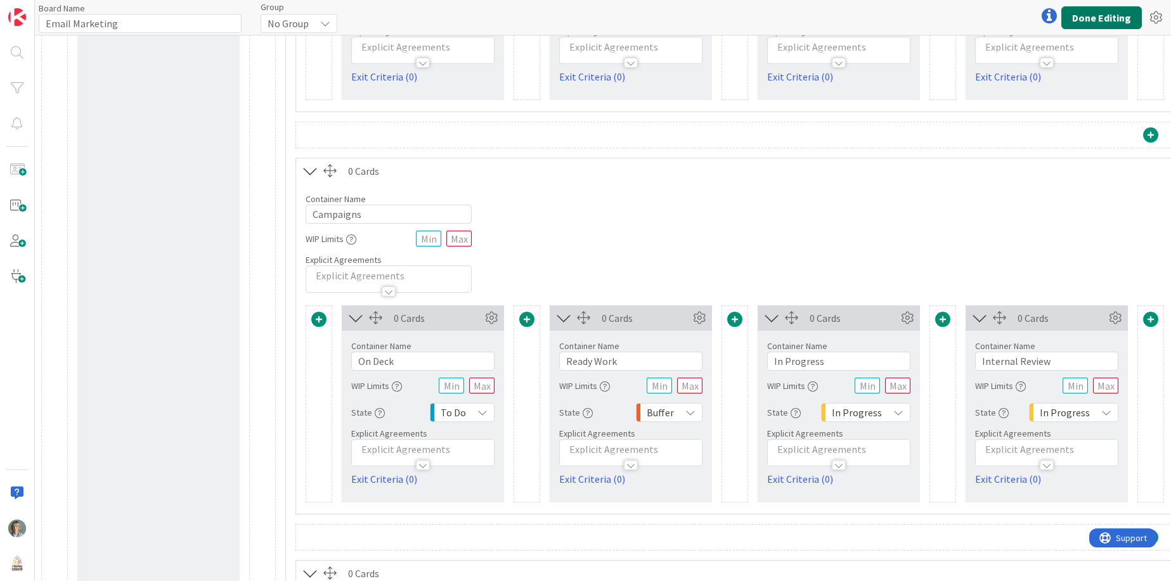
click at [1103, 13] on button "Done Editing" at bounding box center [1101, 17] width 81 height 23
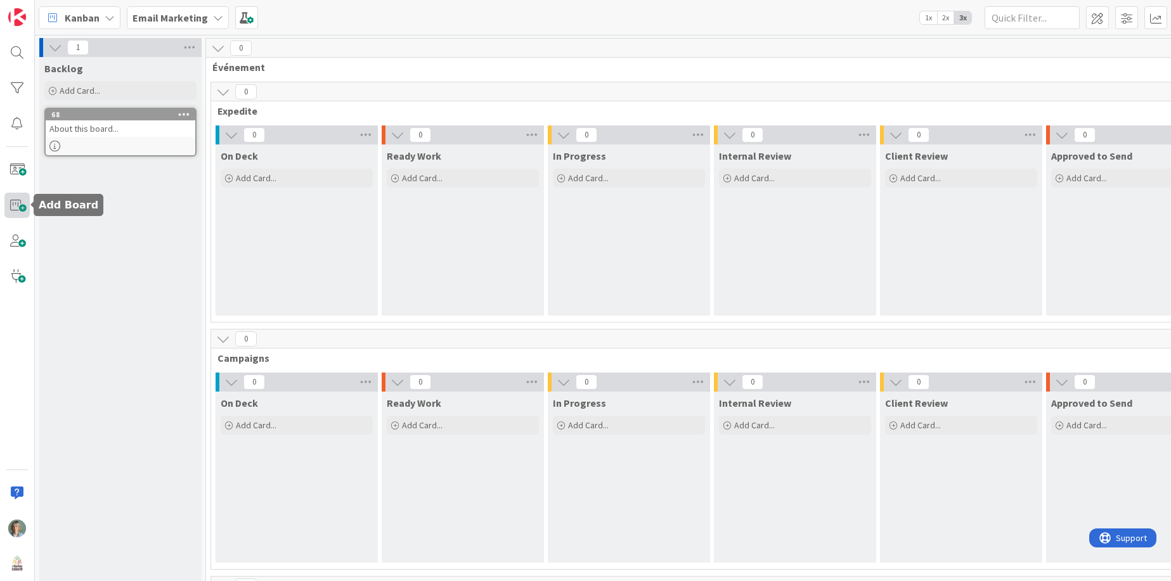
click at [15, 206] on span at bounding box center [16, 205] width 25 height 25
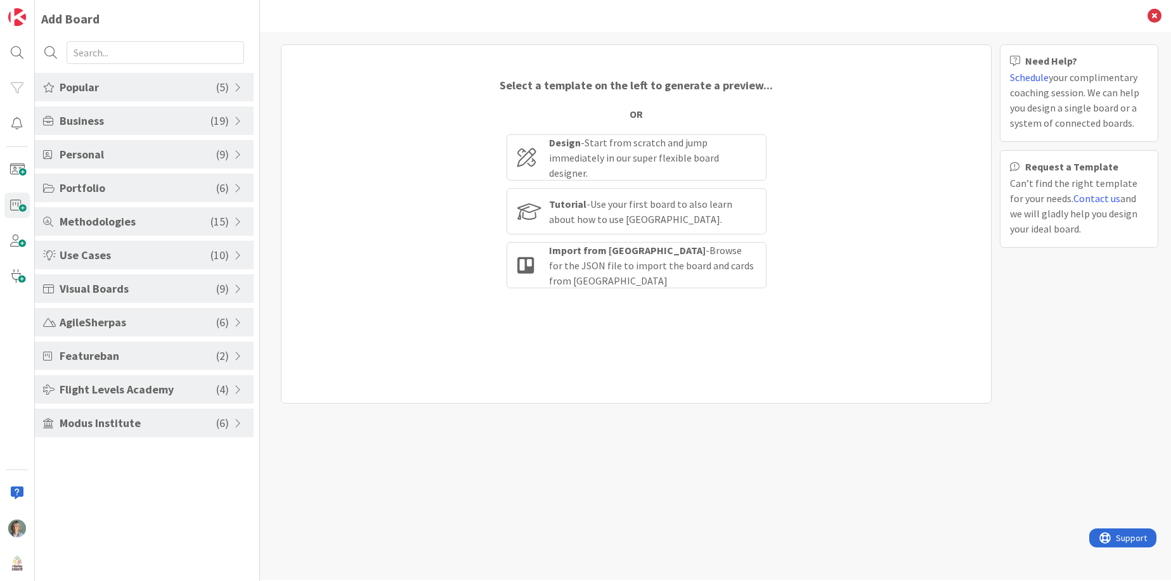
click at [115, 280] on span "Visual Boards" at bounding box center [138, 288] width 157 height 17
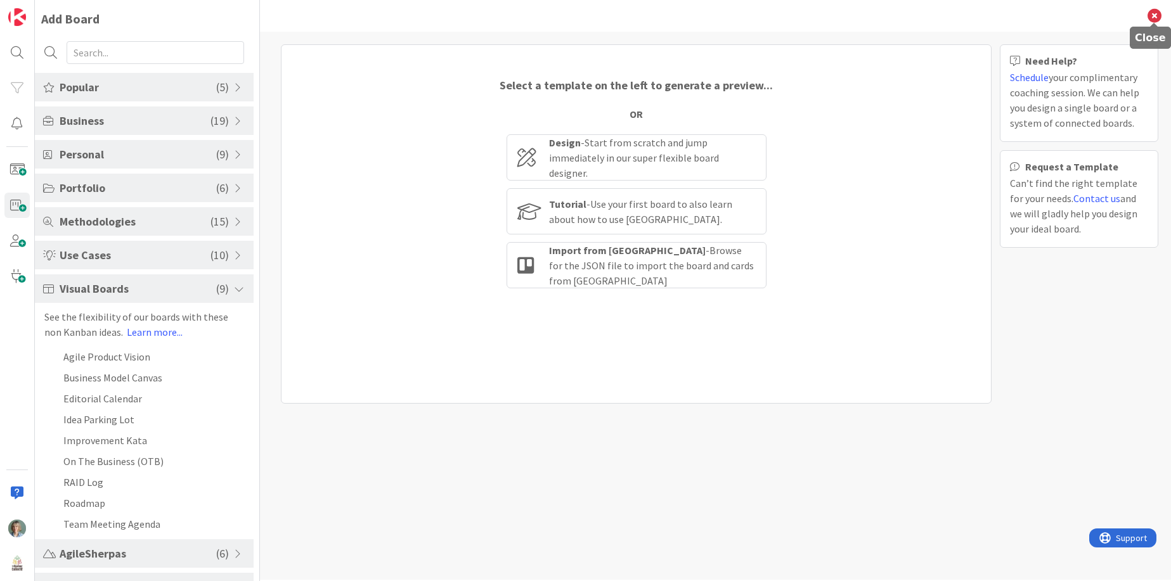
click at [1156, 18] on icon at bounding box center [1155, 16] width 14 height 14
